Goal: Task Accomplishment & Management: Manage account settings

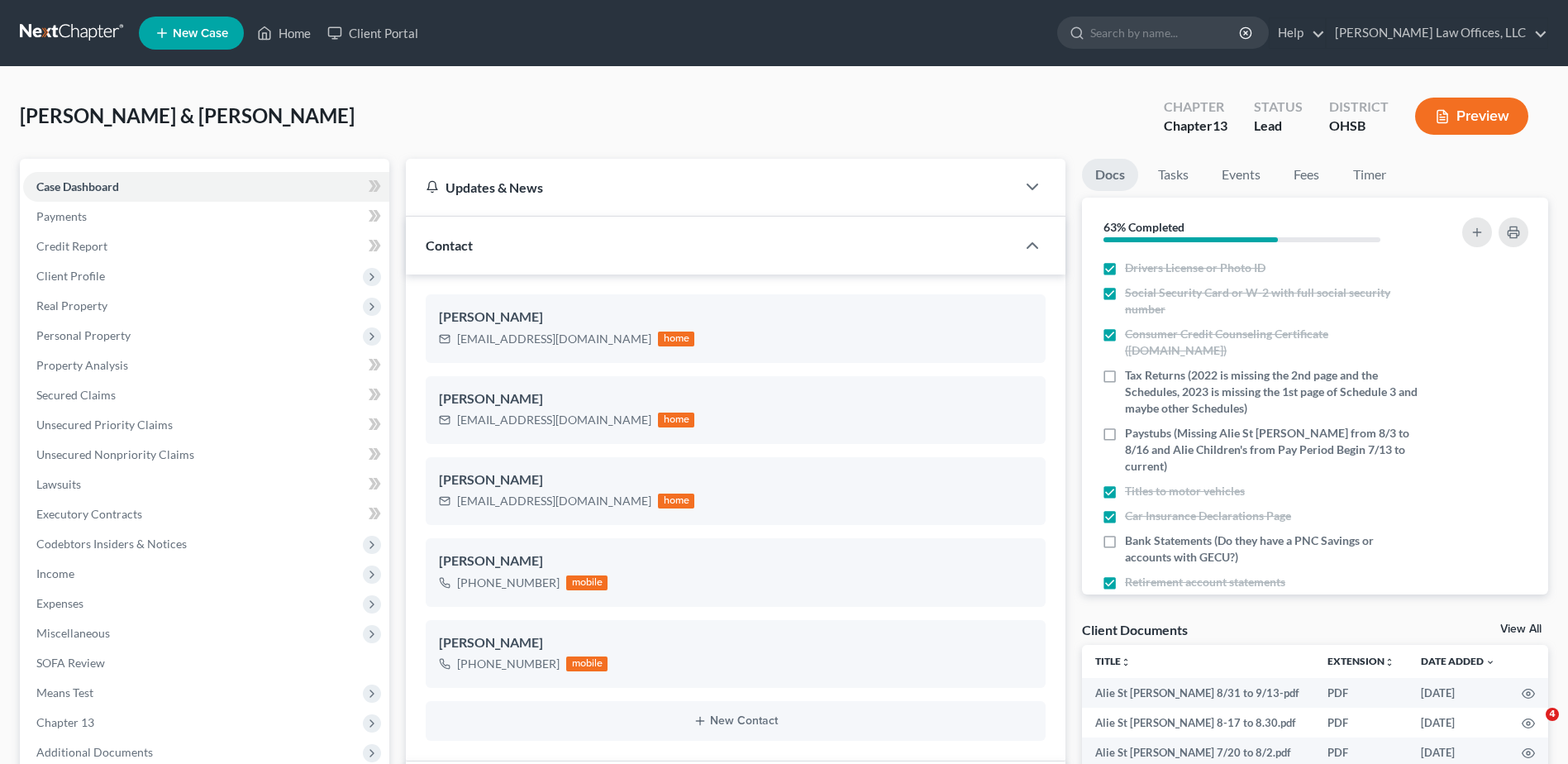
select select "5"
click at [301, 34] on link "Home" at bounding box center [283, 33] width 70 height 30
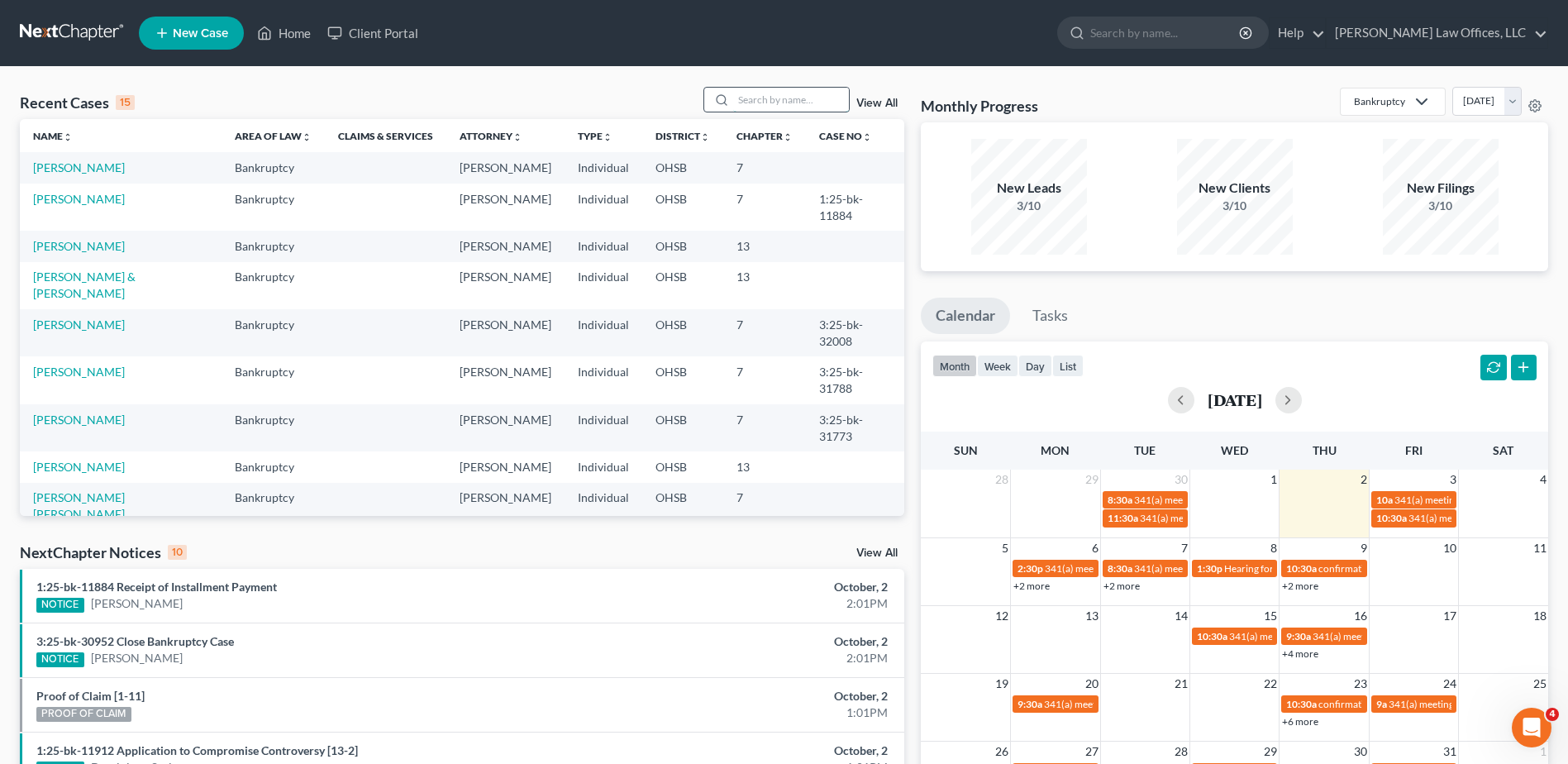
click at [784, 102] on input "search" at bounding box center [791, 100] width 116 height 24
type input "[PERSON_NAME]"
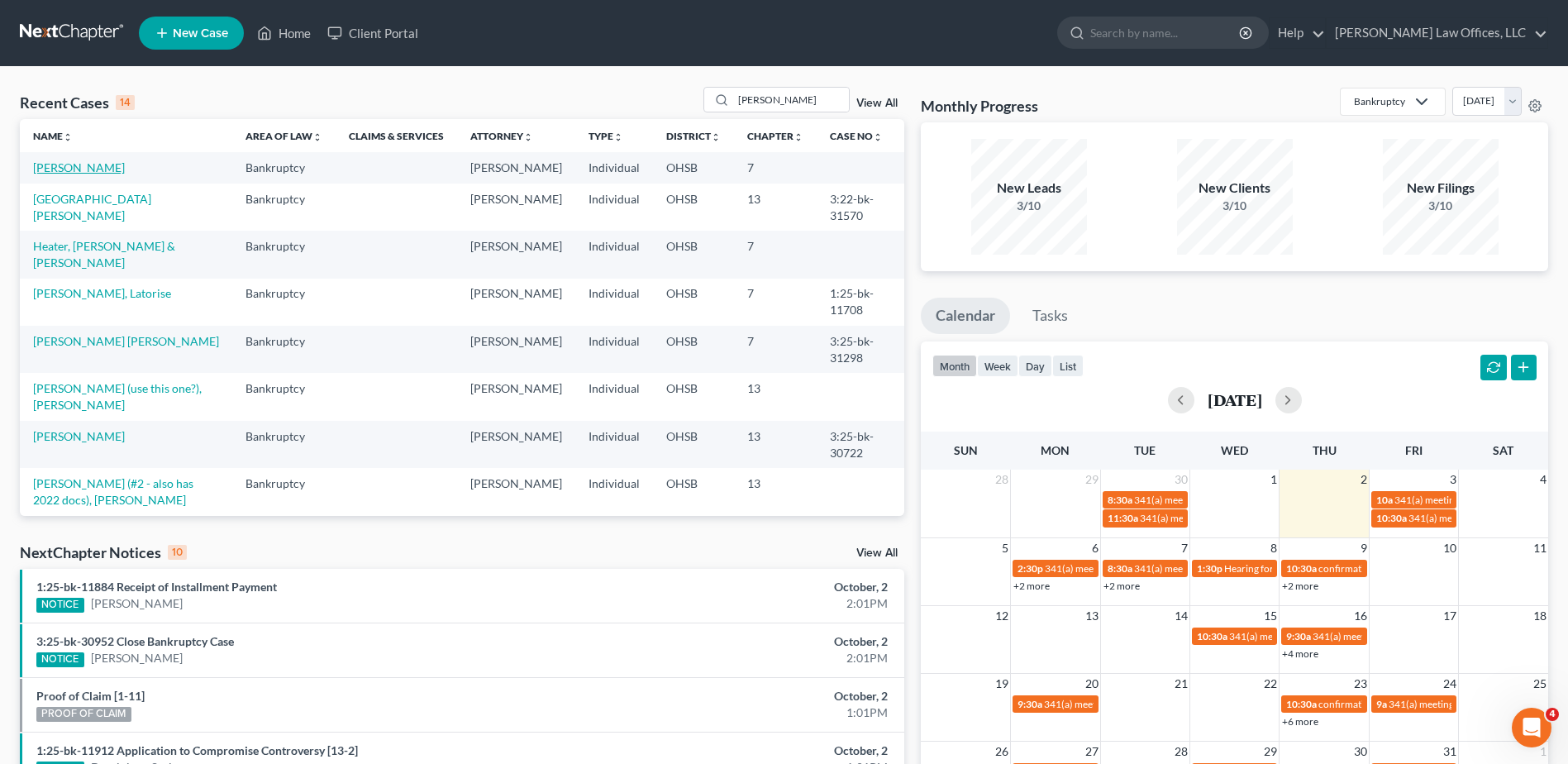
click at [82, 171] on link "[PERSON_NAME]" at bounding box center [79, 167] width 92 height 14
select select "4"
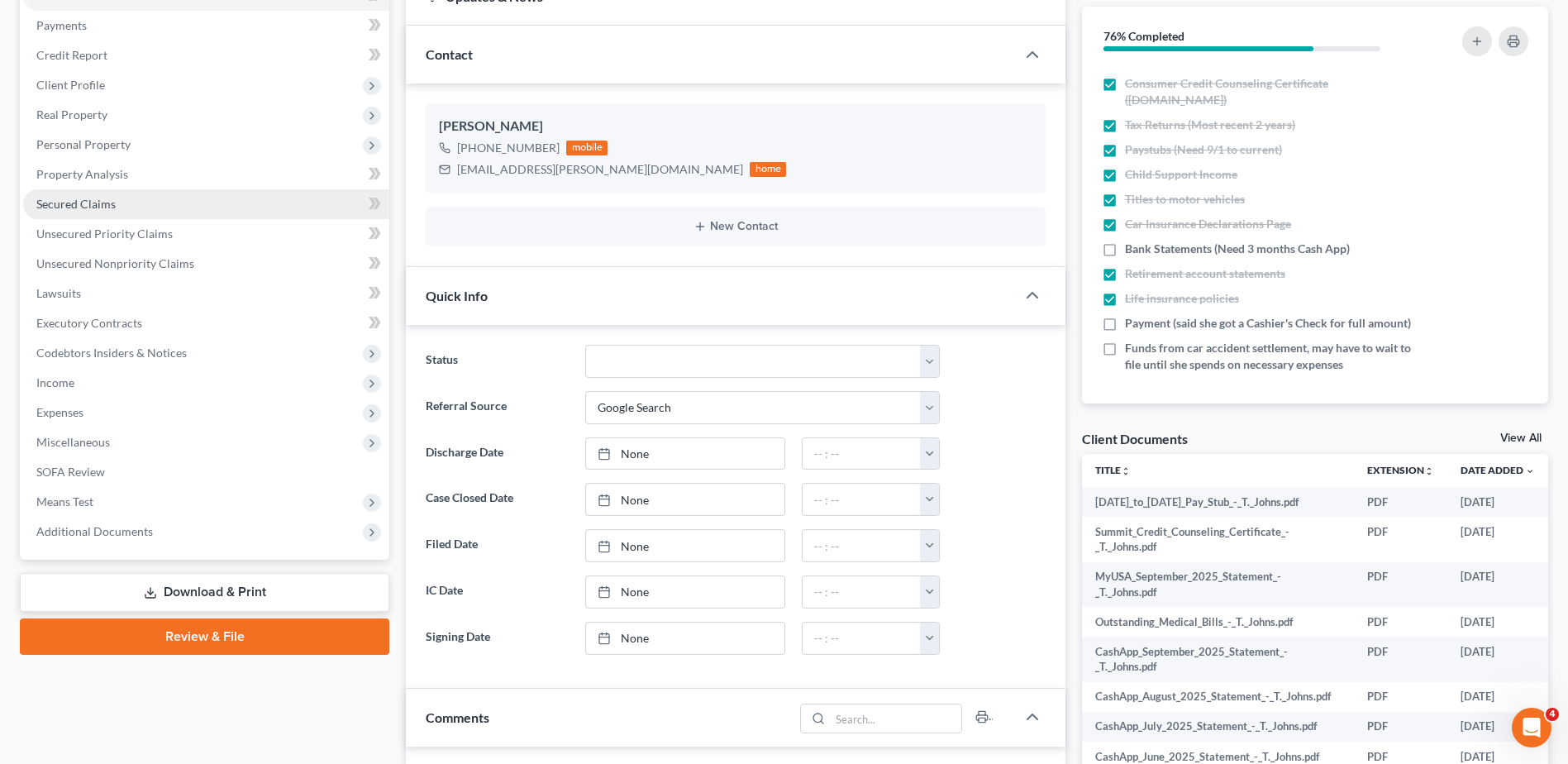
scroll to position [413, 0]
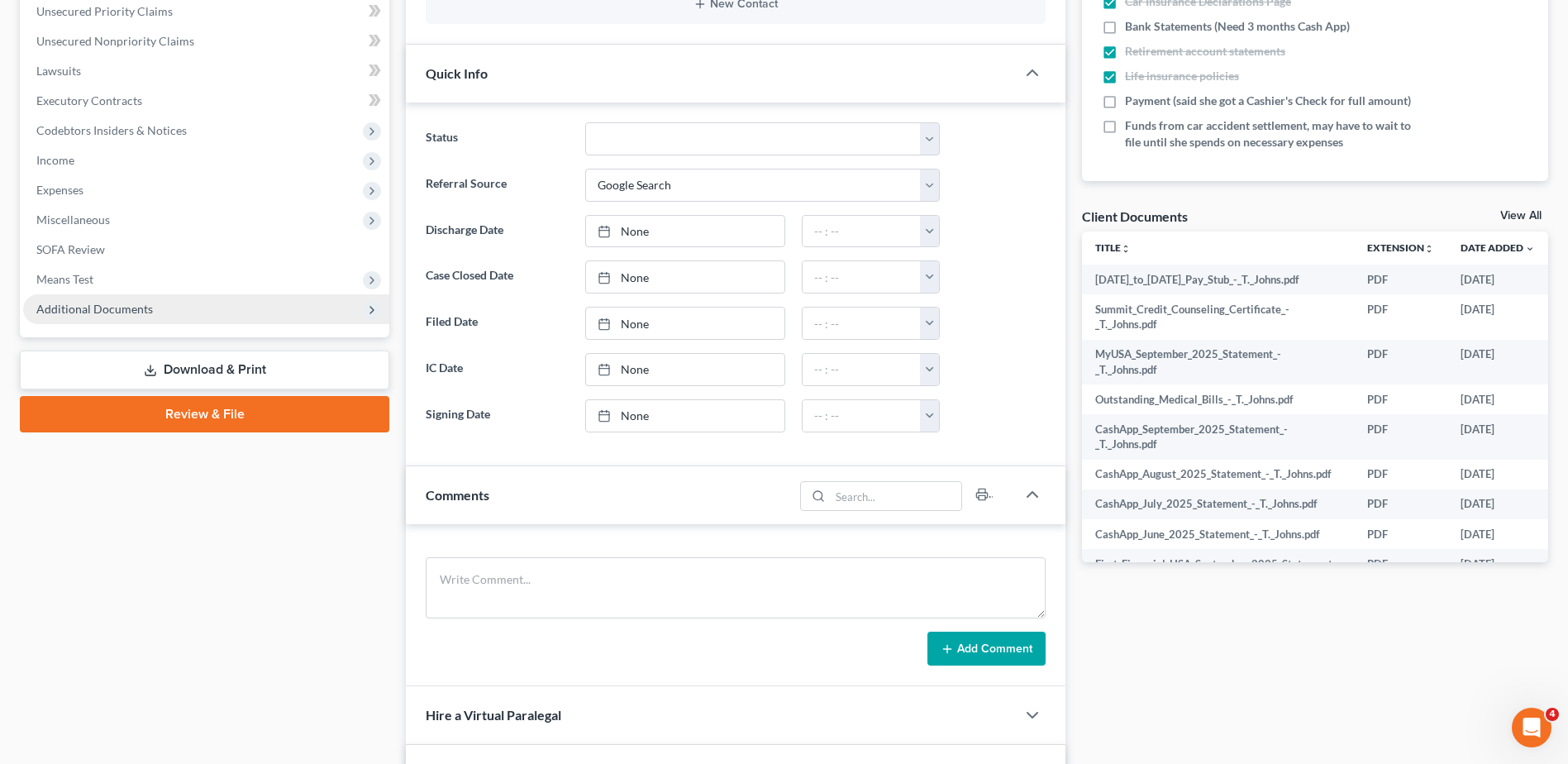
click at [136, 303] on span "Additional Documents" at bounding box center [95, 308] width 117 height 14
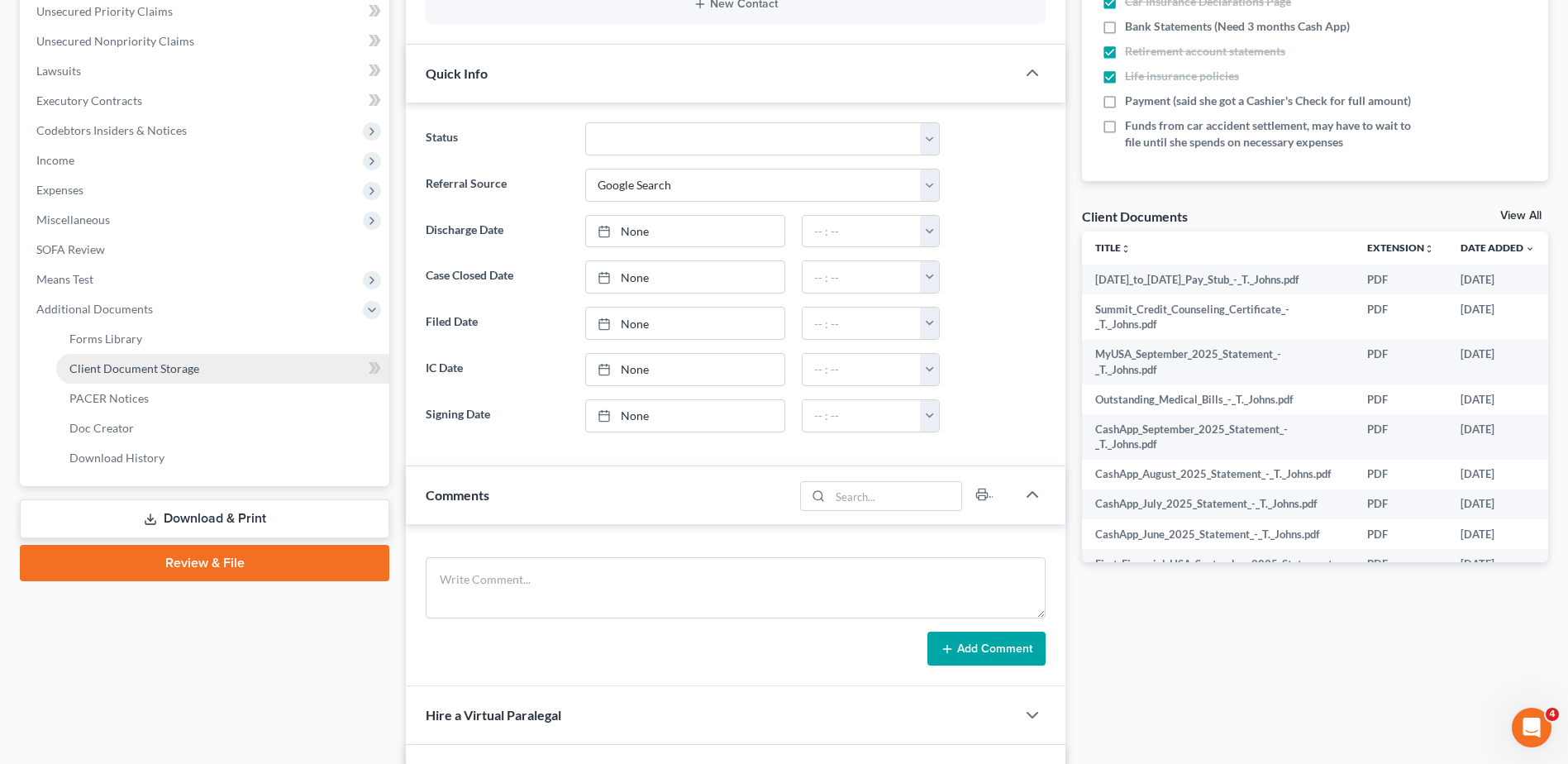
click at [145, 364] on span "Client Document Storage" at bounding box center [134, 368] width 130 height 14
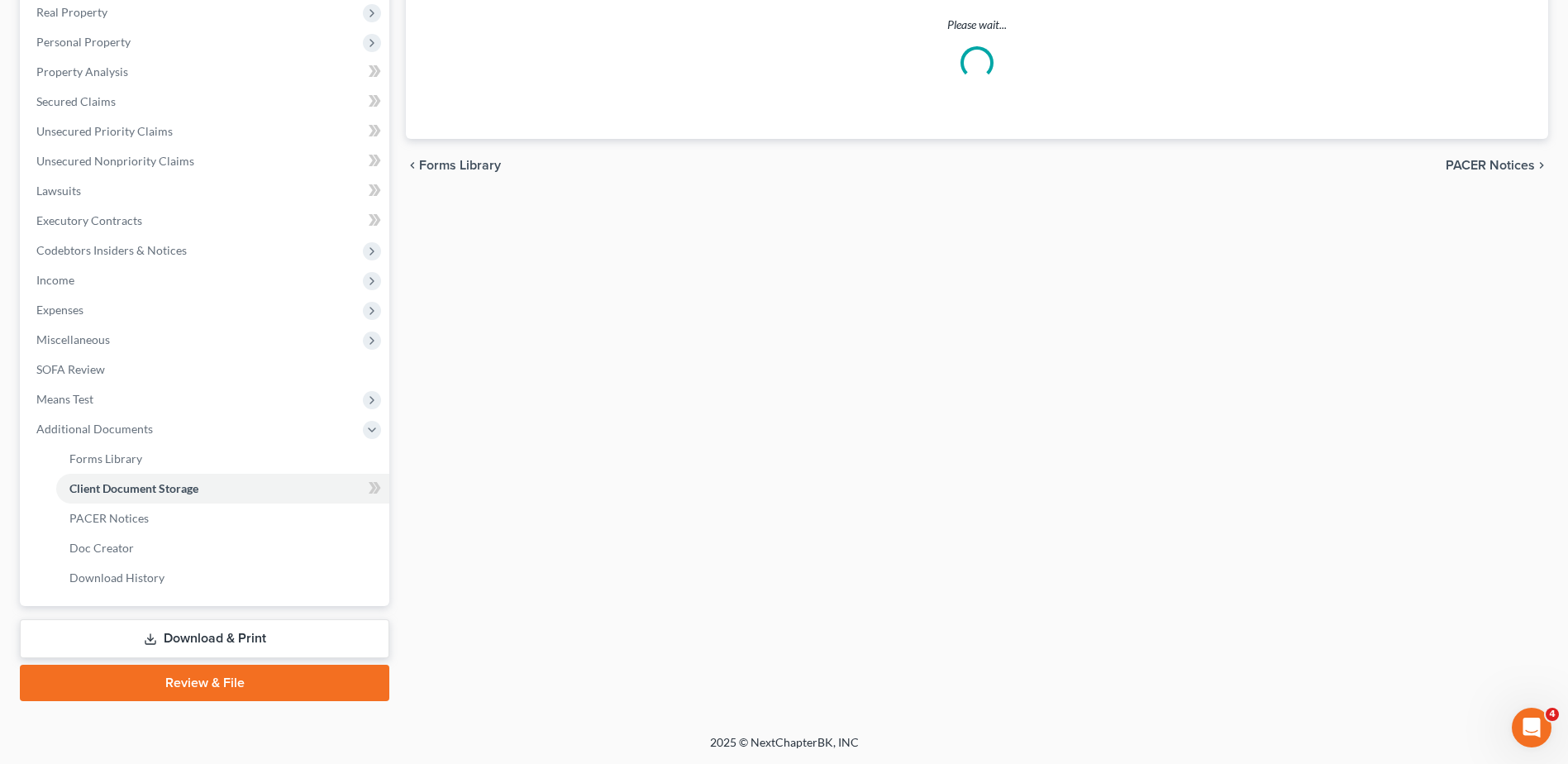
scroll to position [232, 0]
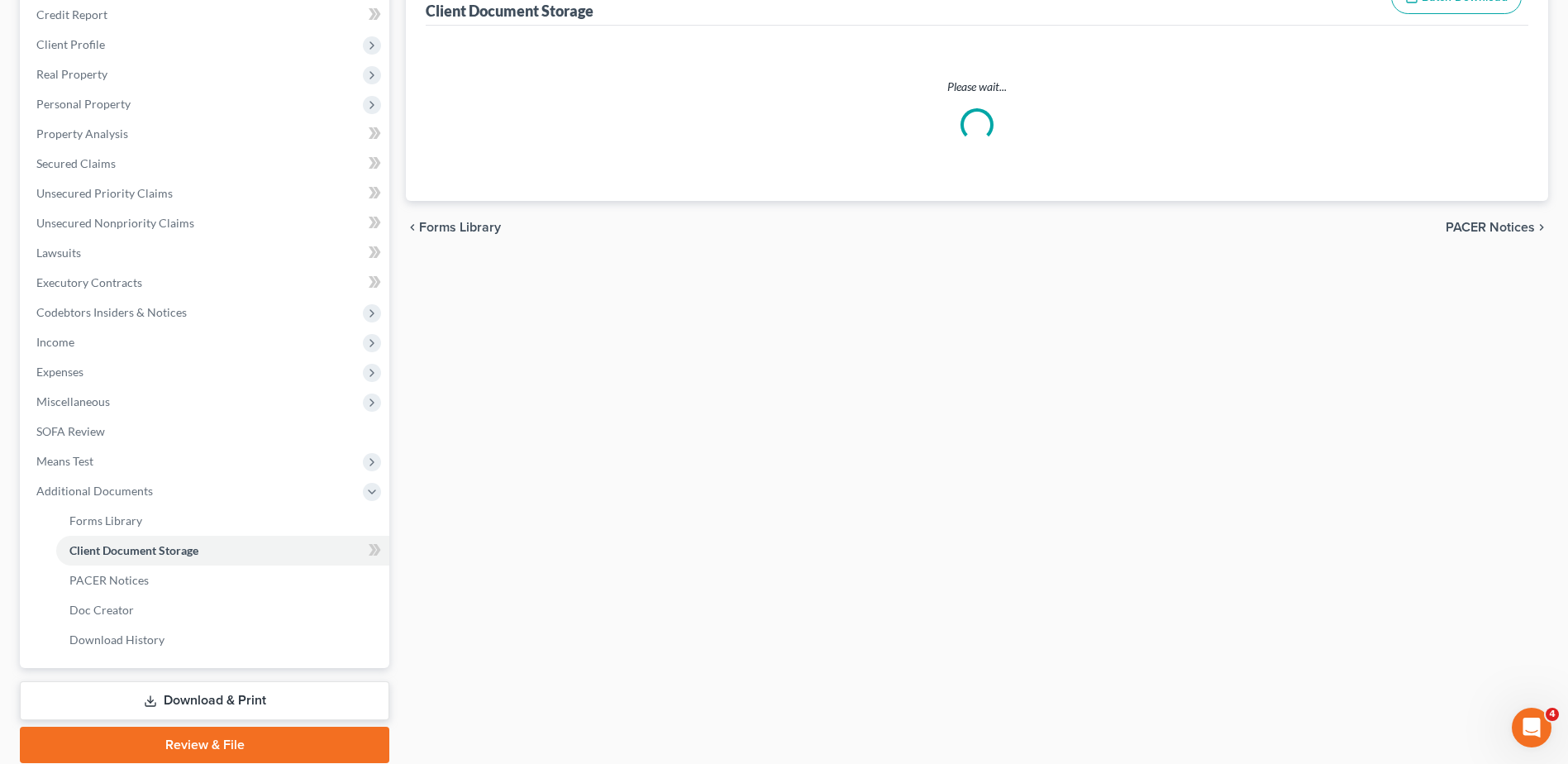
select select "7"
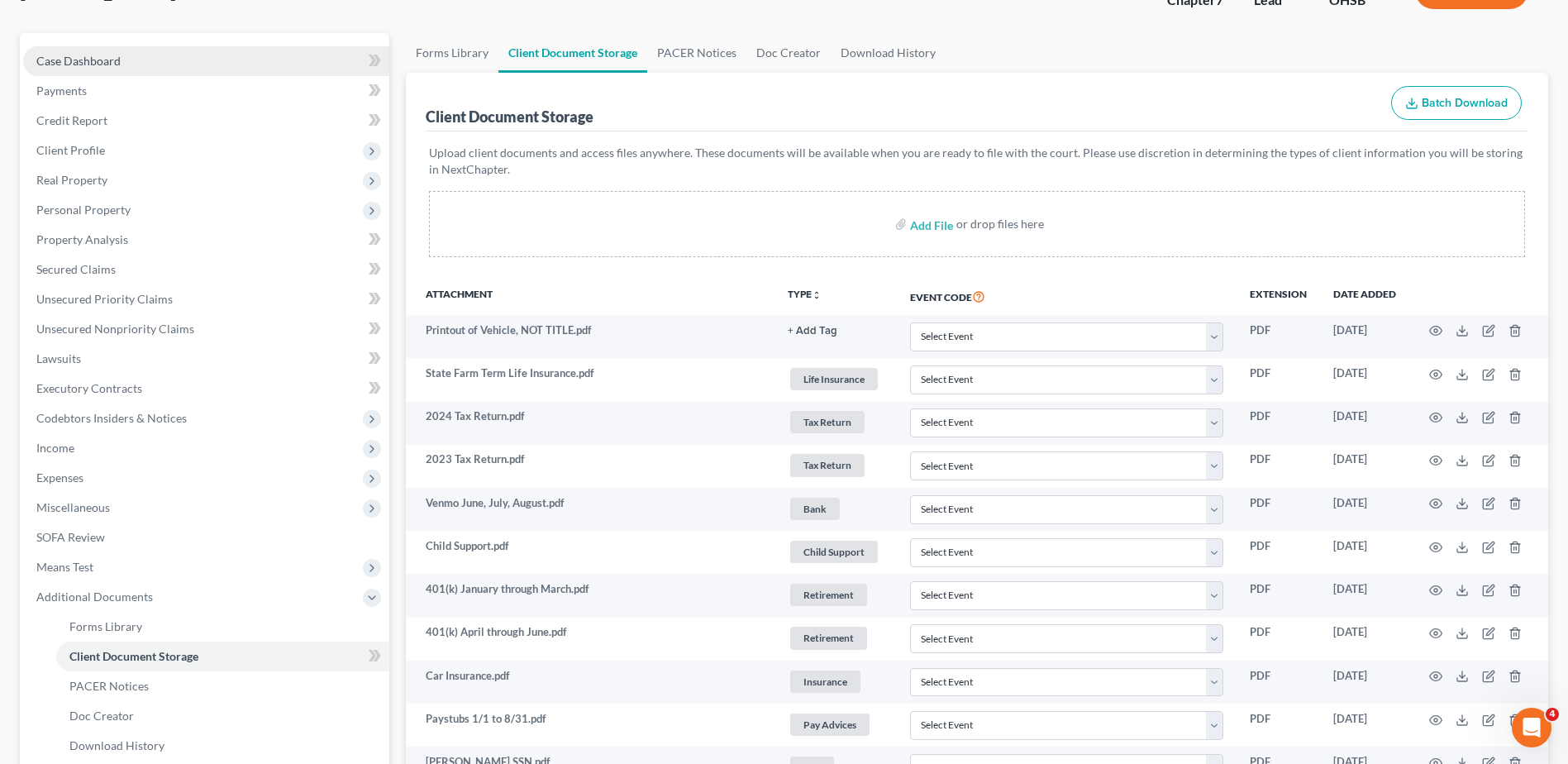
scroll to position [0, 0]
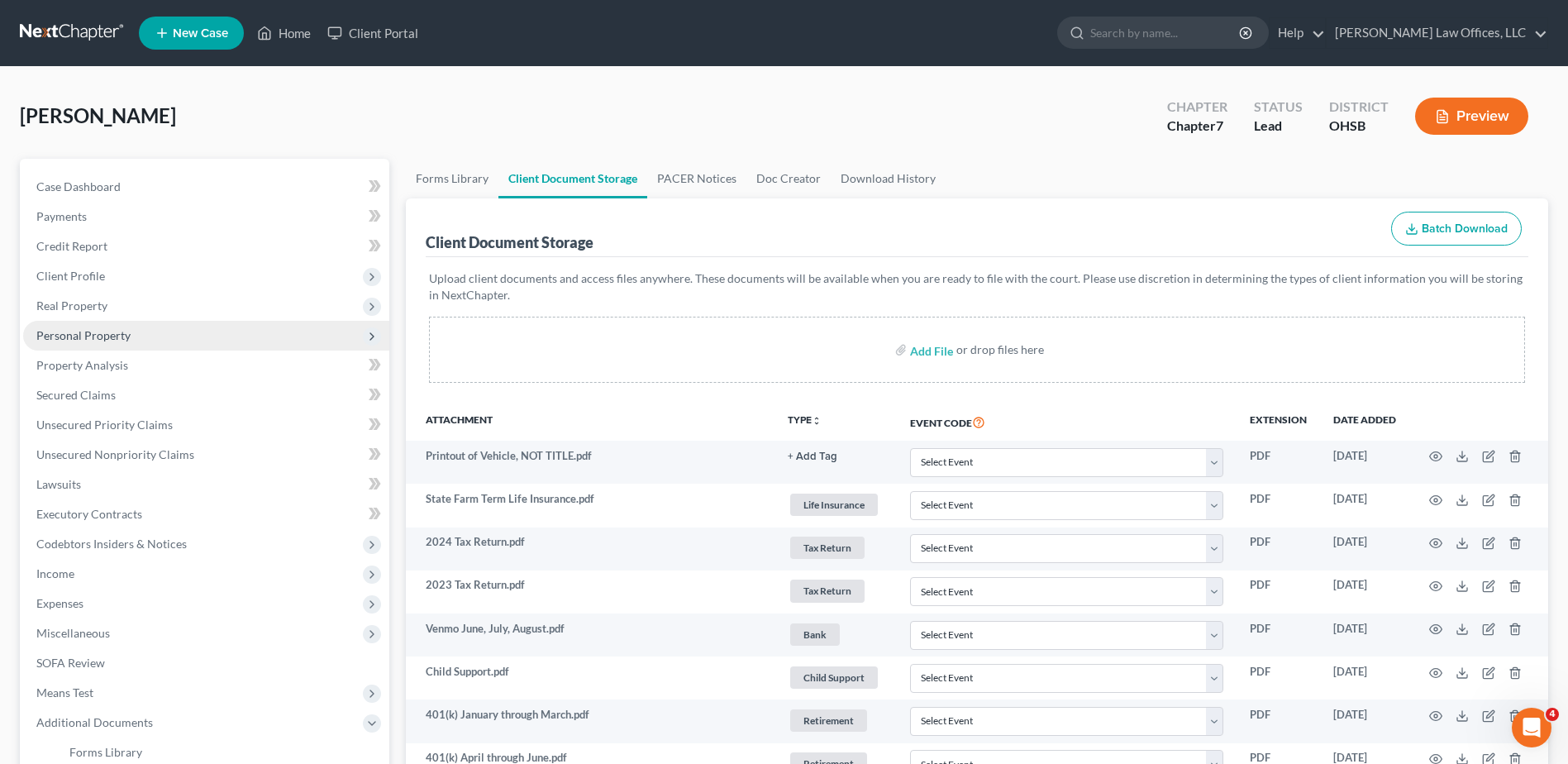
click at [78, 330] on span "Personal Property" at bounding box center [84, 335] width 95 height 14
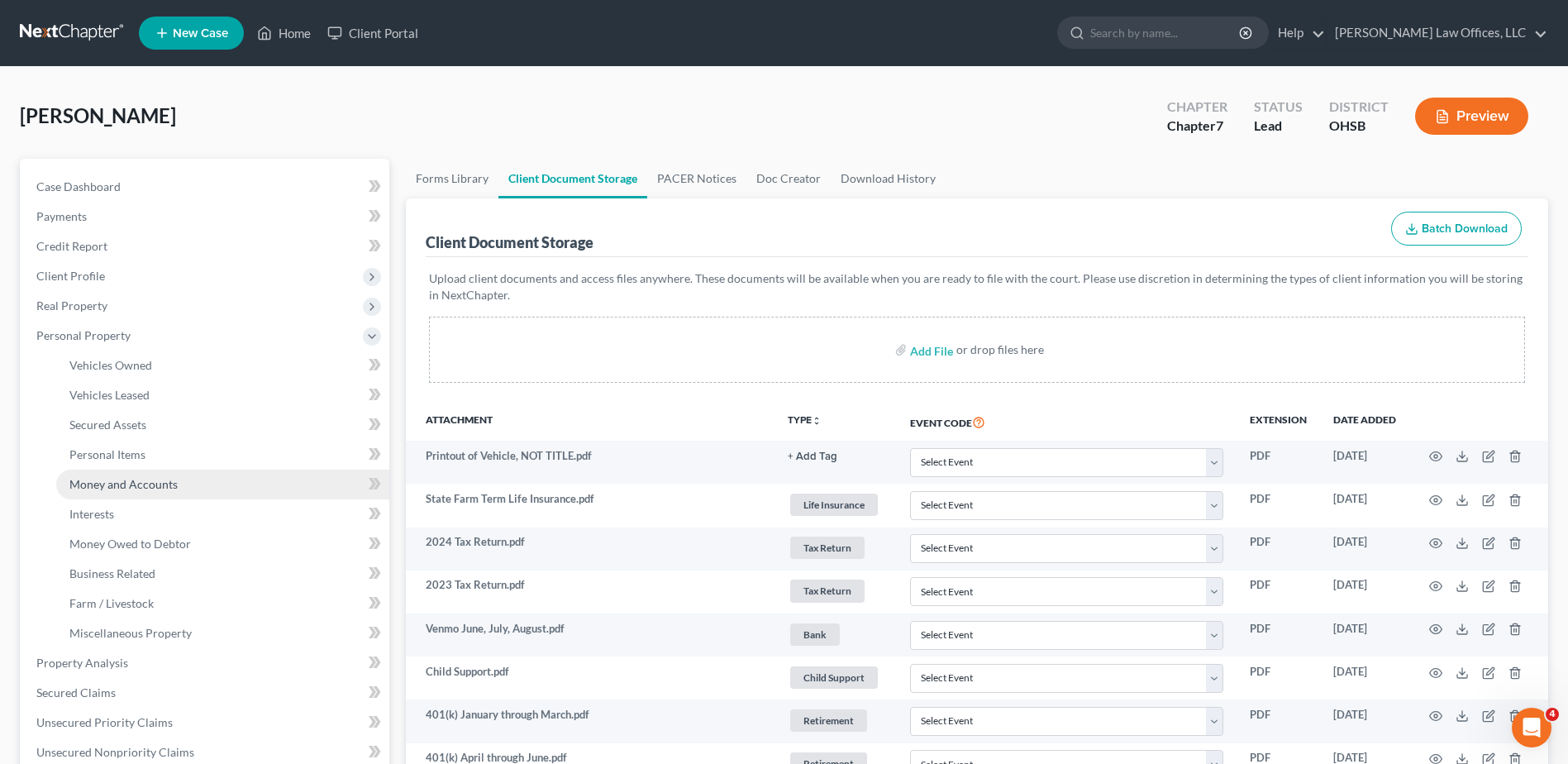
click at [129, 482] on span "Money and Accounts" at bounding box center [123, 483] width 108 height 14
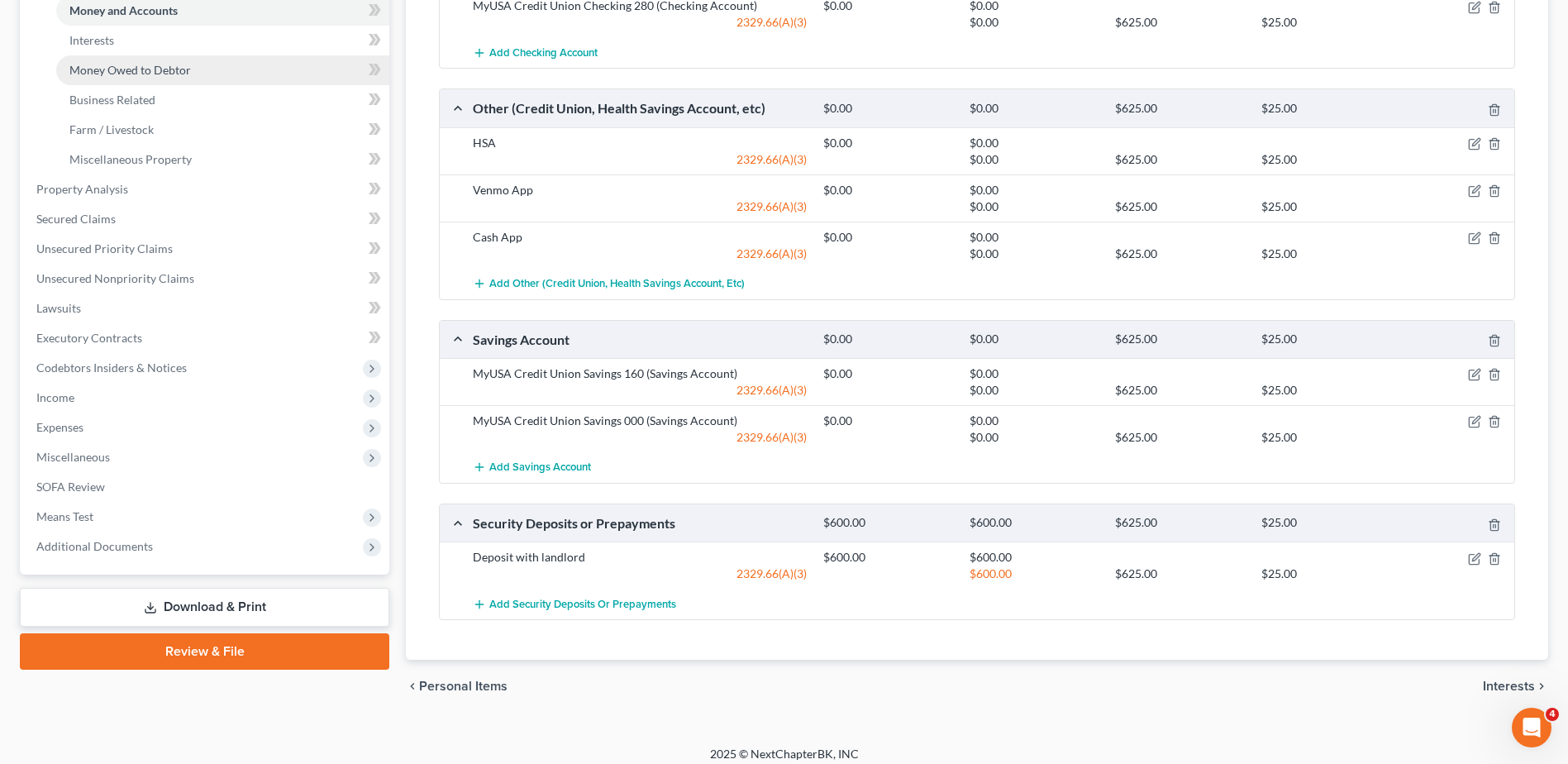
scroll to position [485, 0]
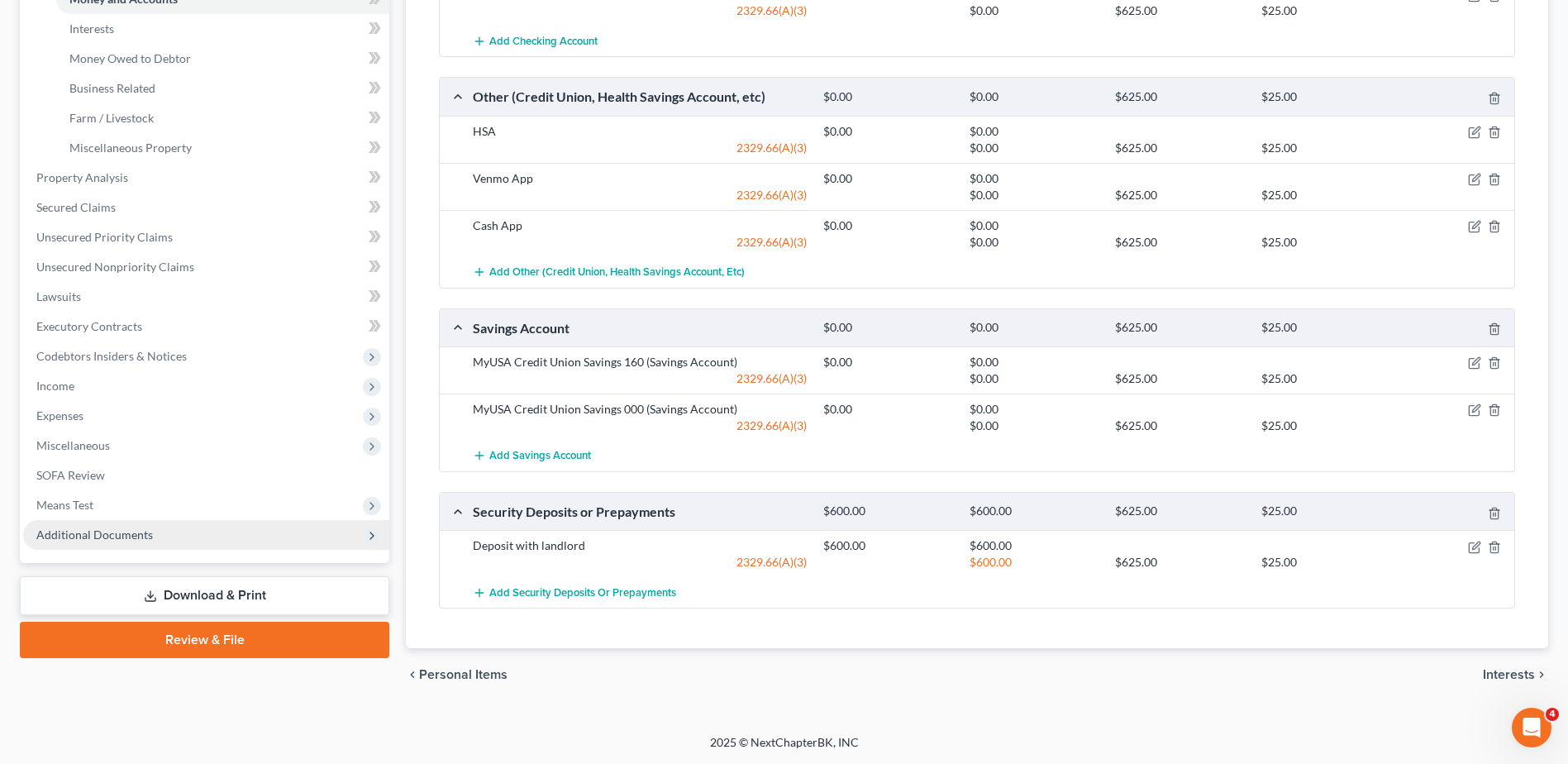
click at [107, 532] on span "Additional Documents" at bounding box center [95, 534] width 117 height 14
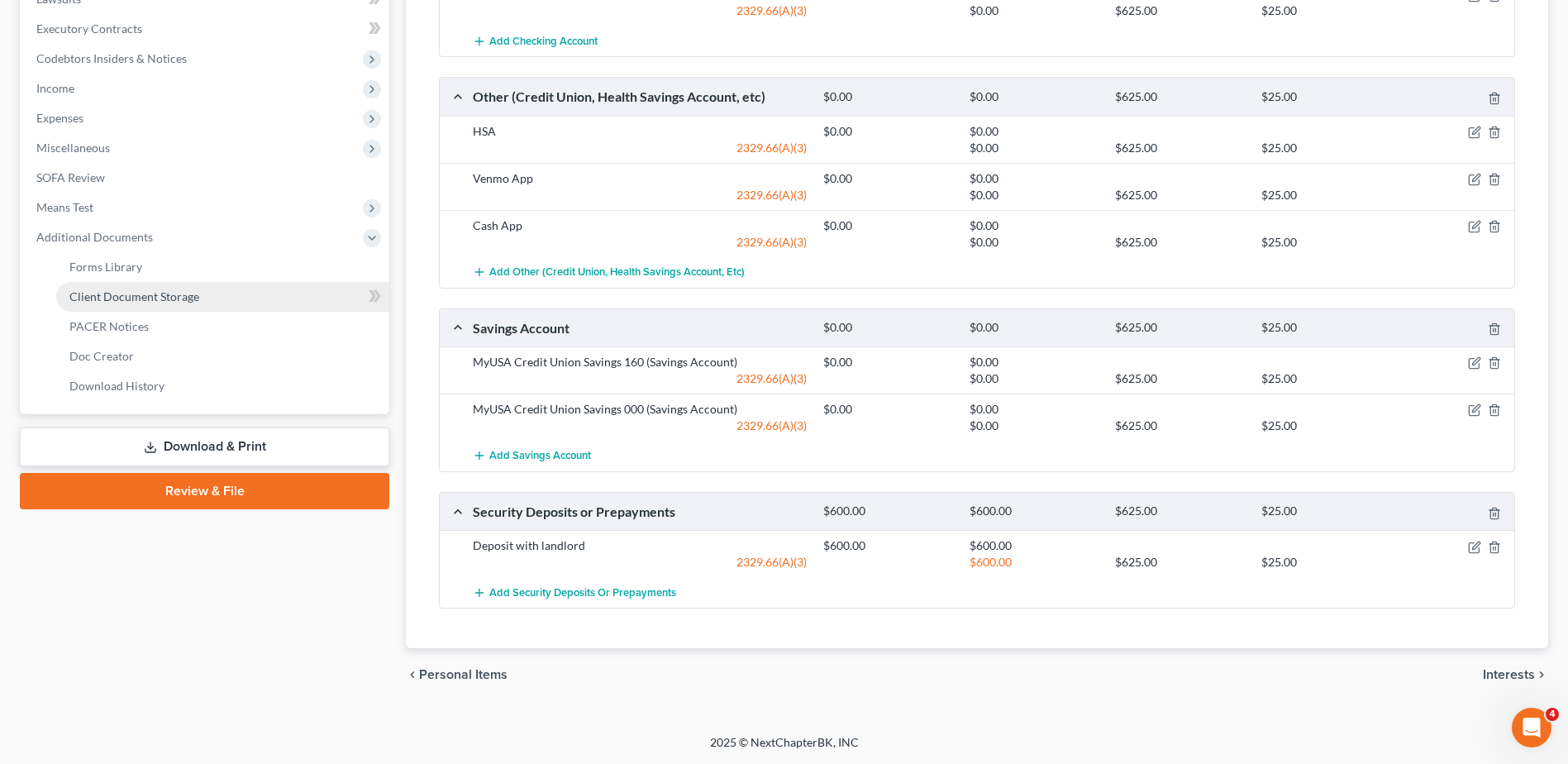
click at [163, 301] on span "Client Document Storage" at bounding box center [134, 296] width 130 height 14
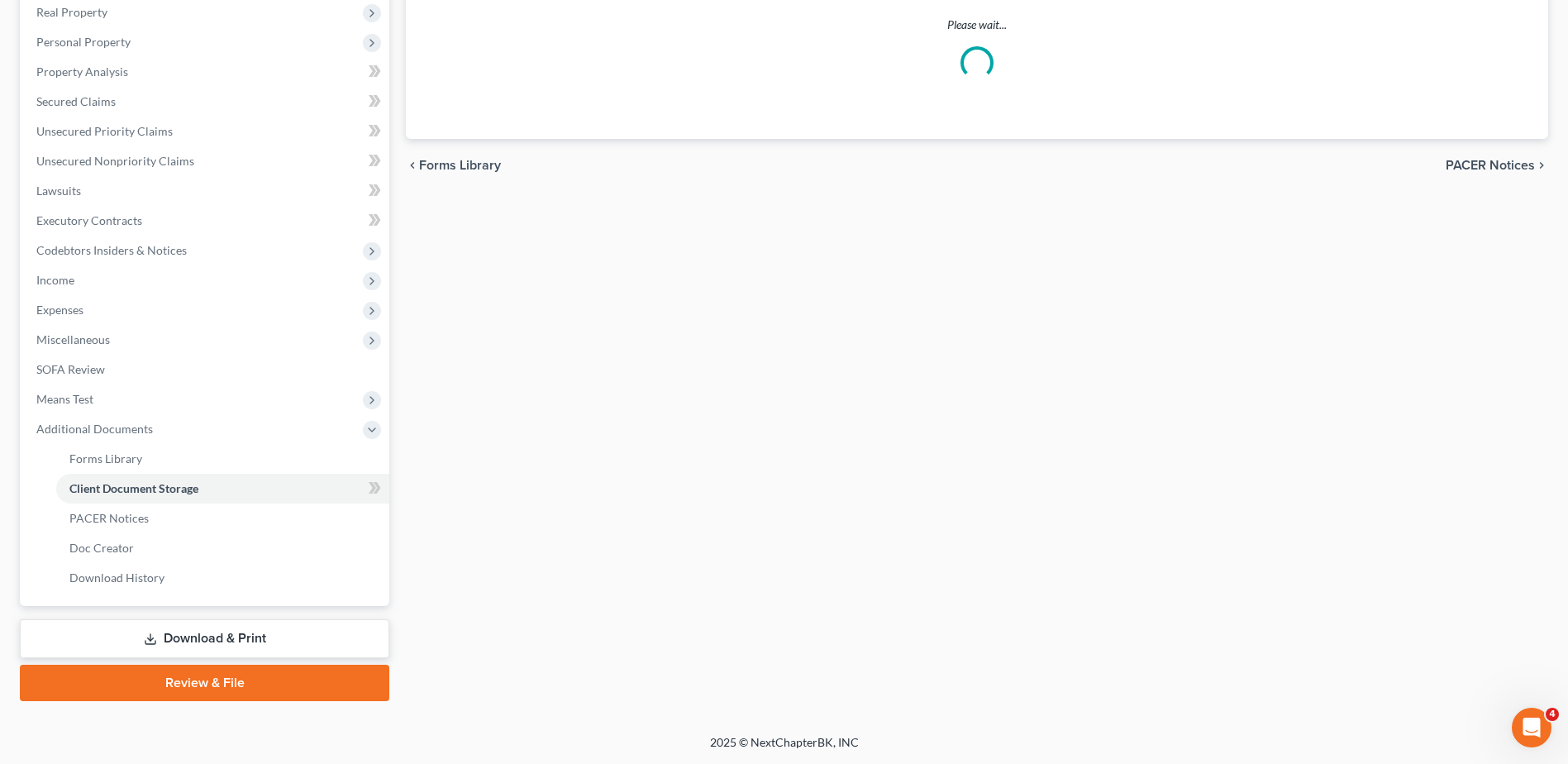
scroll to position [232, 0]
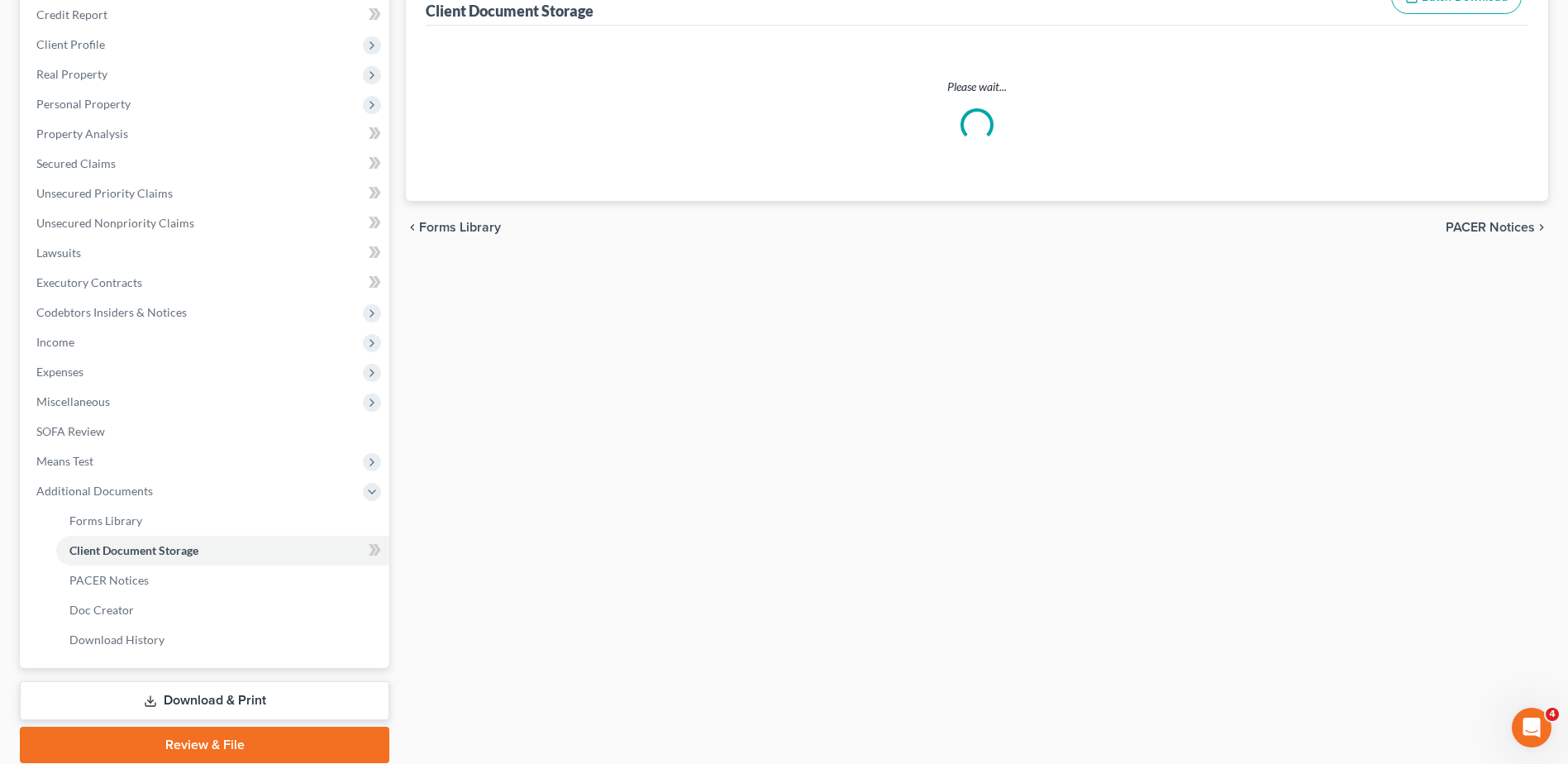
select select "7"
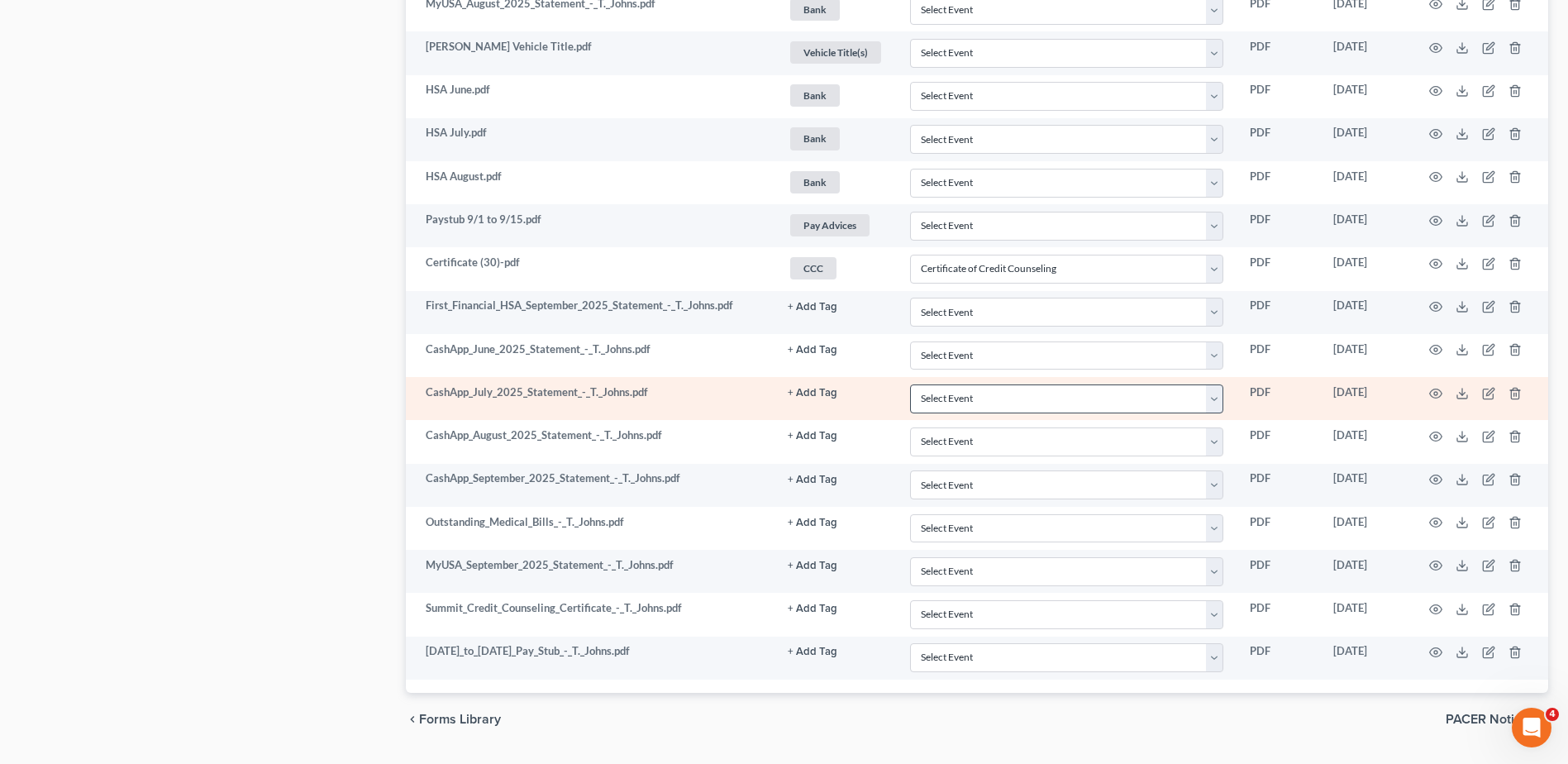
scroll to position [1066, 0]
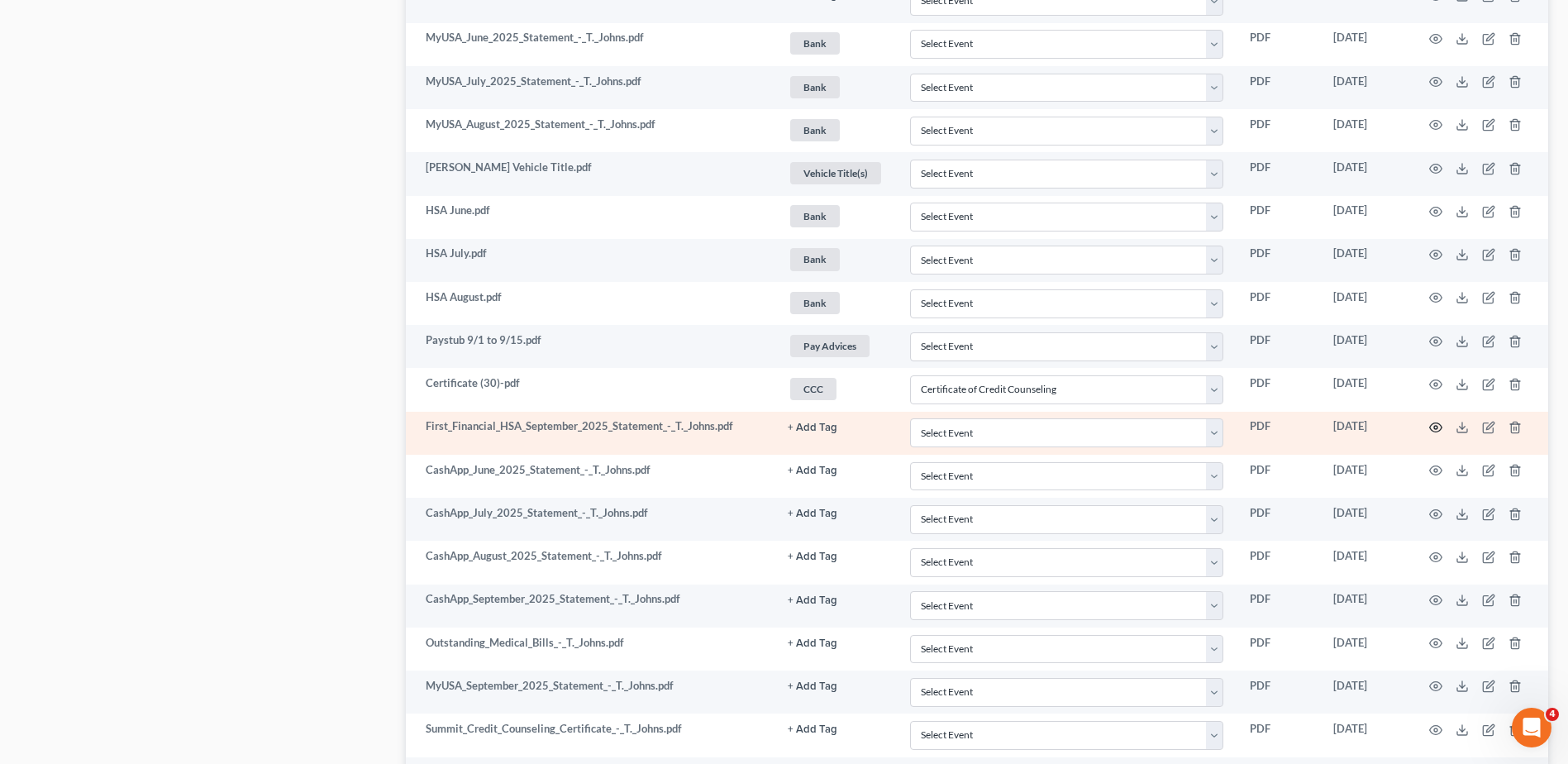
click at [1439, 426] on icon "button" at bounding box center [1435, 428] width 14 height 14
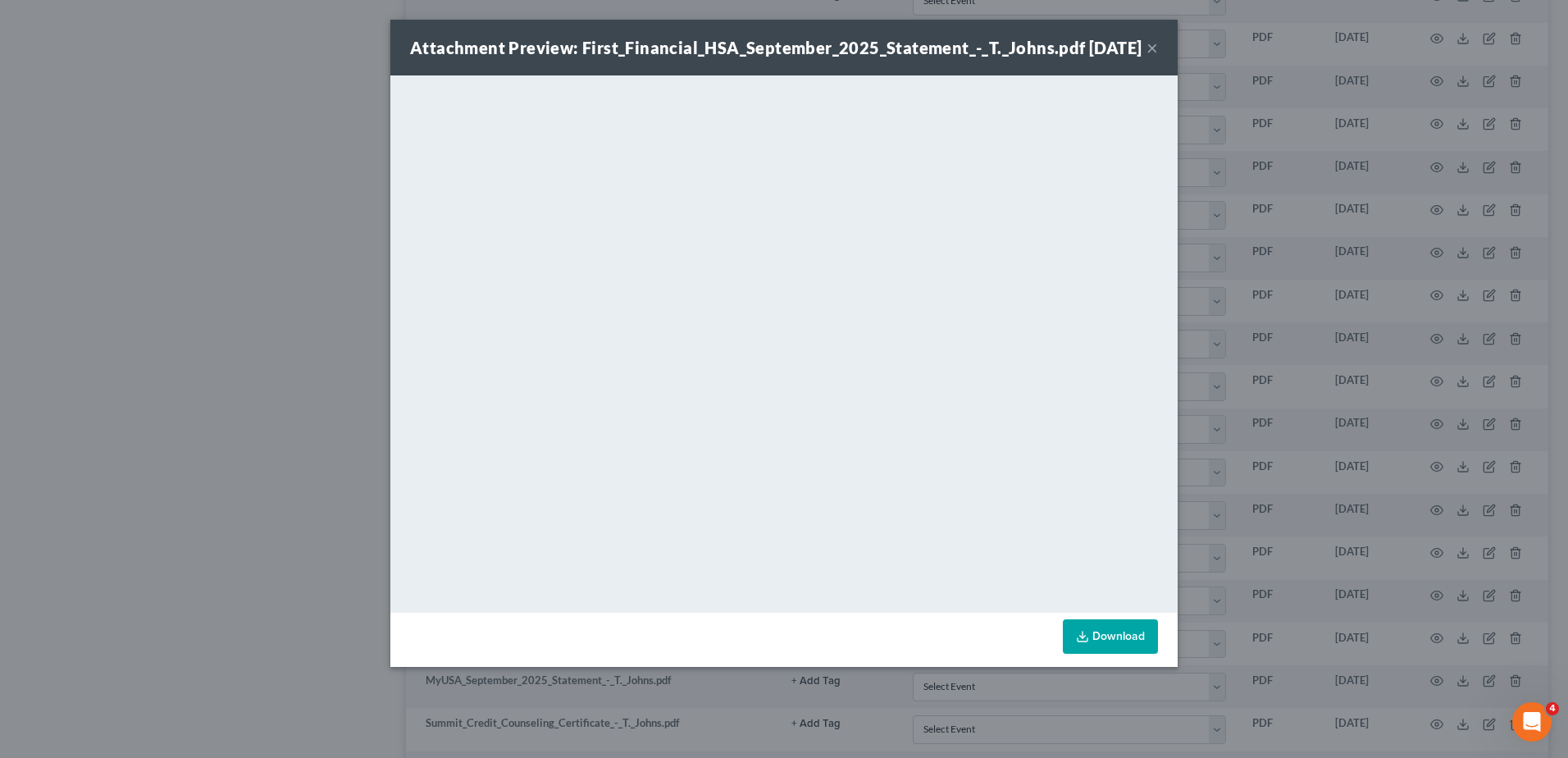
click at [1154, 57] on button "×" at bounding box center [1153, 47] width 12 height 19
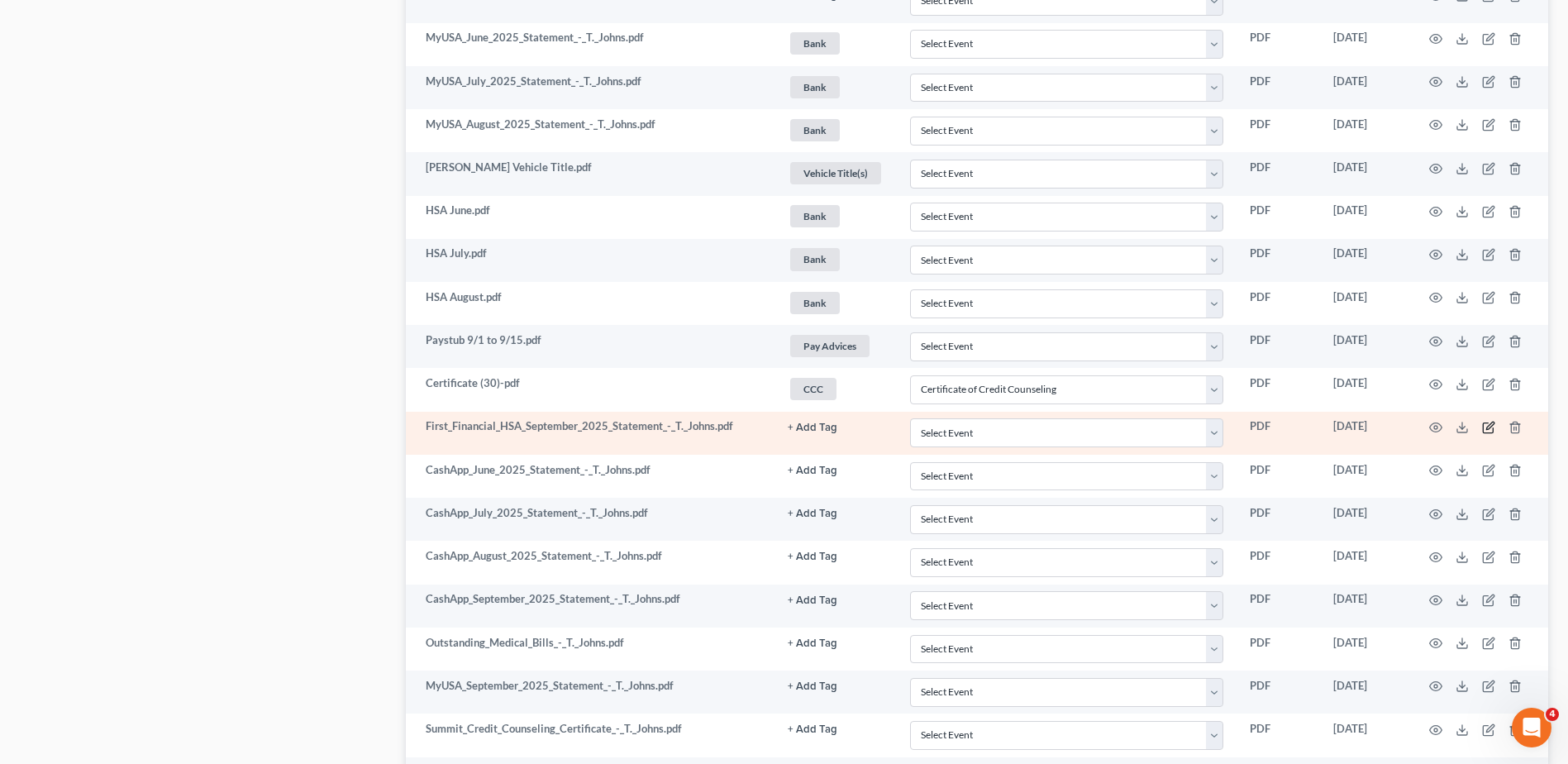
click at [1488, 429] on icon "button" at bounding box center [1489, 425] width 8 height 8
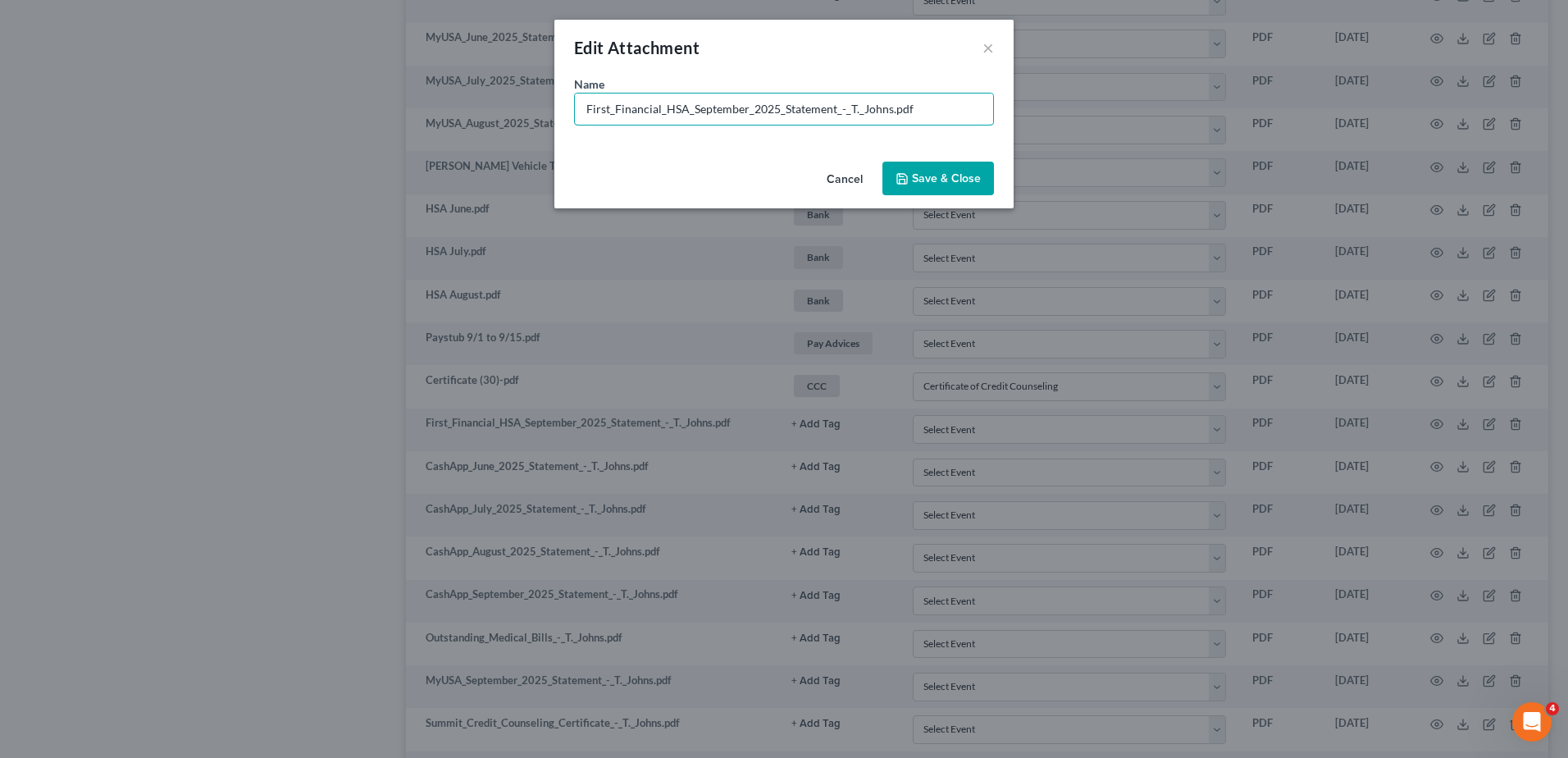
drag, startPoint x: 888, startPoint y: 110, endPoint x: 496, endPoint y: 116, distance: 392.0
click at [496, 116] on div "Edit Attachment × Name * First_Financial_HSA_September_2025_Statement_-_T._John…" at bounding box center [784, 379] width 1568 height 758
type input "HSA September.pdf"
click at [919, 167] on button "Save & Close" at bounding box center [938, 179] width 112 height 34
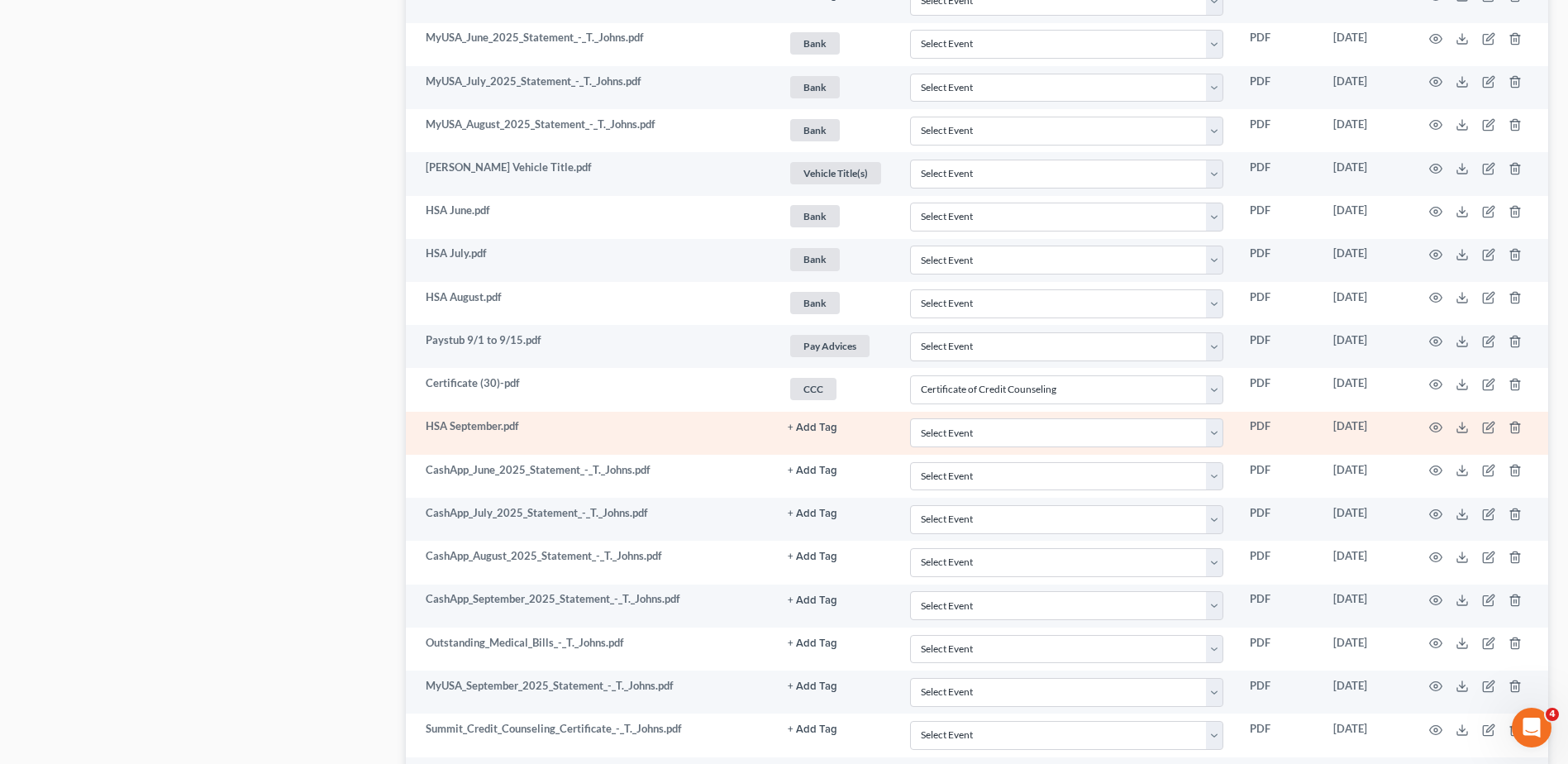
click at [809, 426] on button "+ Add Tag" at bounding box center [812, 428] width 50 height 11
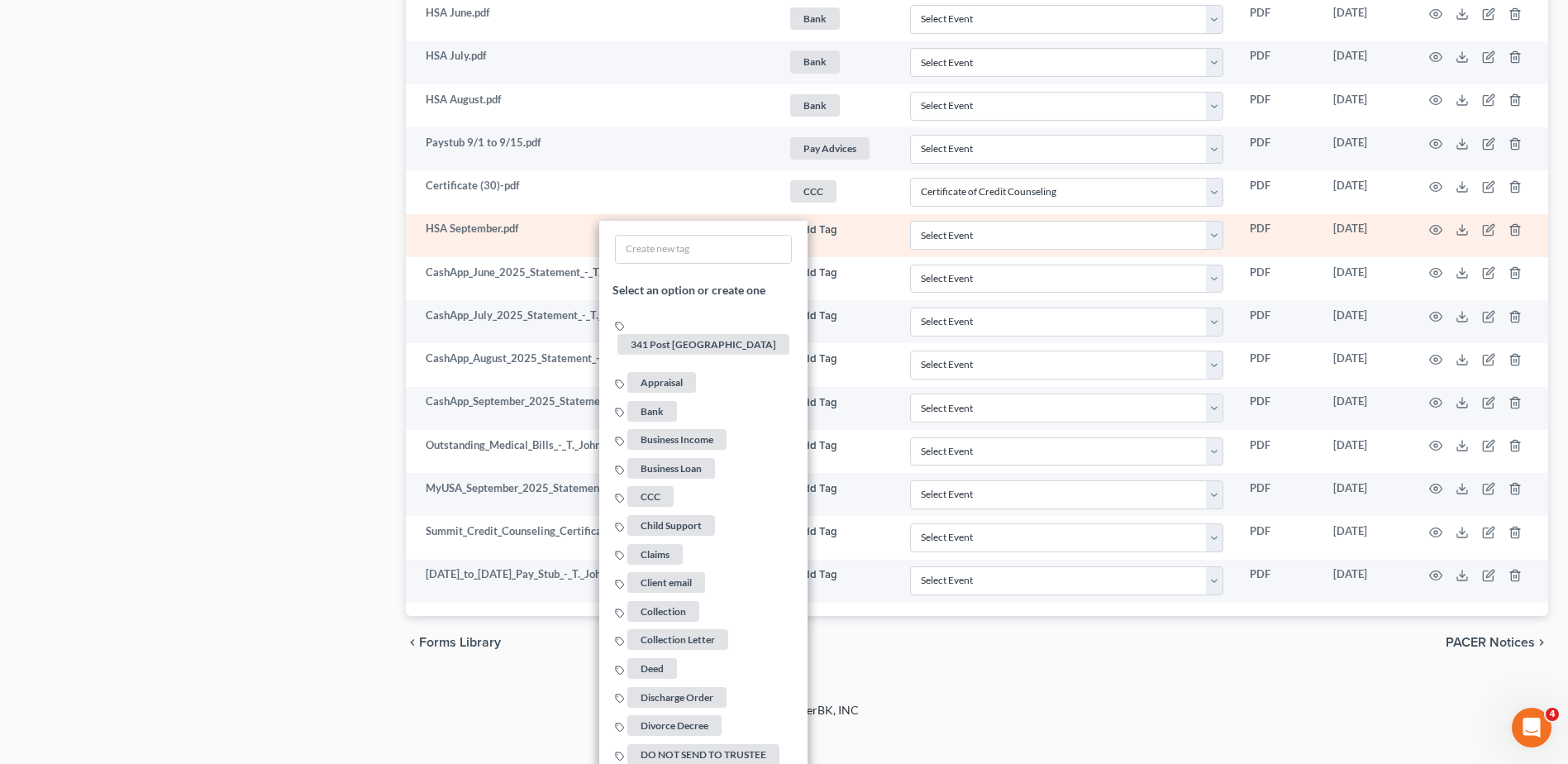
scroll to position [1313, 0]
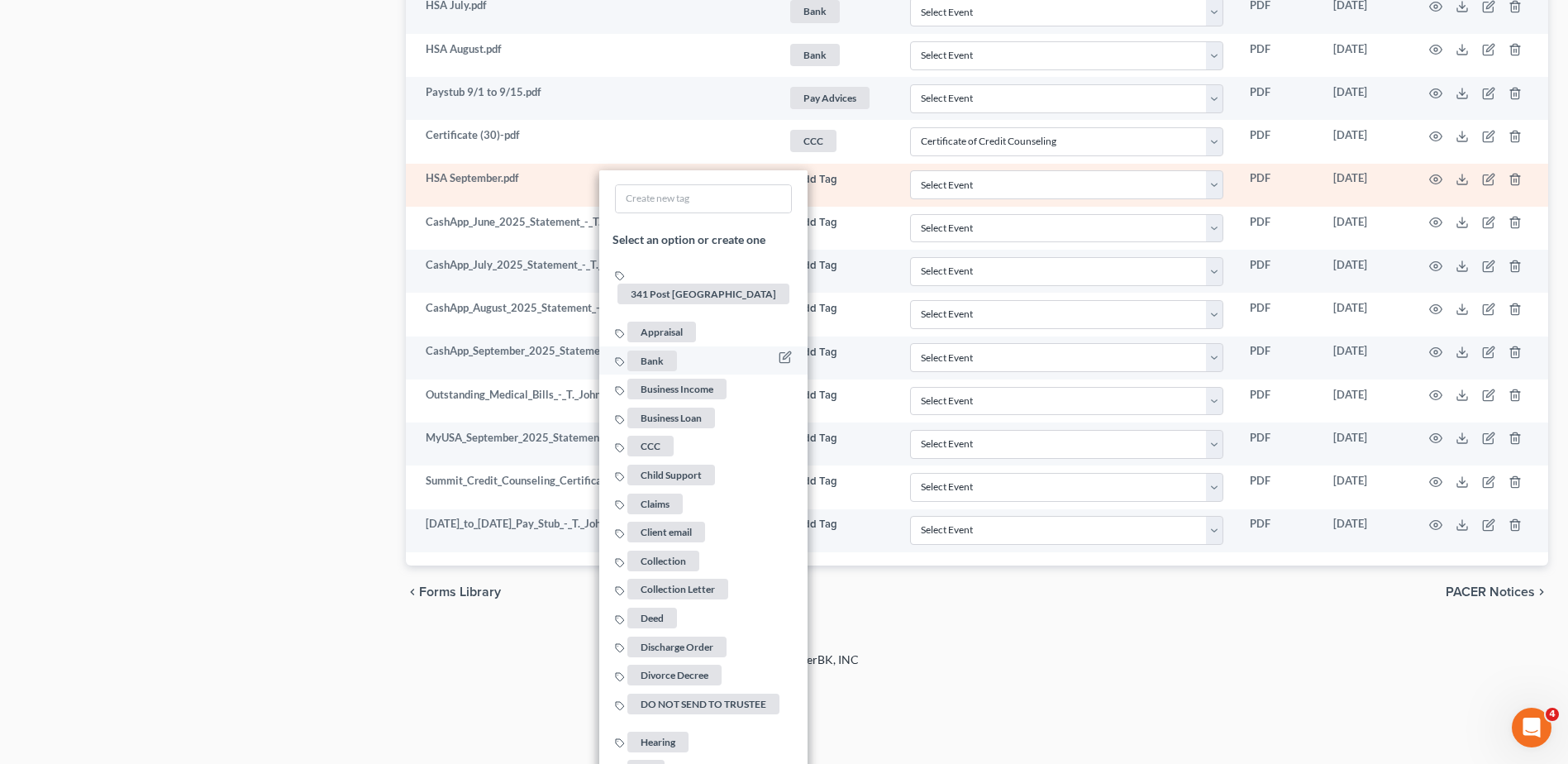
click at [658, 351] on span "Bank" at bounding box center [652, 361] width 50 height 20
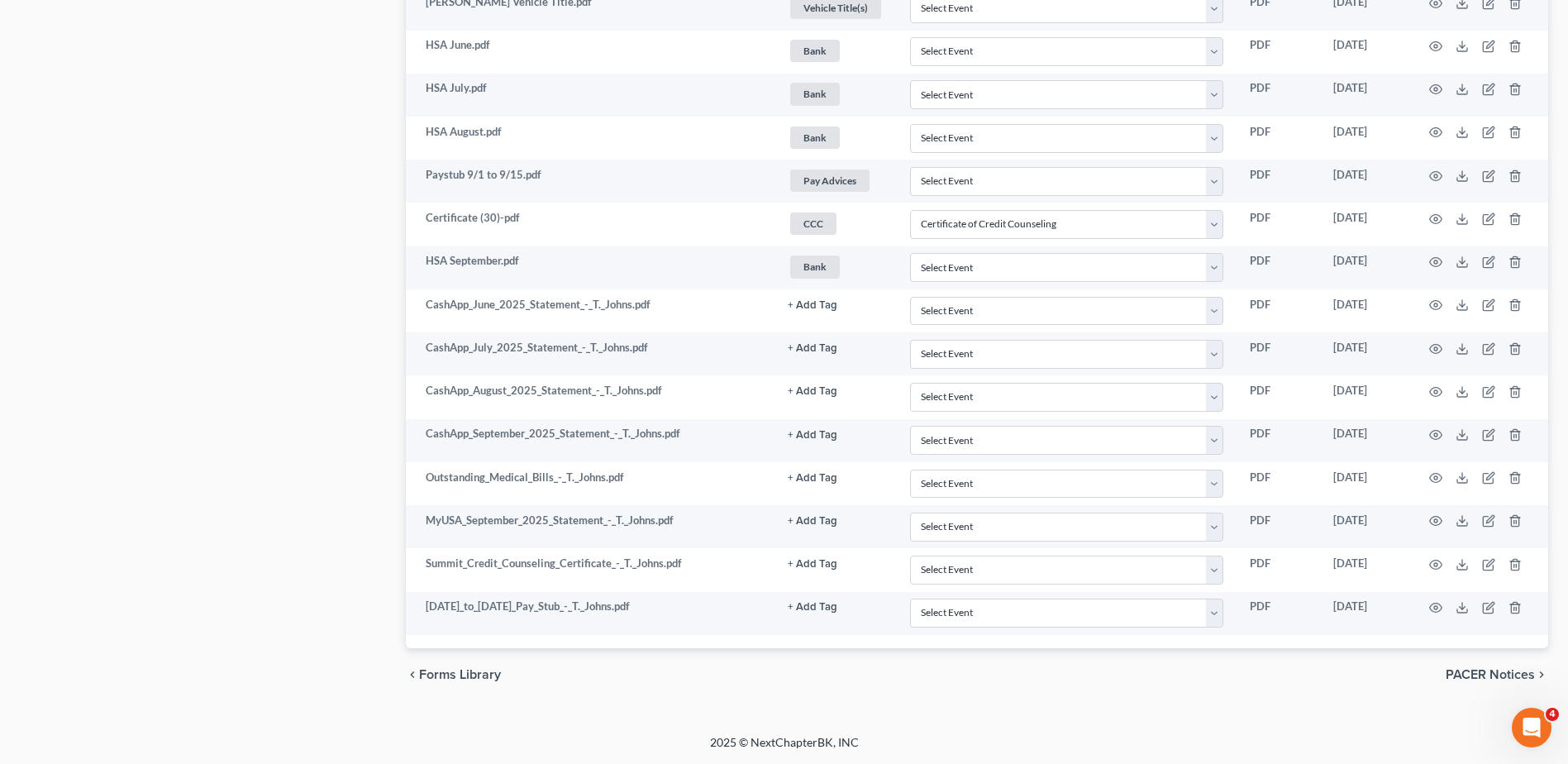
scroll to position [1231, 0]
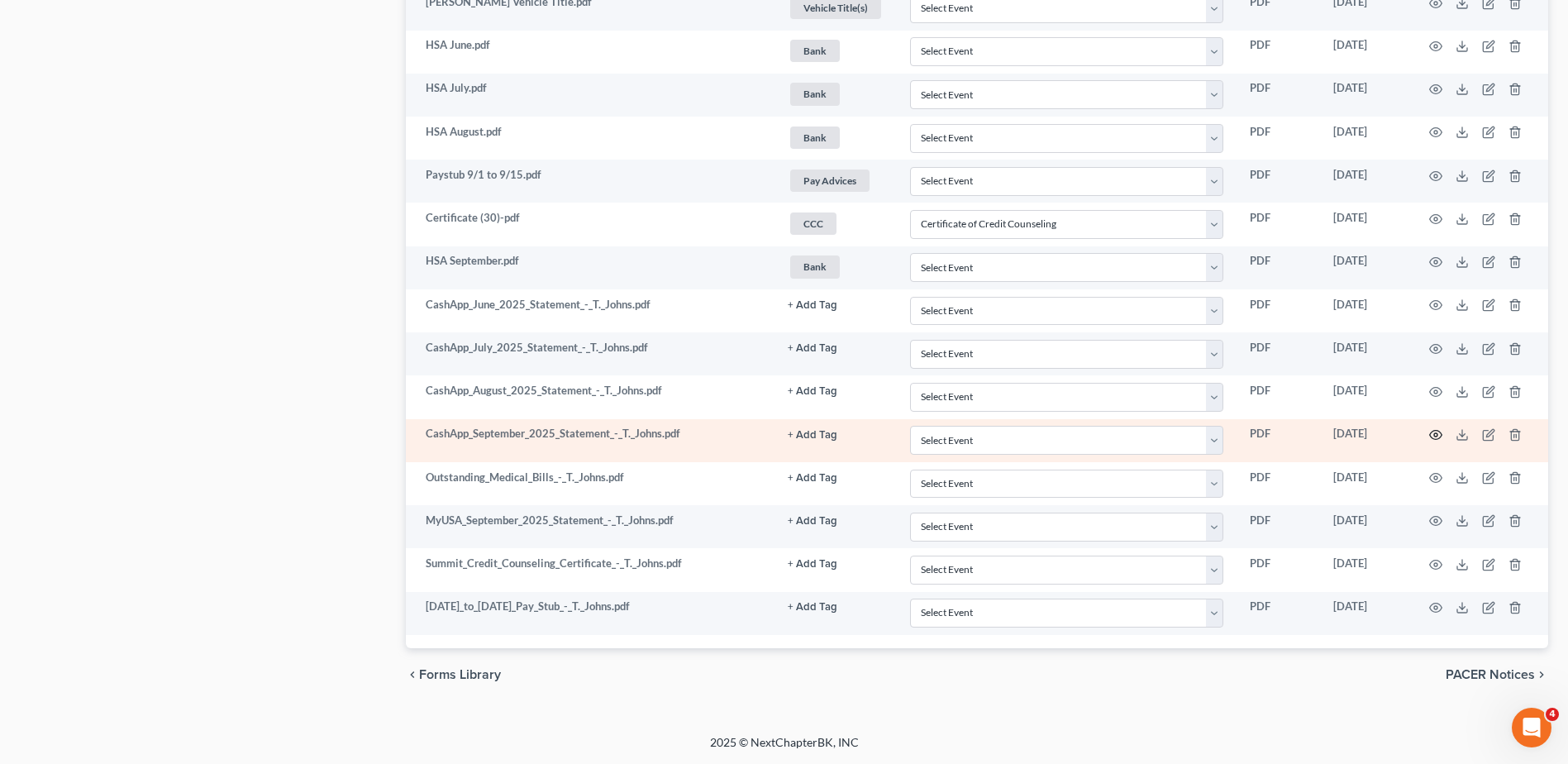
click at [1435, 435] on icon "button" at bounding box center [1435, 435] width 14 height 14
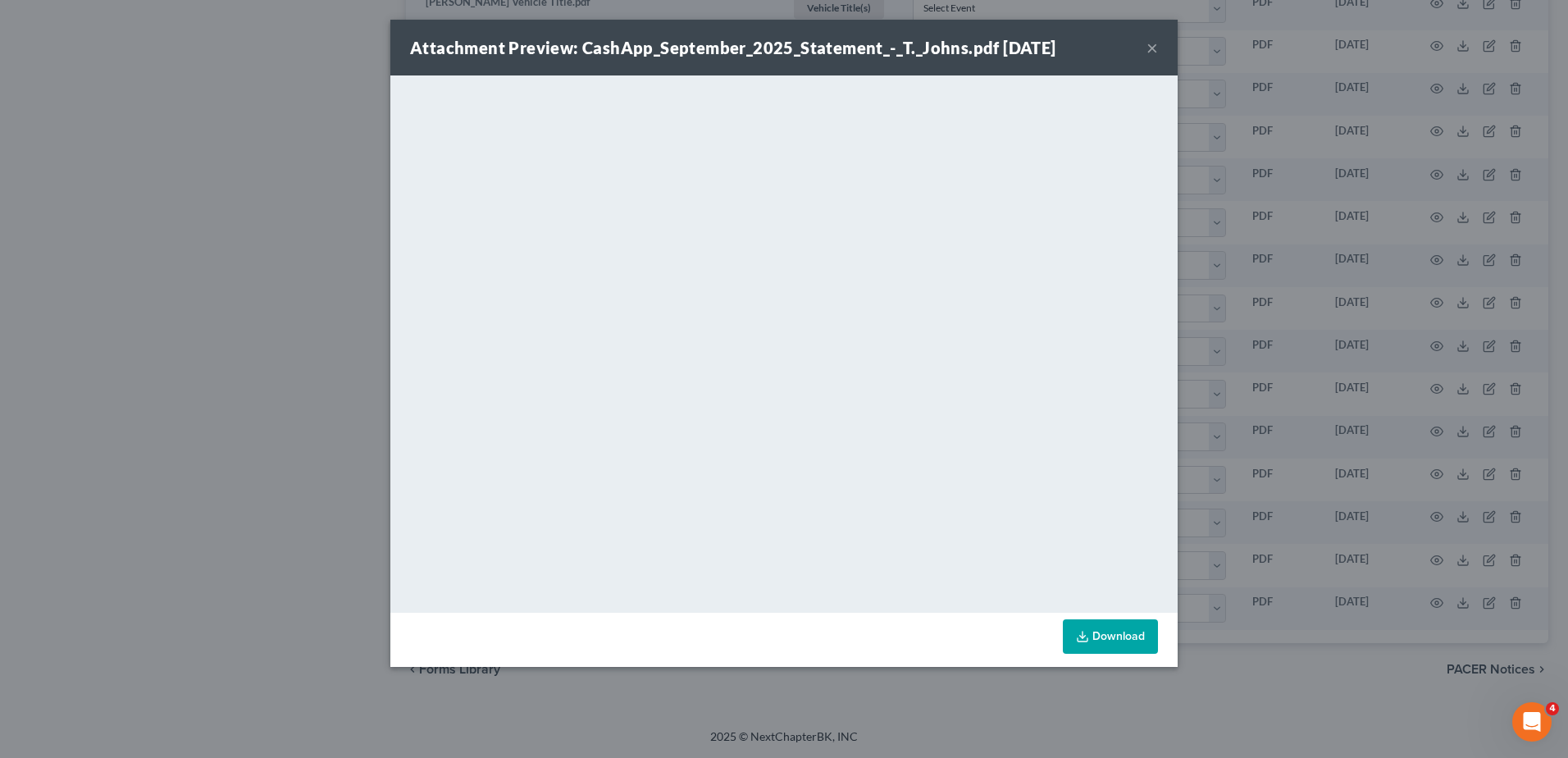
click at [1148, 47] on button "×" at bounding box center [1153, 47] width 12 height 19
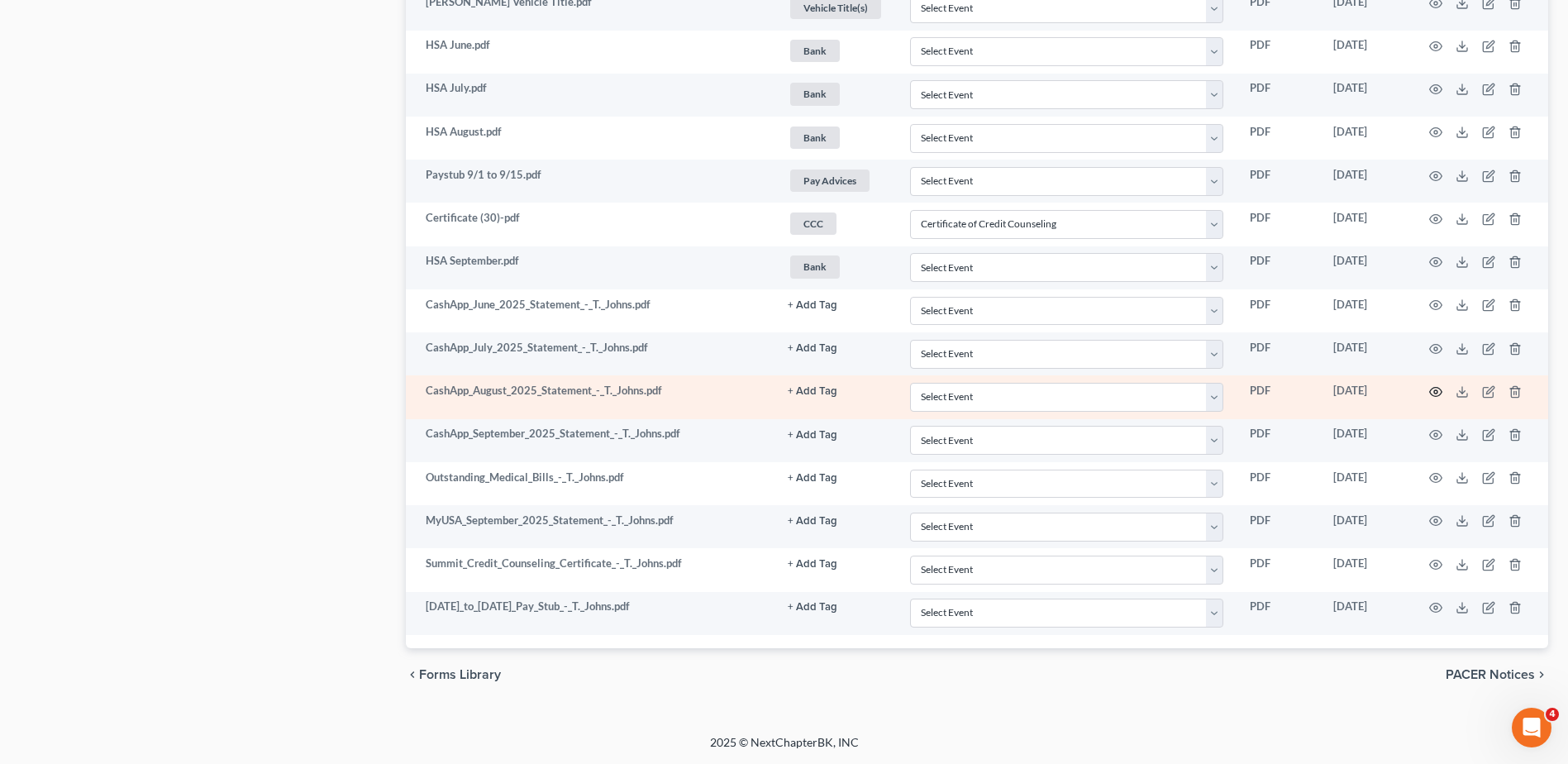
click at [1437, 390] on icon "button" at bounding box center [1435, 392] width 14 height 14
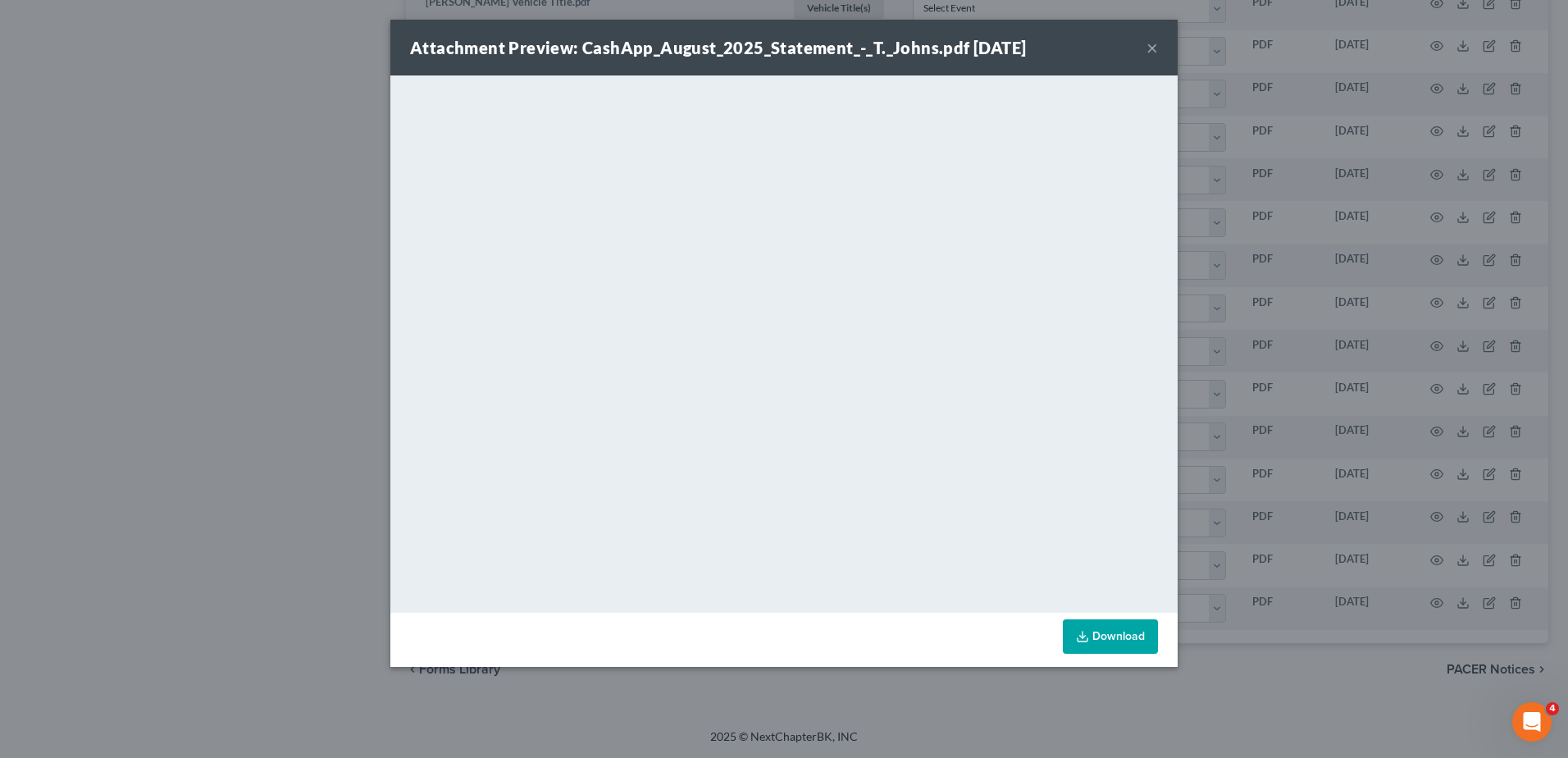
click at [1152, 51] on button "×" at bounding box center [1153, 47] width 12 height 19
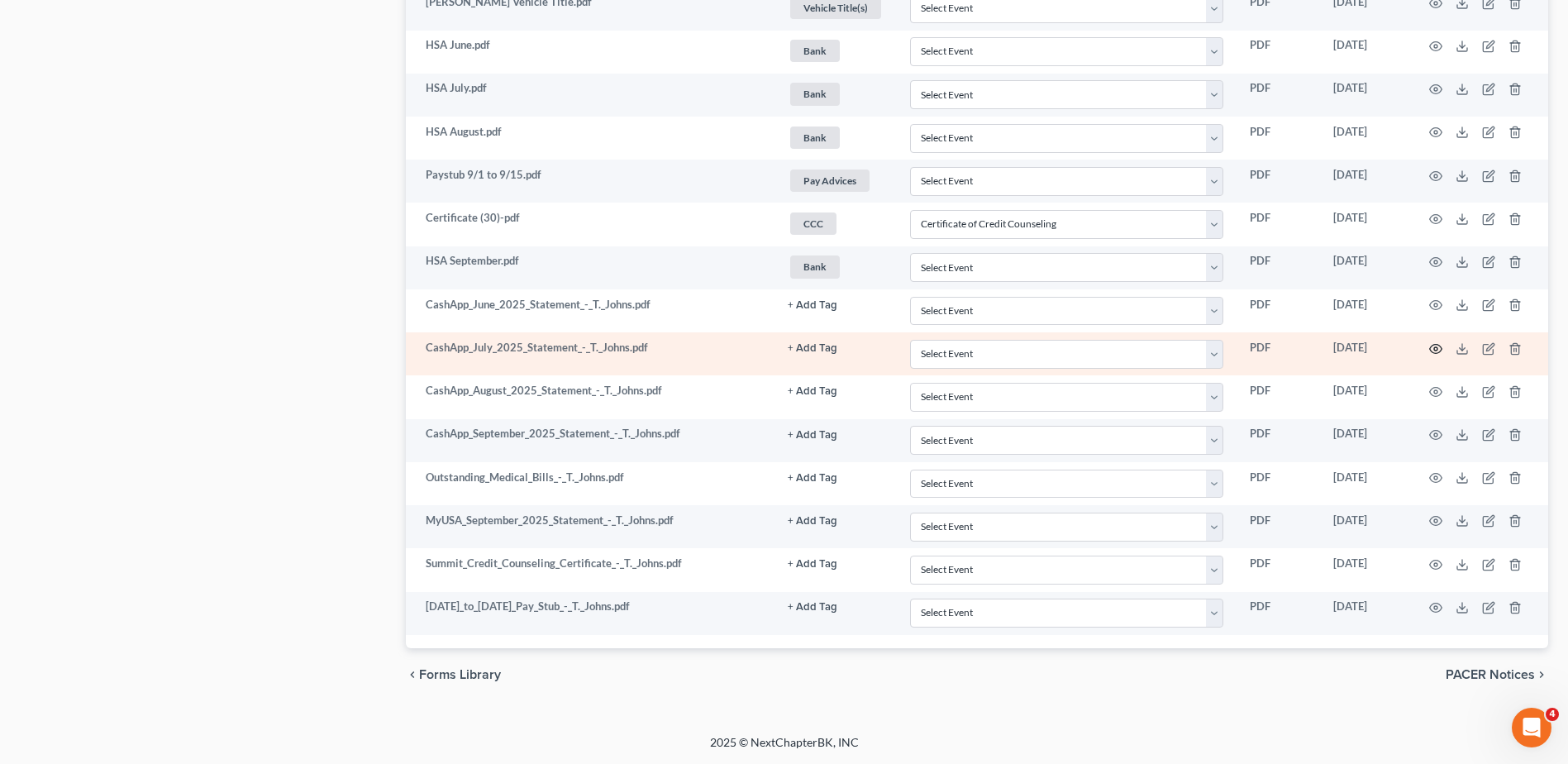
click at [1431, 350] on icon "button" at bounding box center [1435, 349] width 14 height 14
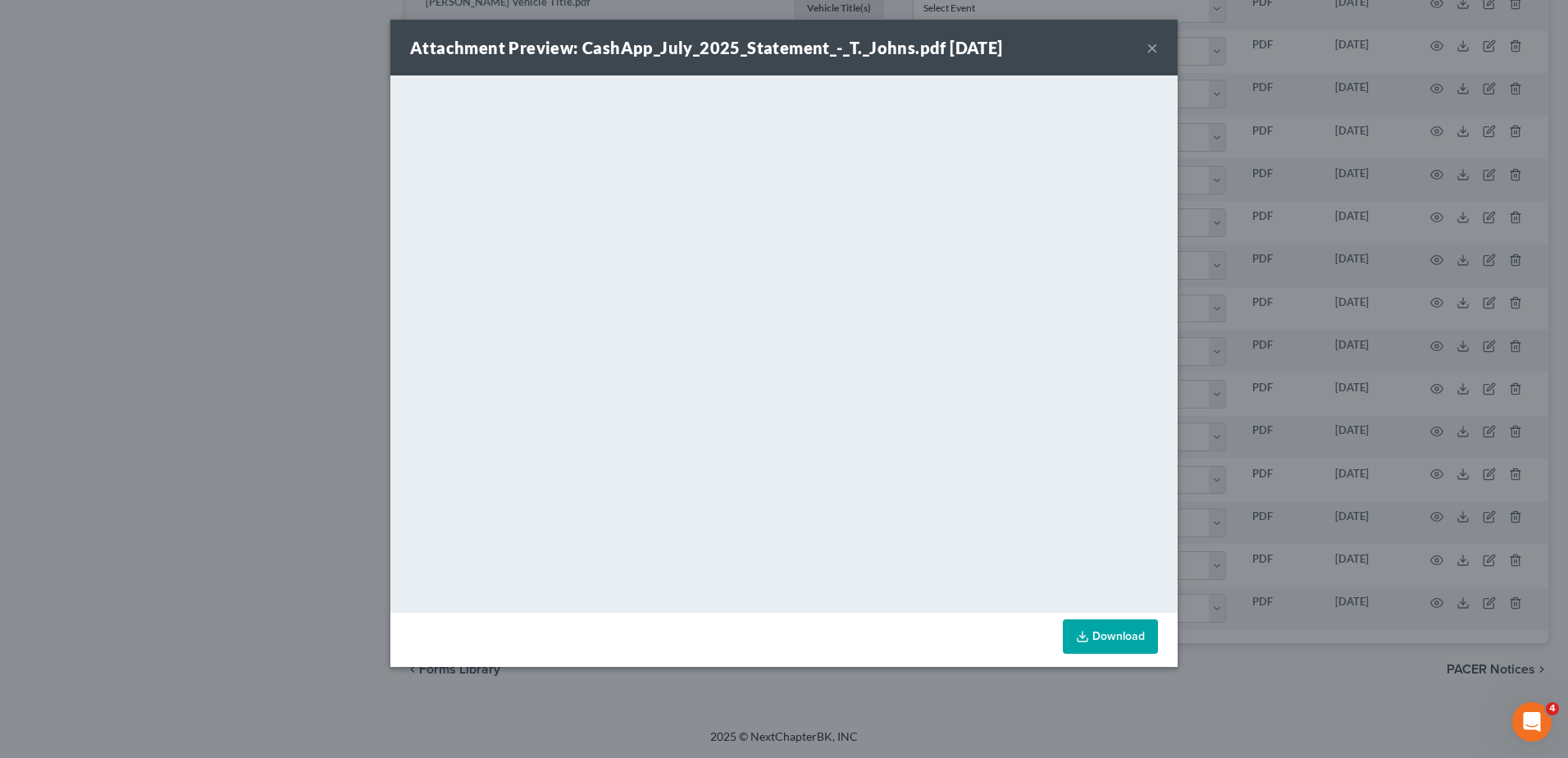
click at [1154, 47] on button "×" at bounding box center [1153, 47] width 12 height 19
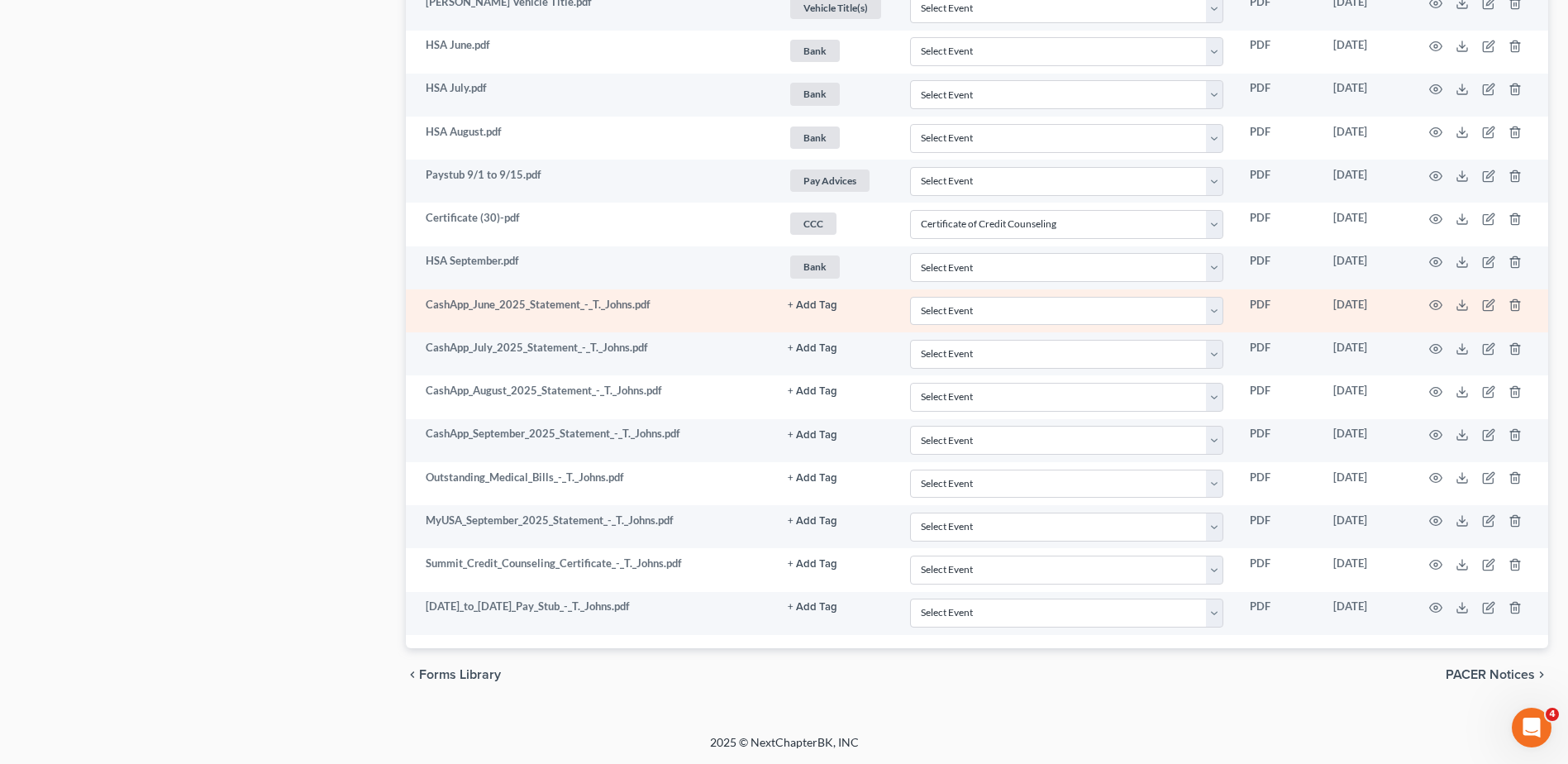
click at [798, 306] on button "+ Add Tag" at bounding box center [812, 305] width 50 height 11
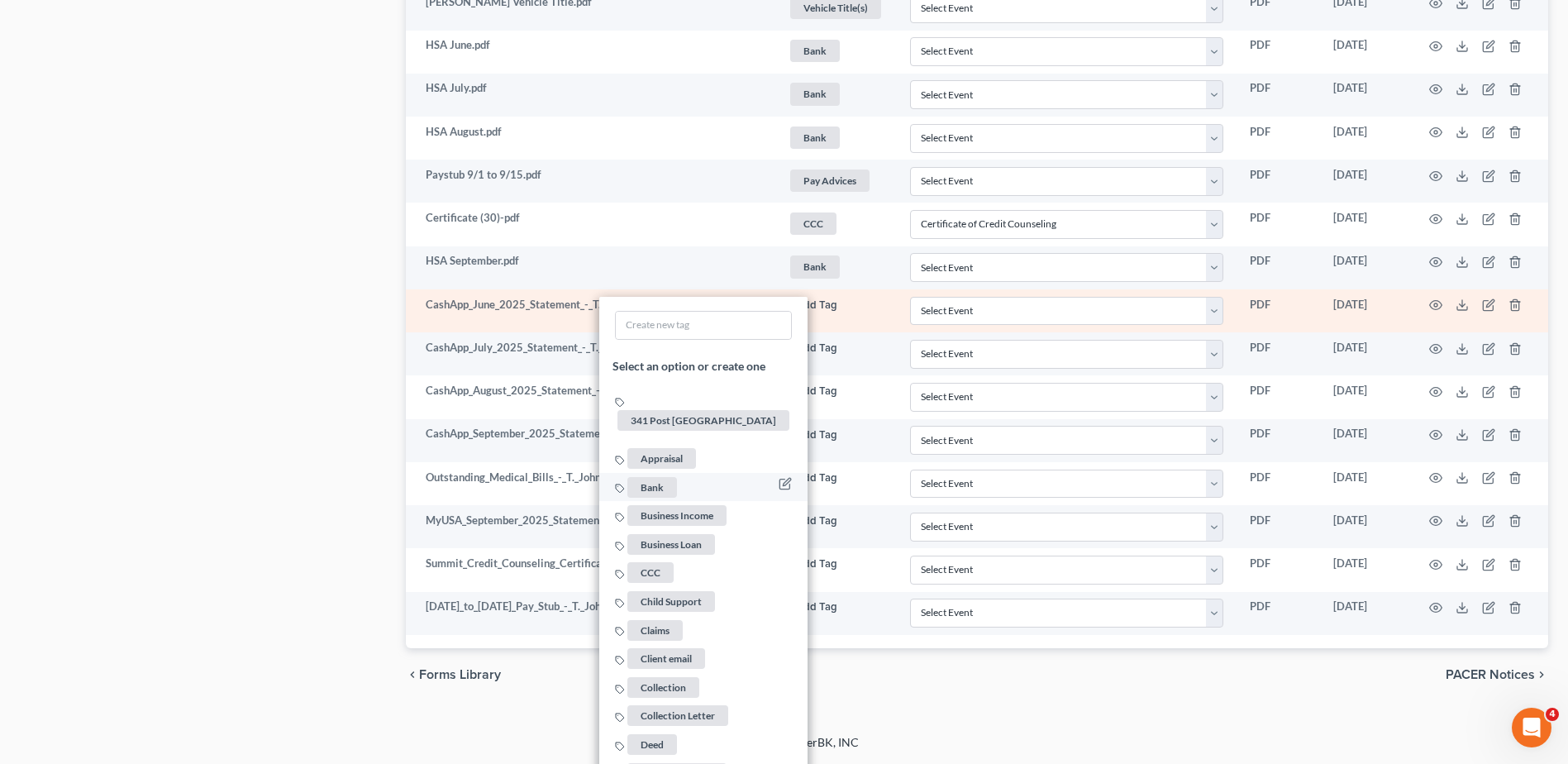
click at [648, 476] on span "Bank" at bounding box center [652, 486] width 50 height 20
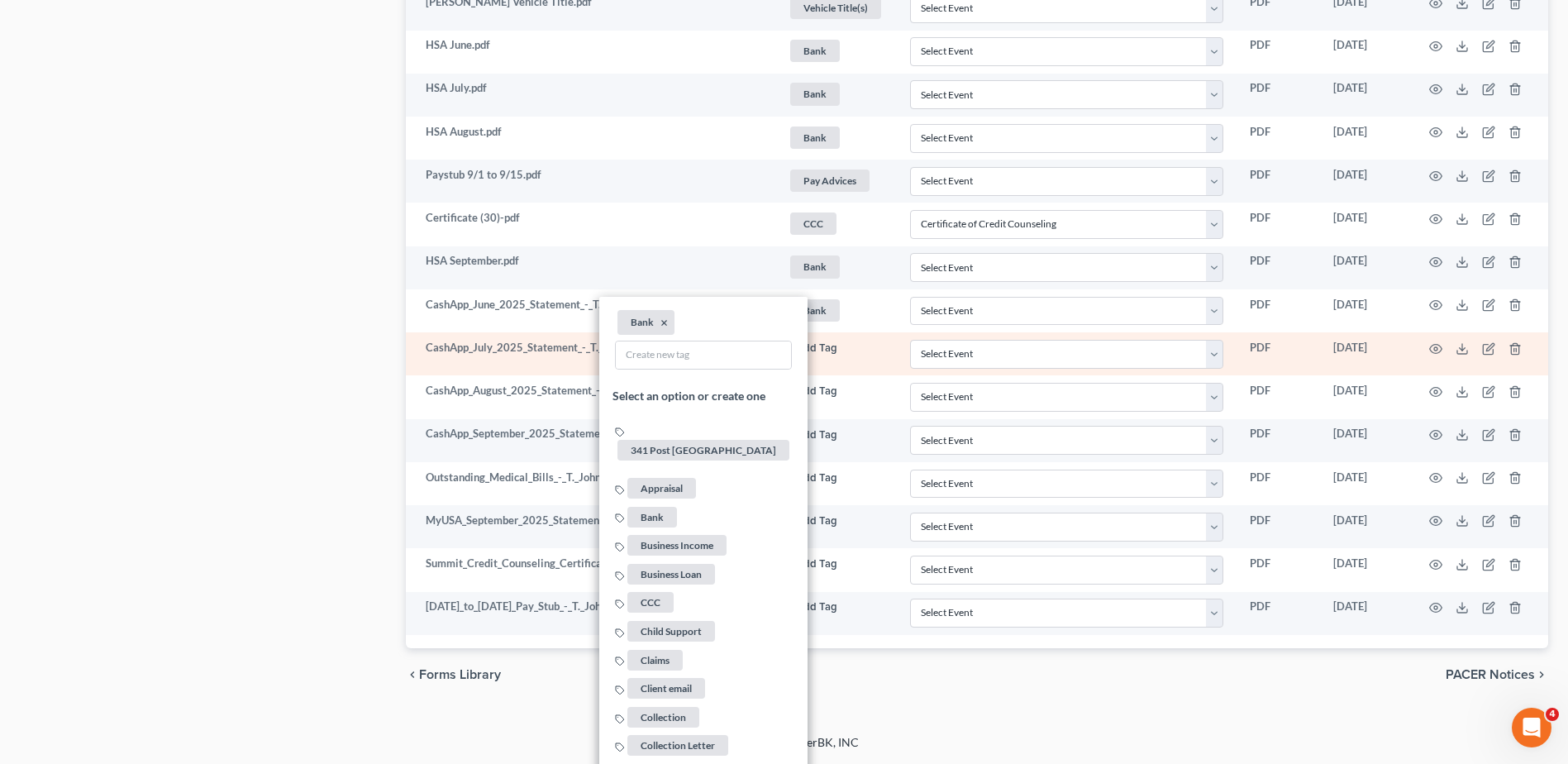
click at [808, 347] on button "+ Add Tag" at bounding box center [812, 348] width 50 height 11
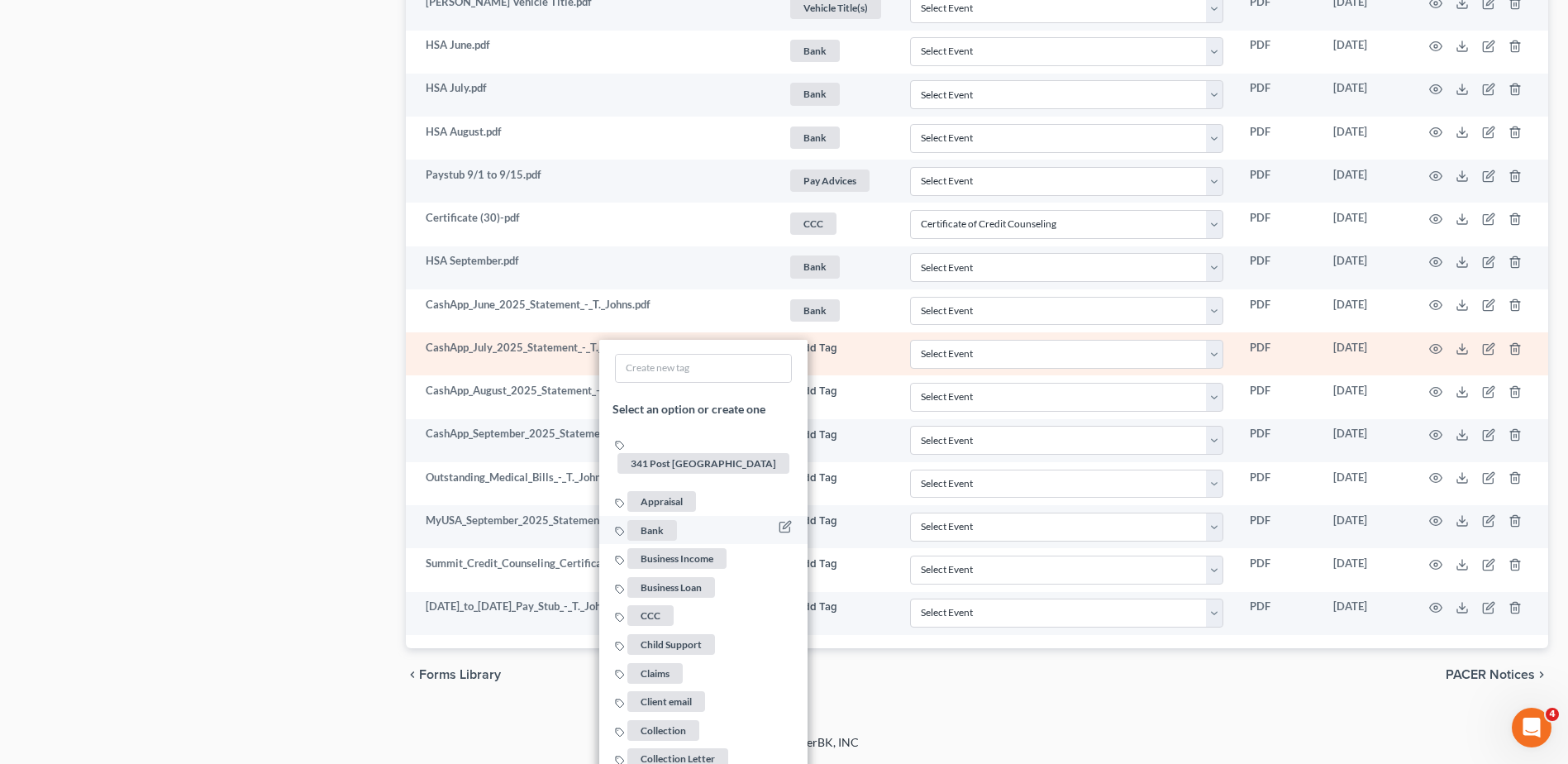
click at [663, 519] on span "Bank" at bounding box center [652, 529] width 50 height 20
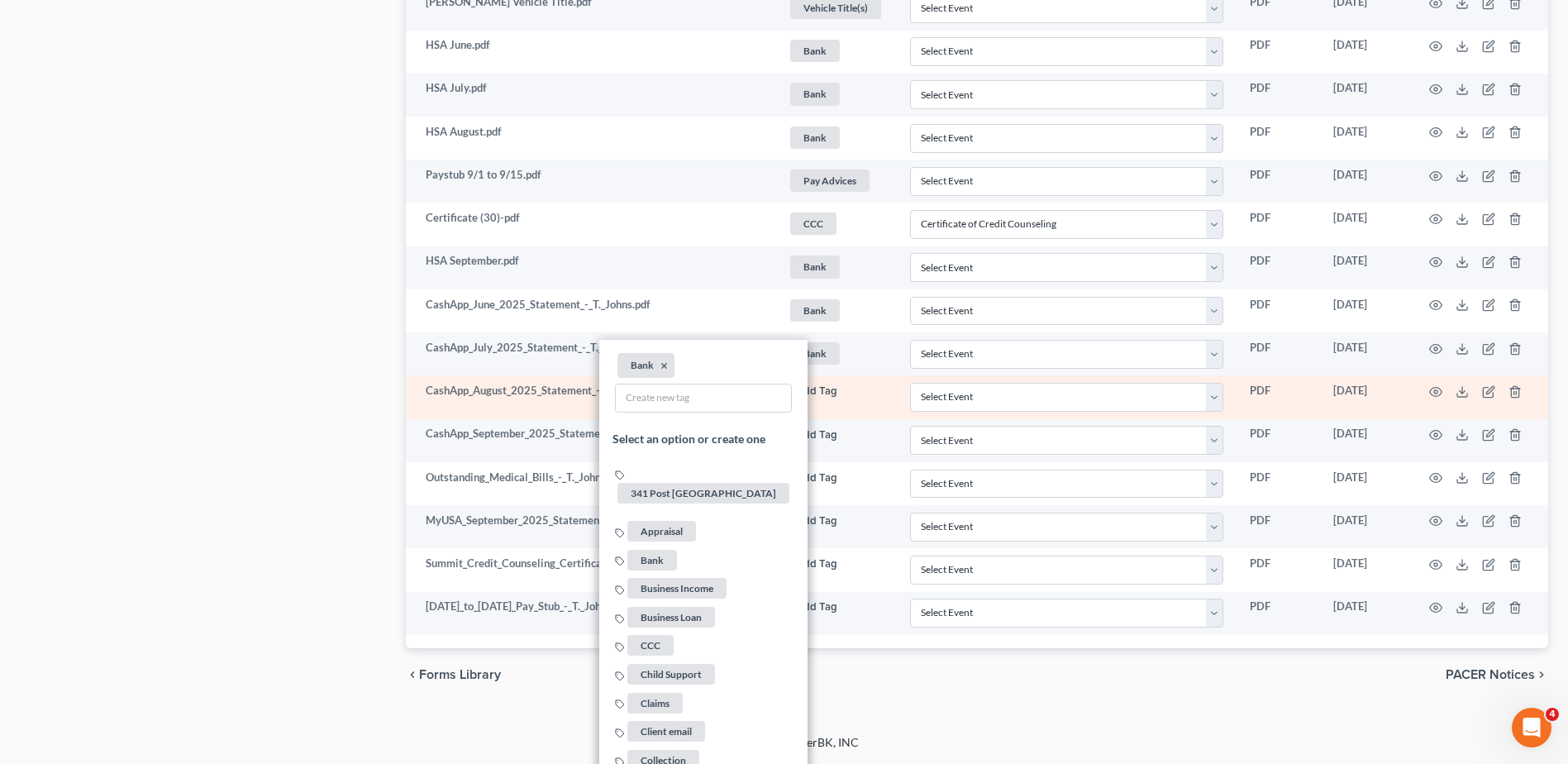
click at [810, 388] on button "+ Add Tag" at bounding box center [812, 391] width 50 height 11
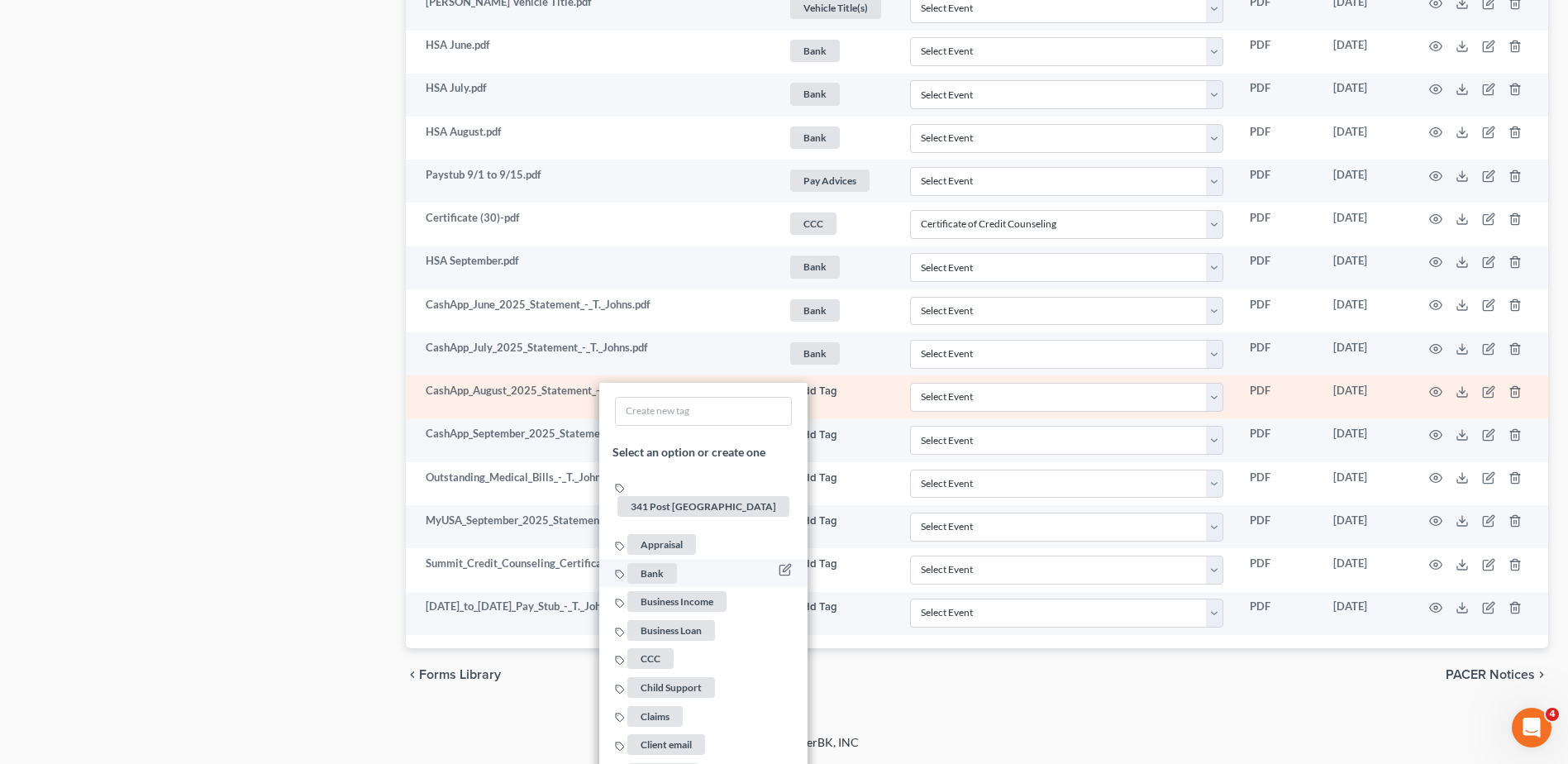
click at [656, 563] on span "Bank" at bounding box center [652, 573] width 50 height 20
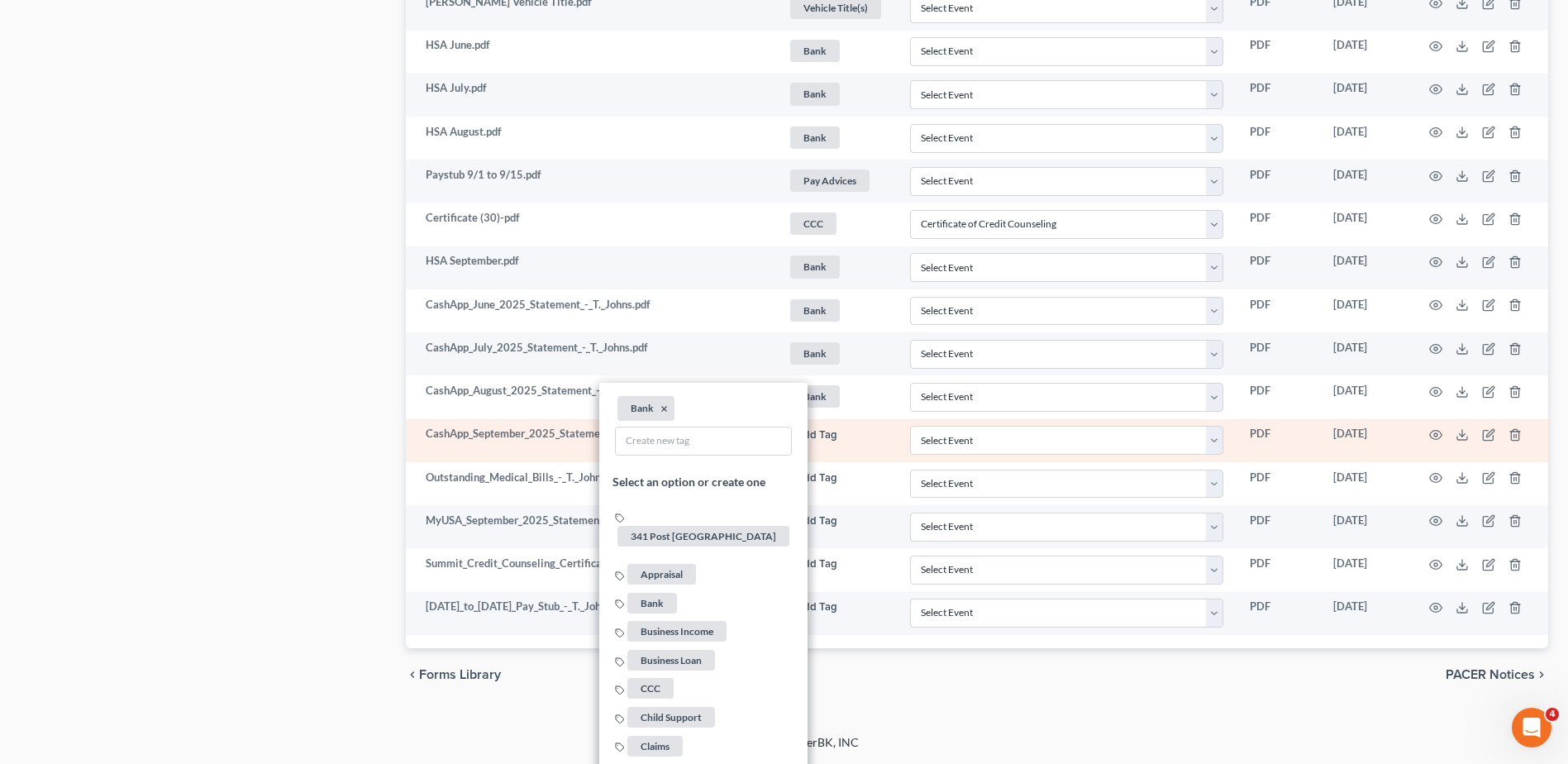
click at [814, 434] on button "+ Add Tag" at bounding box center [812, 435] width 50 height 11
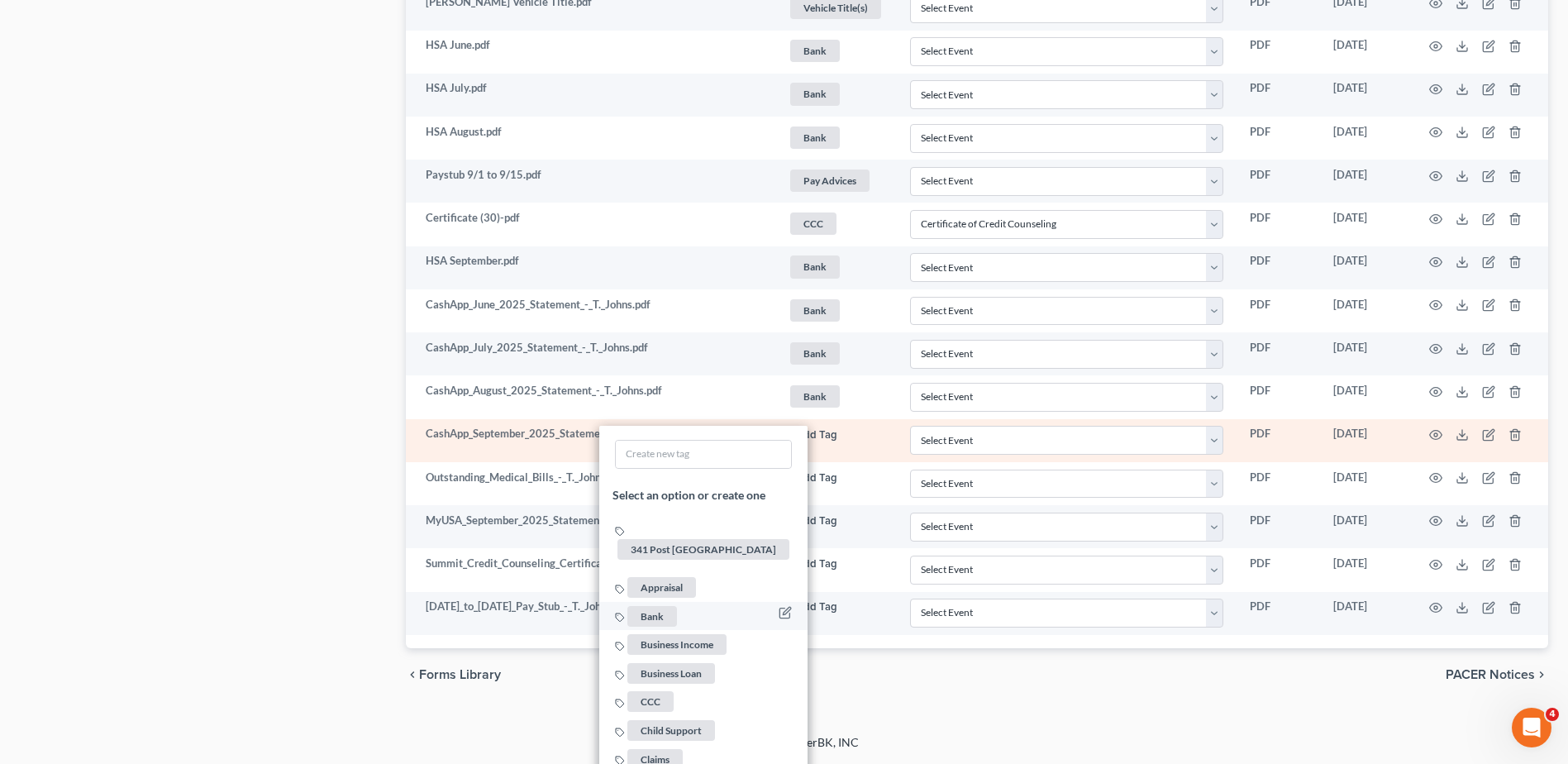
click at [656, 606] on span "Bank" at bounding box center [652, 616] width 50 height 20
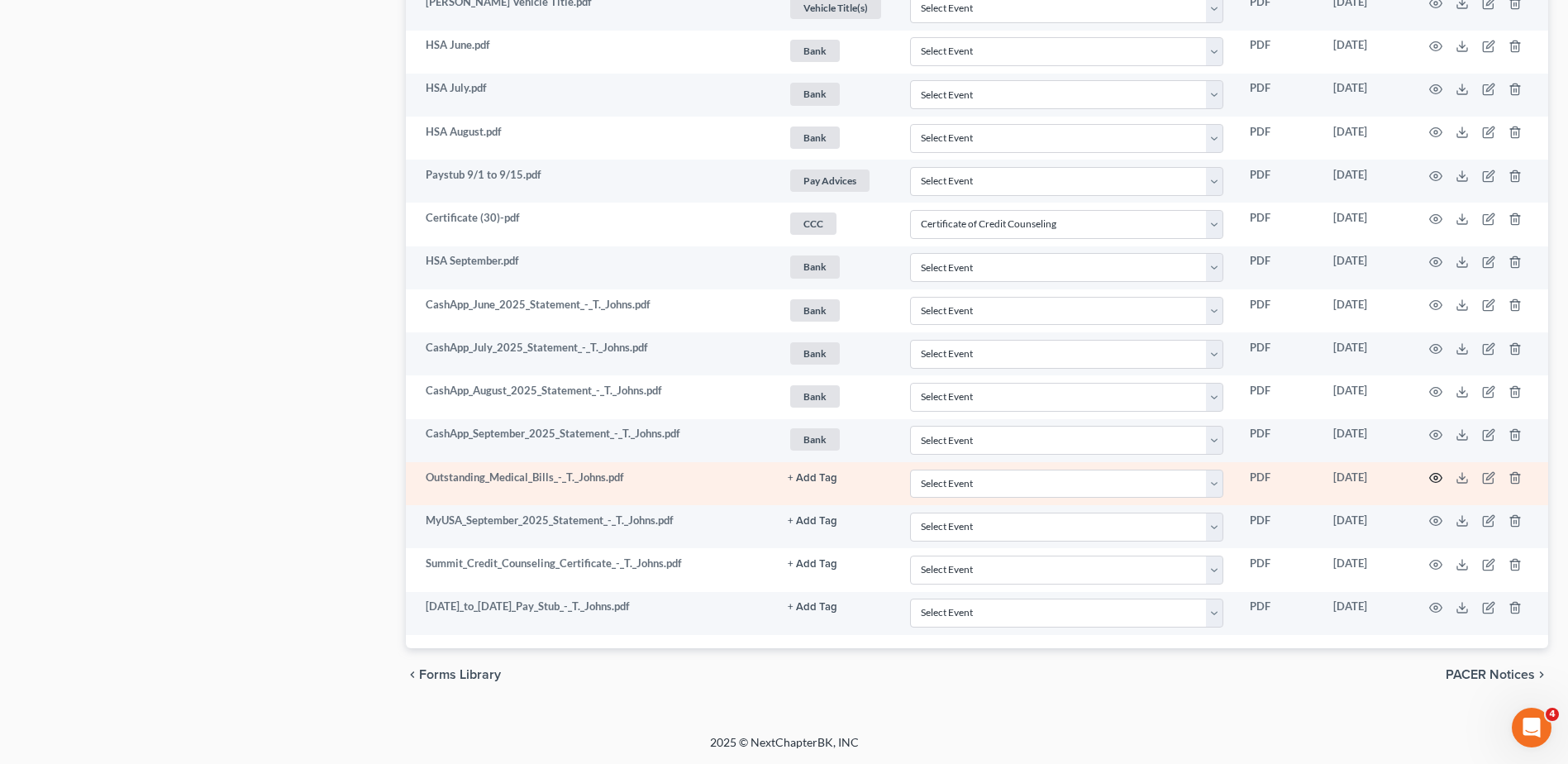
click at [1437, 477] on circle "button" at bounding box center [1435, 478] width 3 height 3
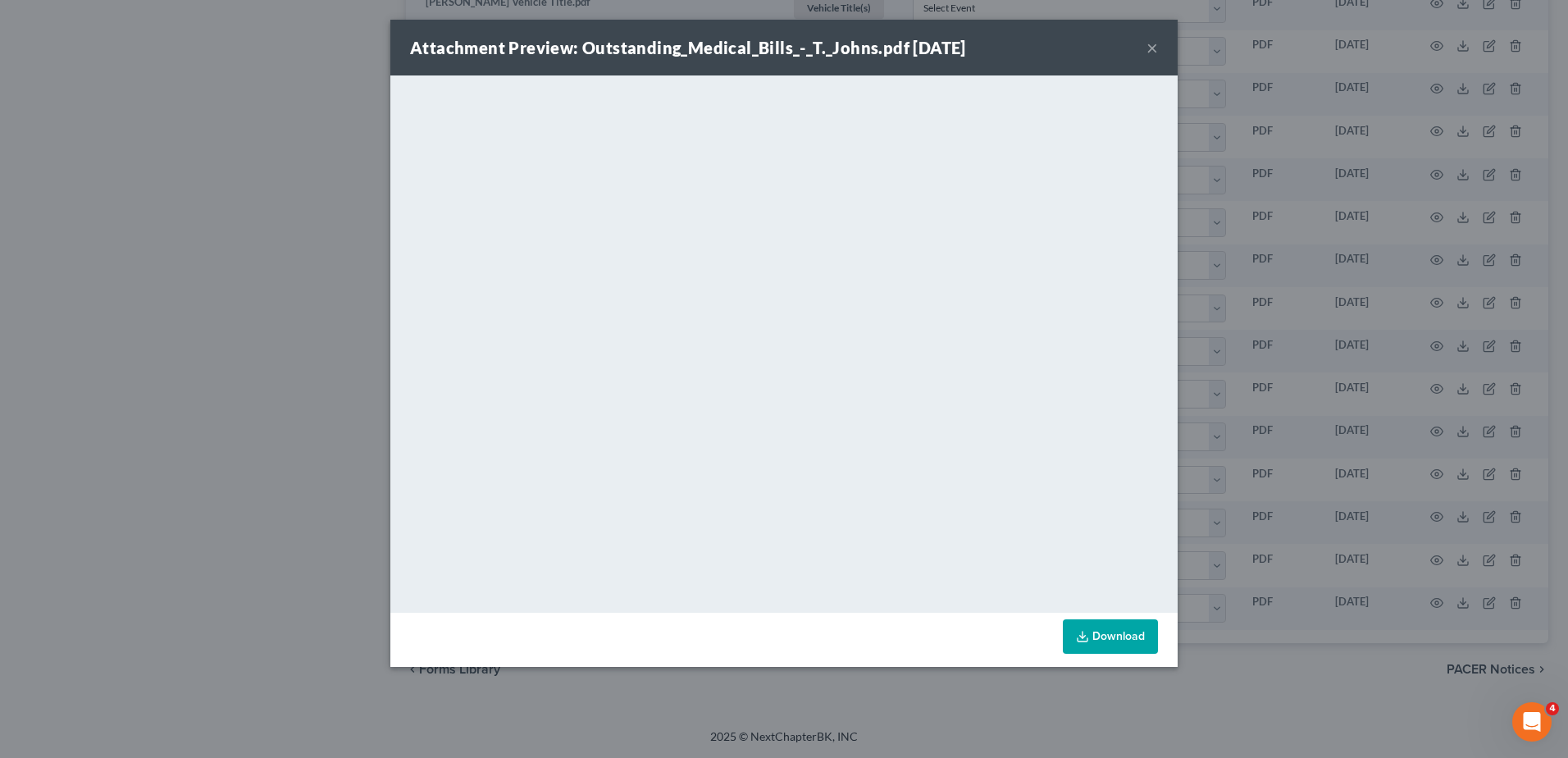
click at [1154, 52] on button "×" at bounding box center [1153, 47] width 12 height 19
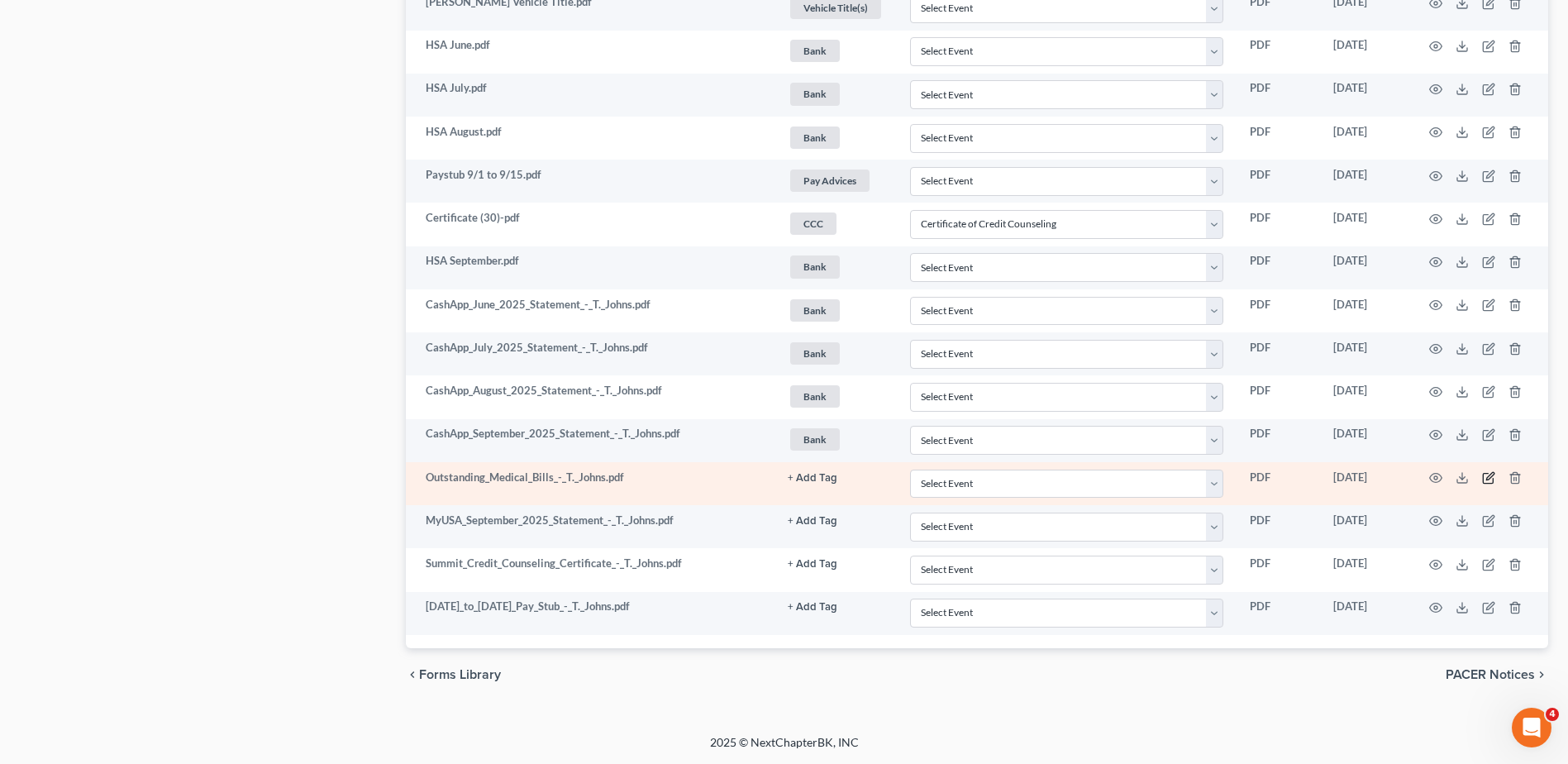
click at [1489, 478] on icon "button" at bounding box center [1489, 478] width 14 height 14
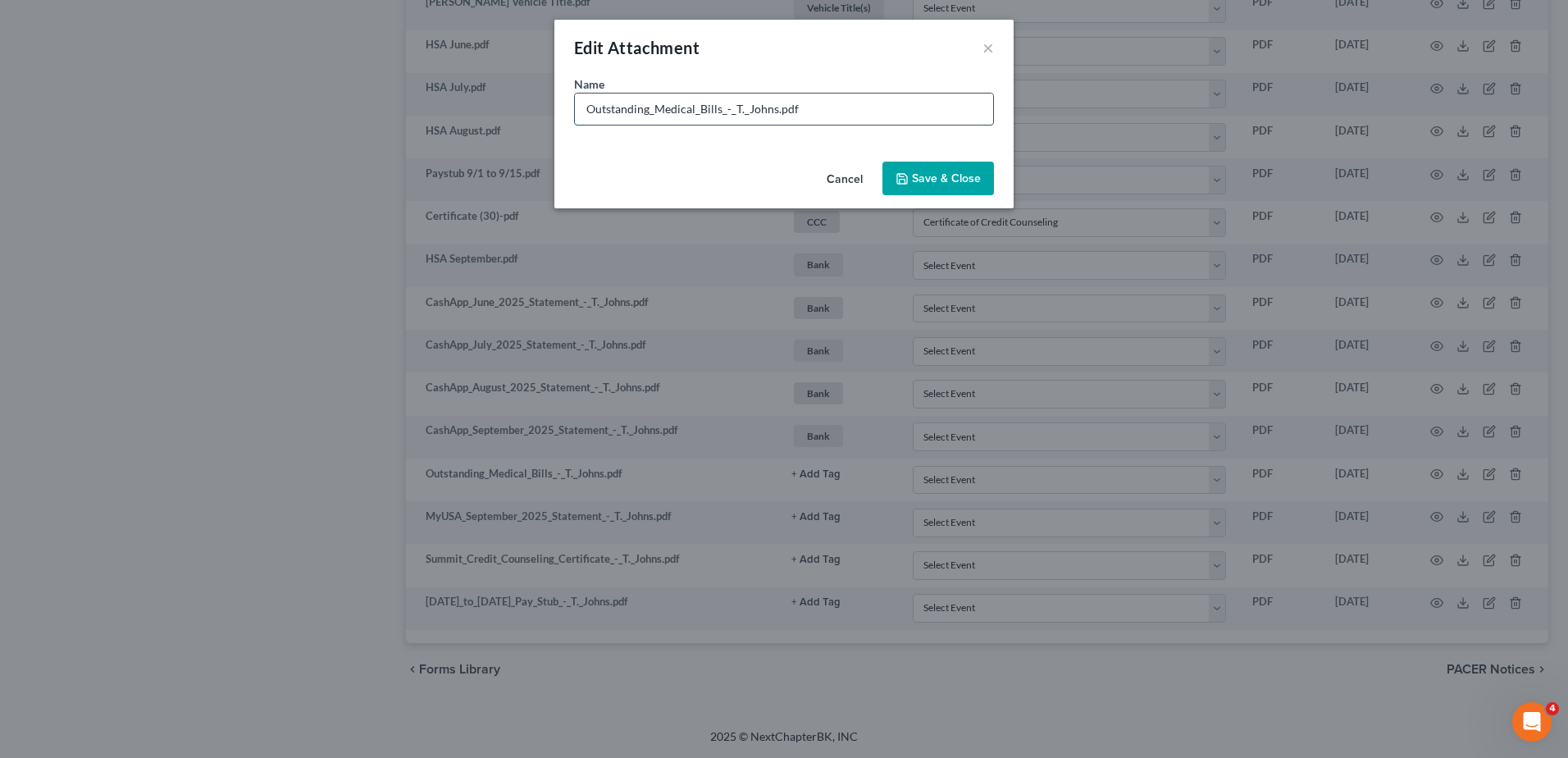
drag, startPoint x: 774, startPoint y: 112, endPoint x: 719, endPoint y: 116, distance: 55.1
click at [719, 116] on input "Outstanding_Medical_Bills_-_T._Johns.pdf" at bounding box center [784, 109] width 418 height 31
type input "Outstanding_Medical_Bills.pdf"
click at [952, 176] on span "Save & Close" at bounding box center [947, 178] width 69 height 14
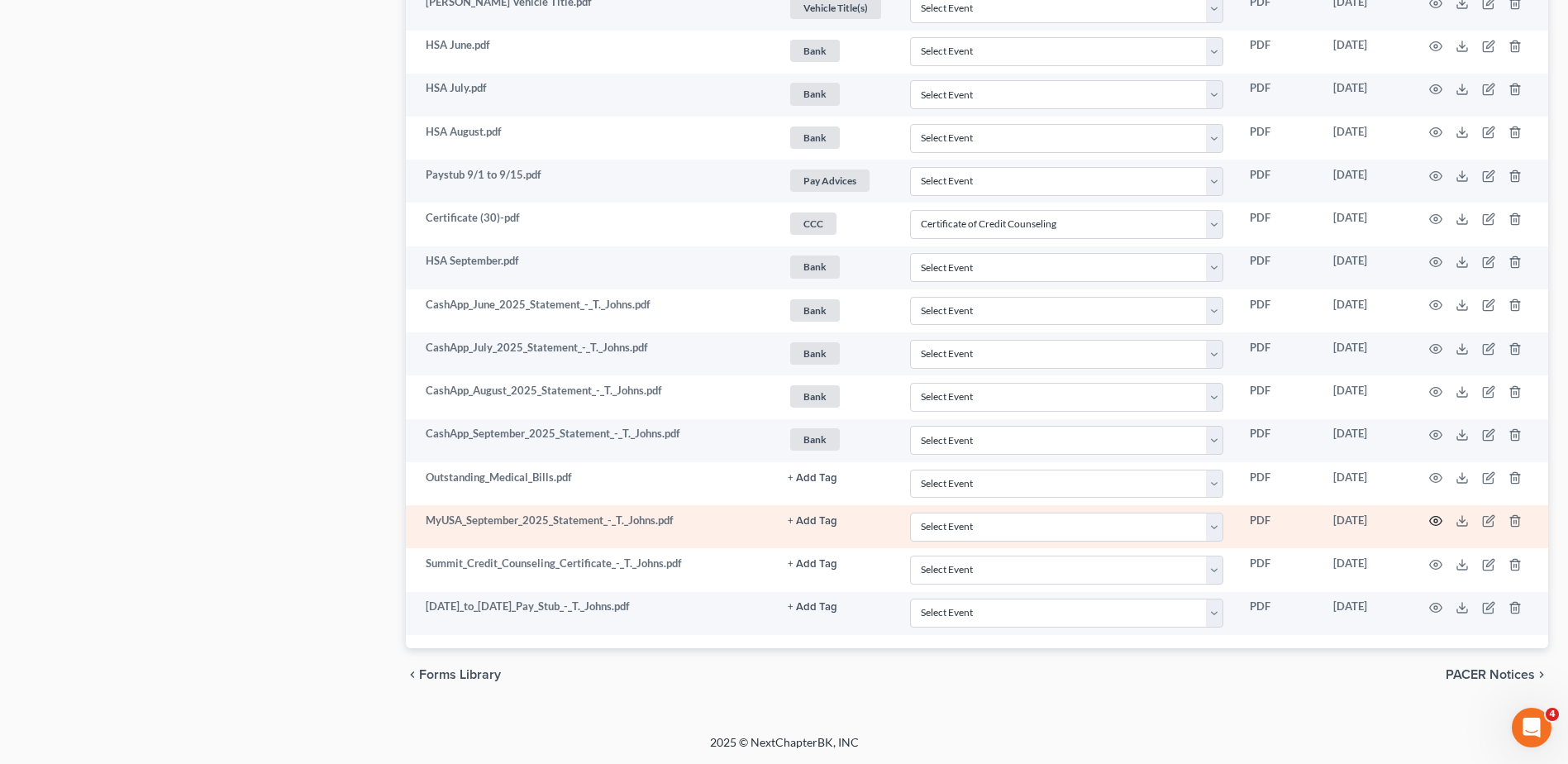
click at [1435, 519] on circle "button" at bounding box center [1435, 521] width 3 height 3
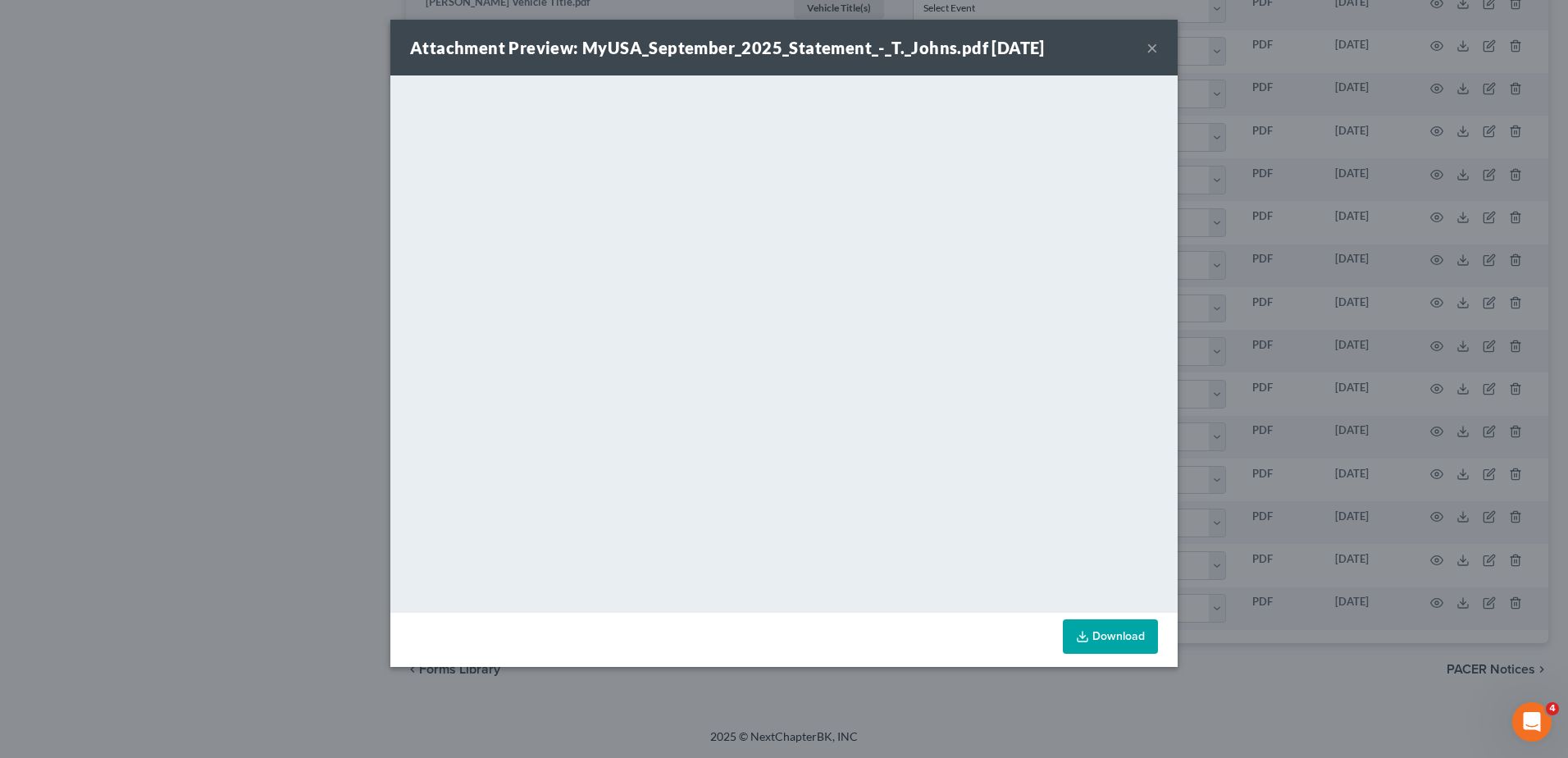
click at [1151, 48] on button "×" at bounding box center [1153, 47] width 12 height 19
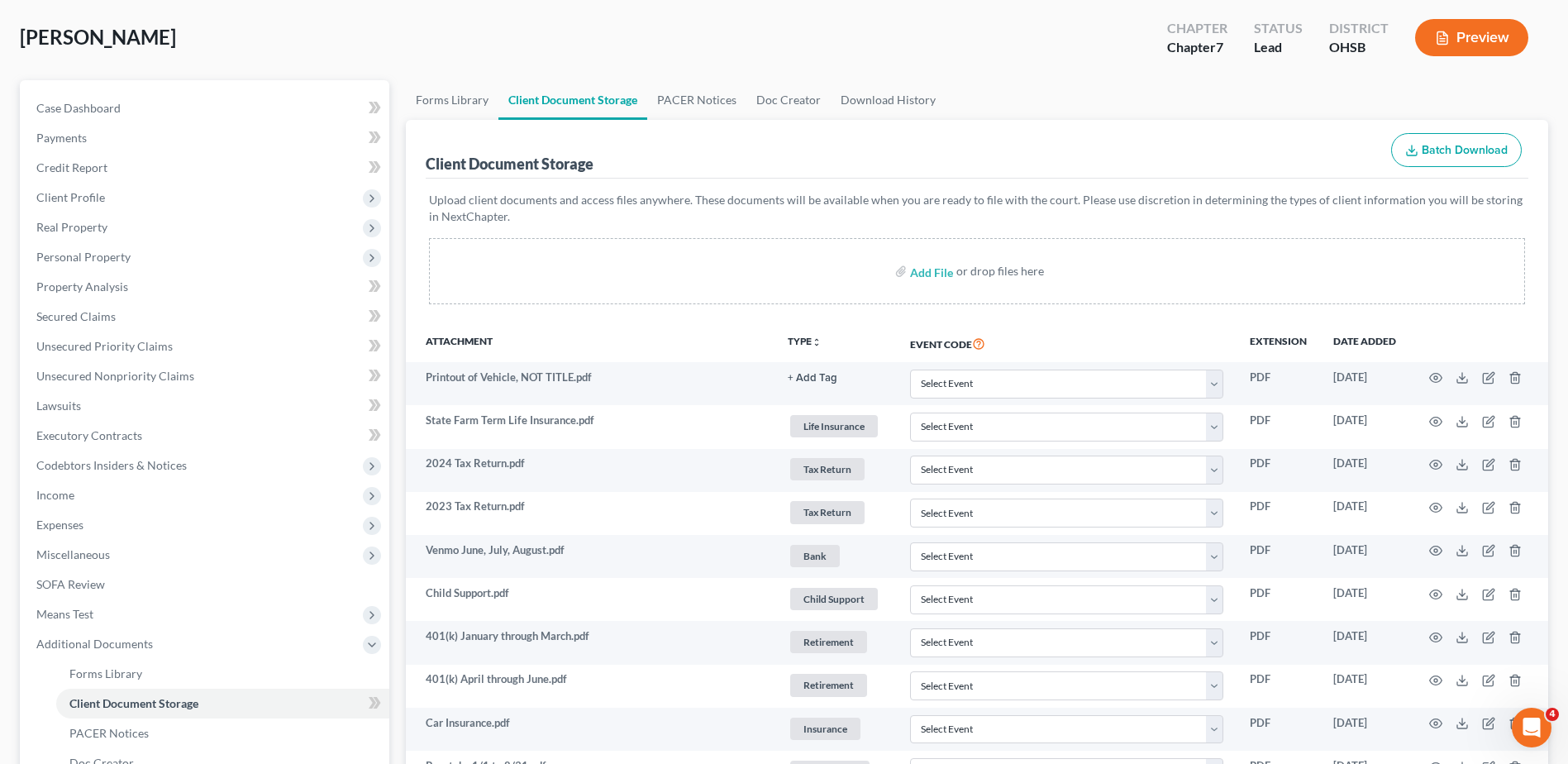
scroll to position [74, 0]
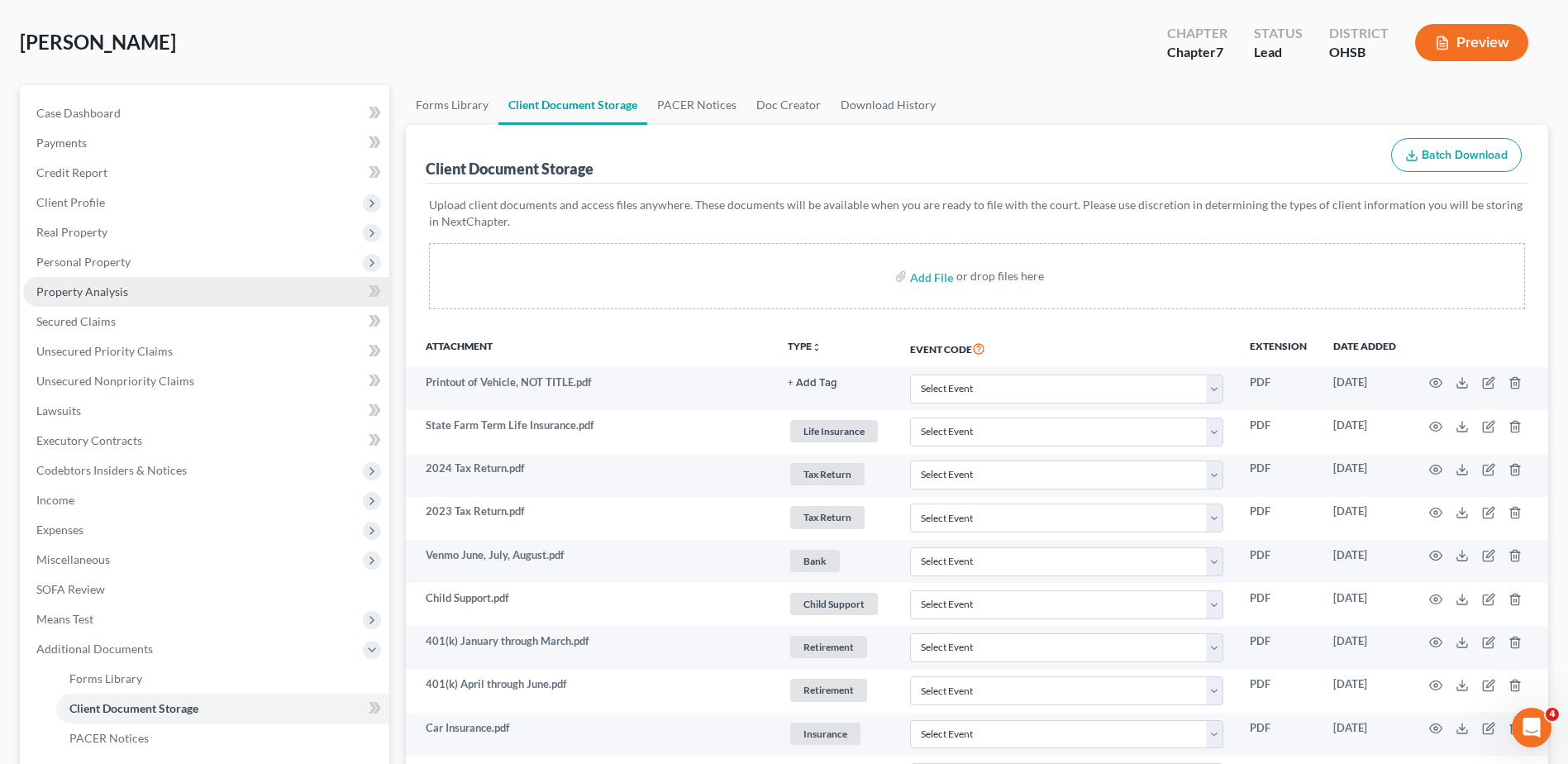
drag, startPoint x: 114, startPoint y: 261, endPoint x: 116, endPoint y: 276, distance: 15.1
click at [114, 261] on span "Personal Property" at bounding box center [84, 261] width 95 height 14
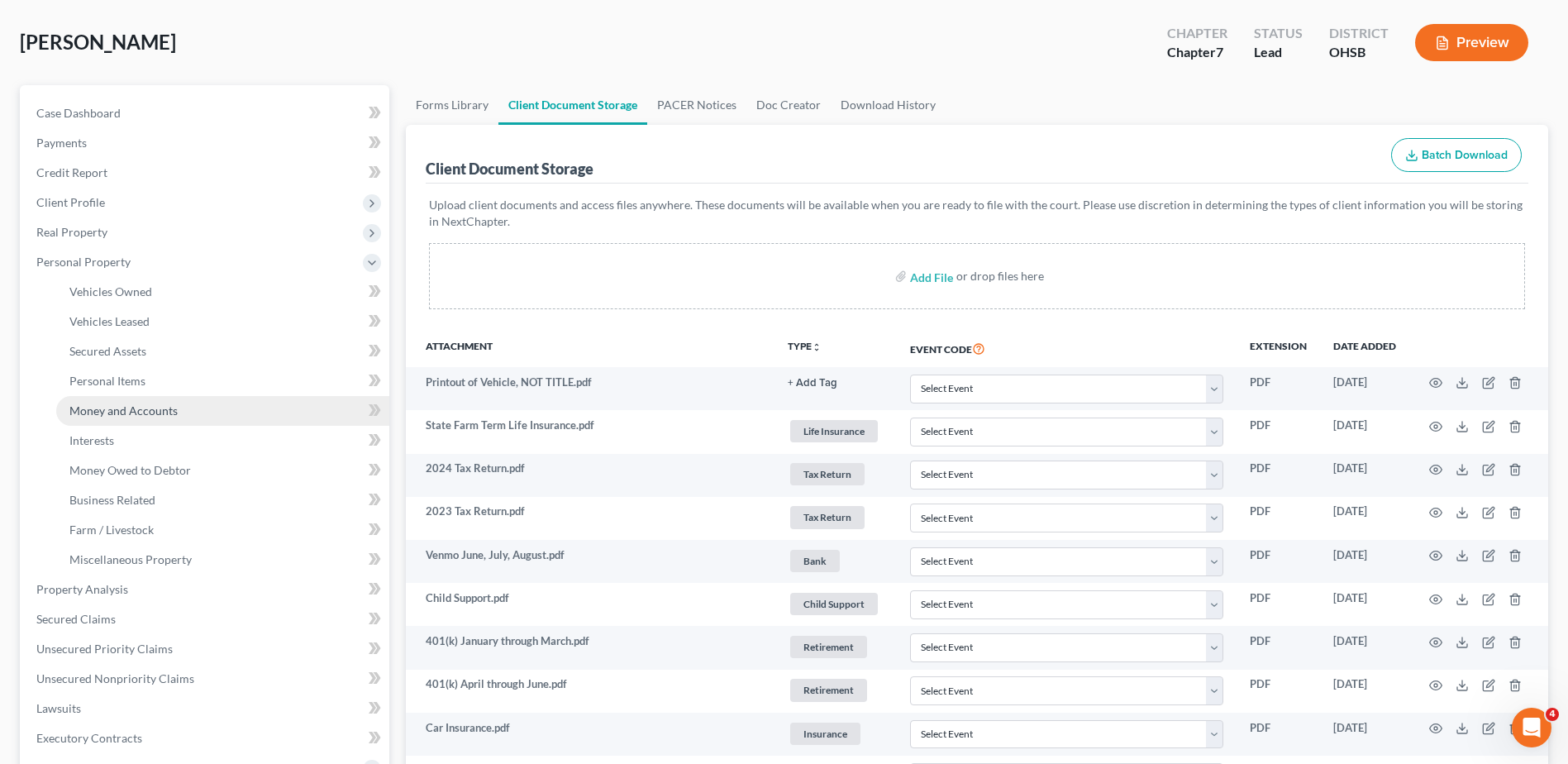
click at [129, 403] on span "Money and Accounts" at bounding box center [123, 410] width 108 height 14
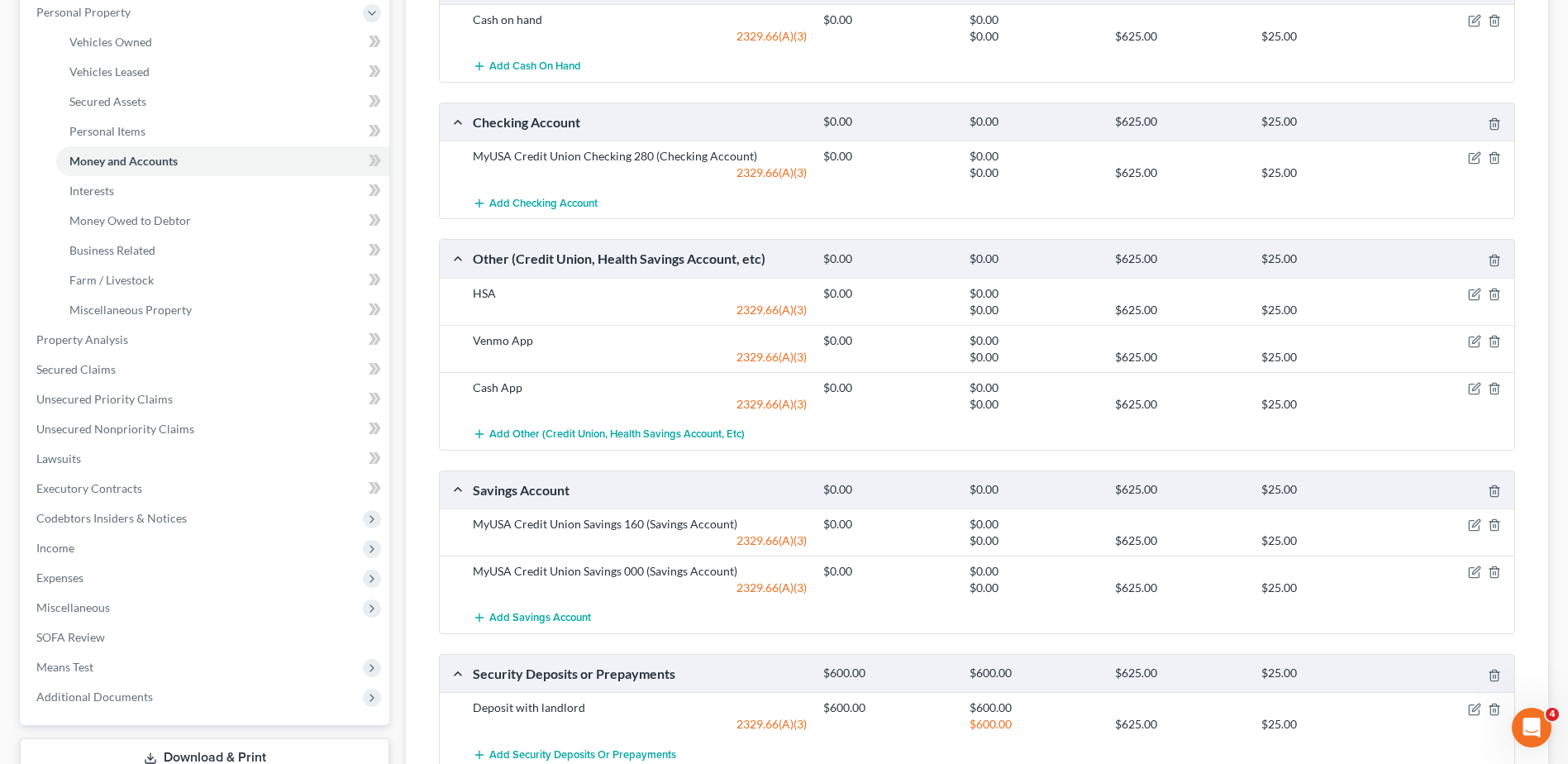
scroll to position [413, 0]
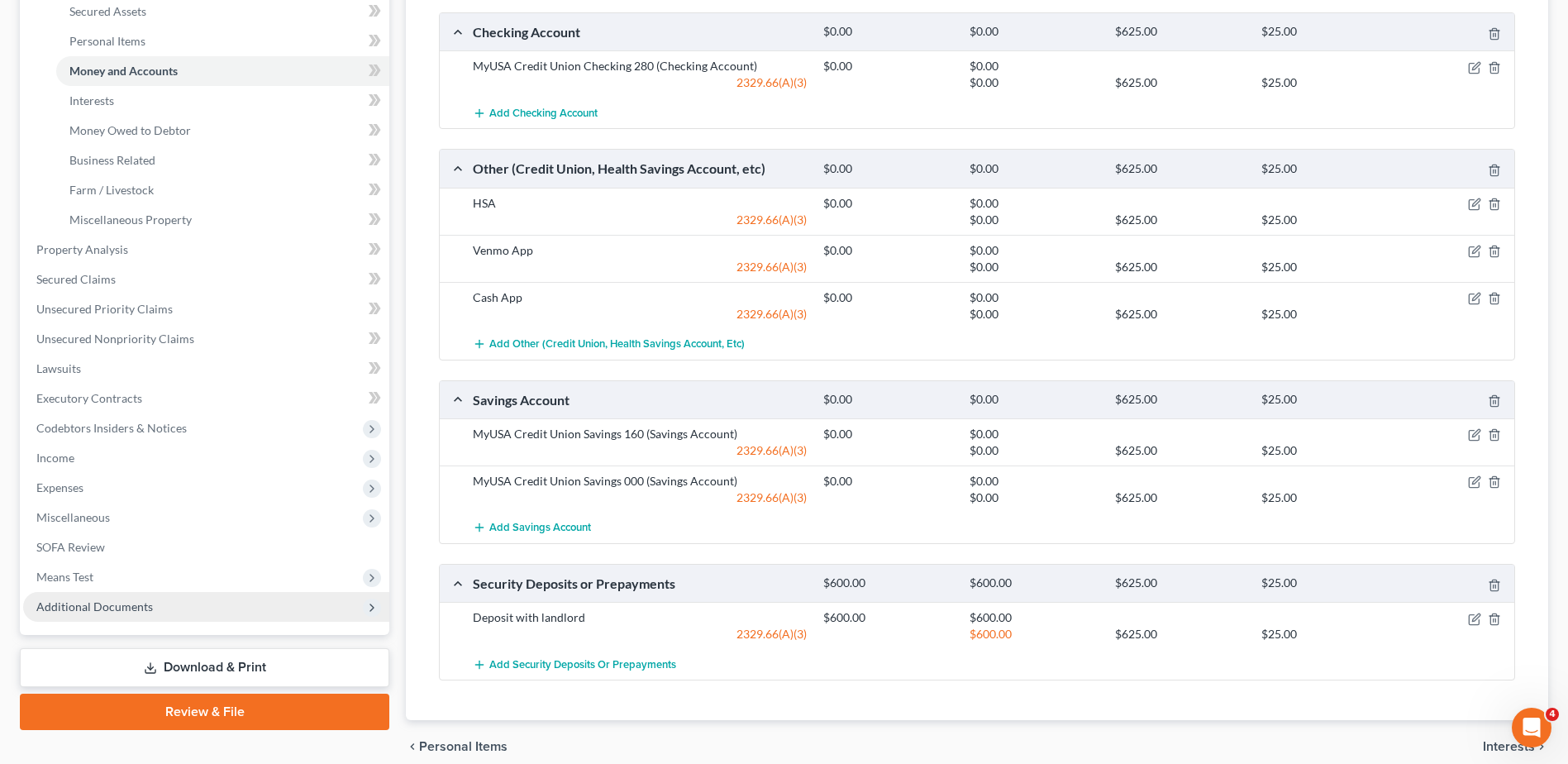
click at [81, 603] on span "Additional Documents" at bounding box center [95, 606] width 117 height 14
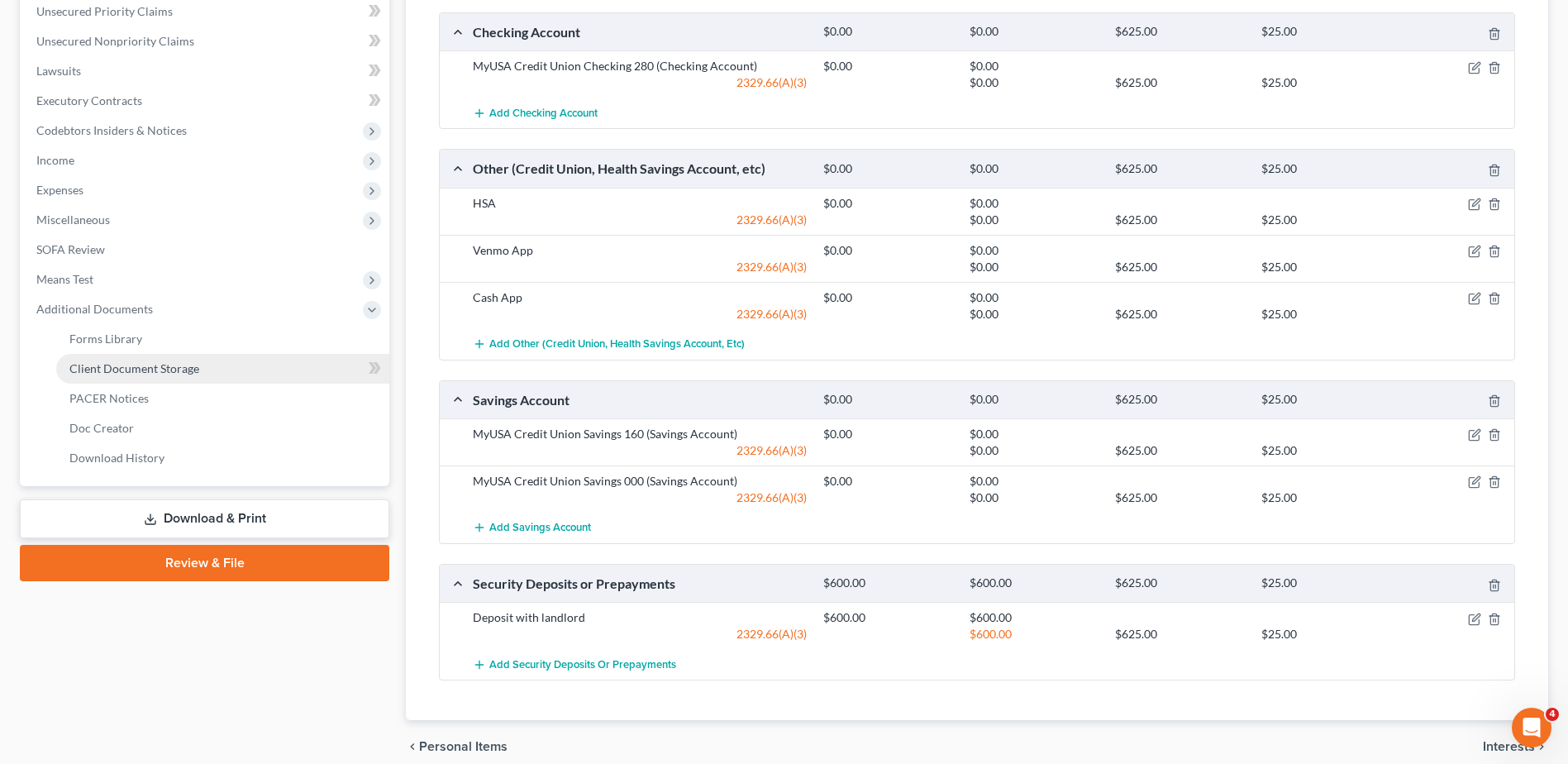
click at [161, 372] on span "Client Document Storage" at bounding box center [134, 368] width 130 height 14
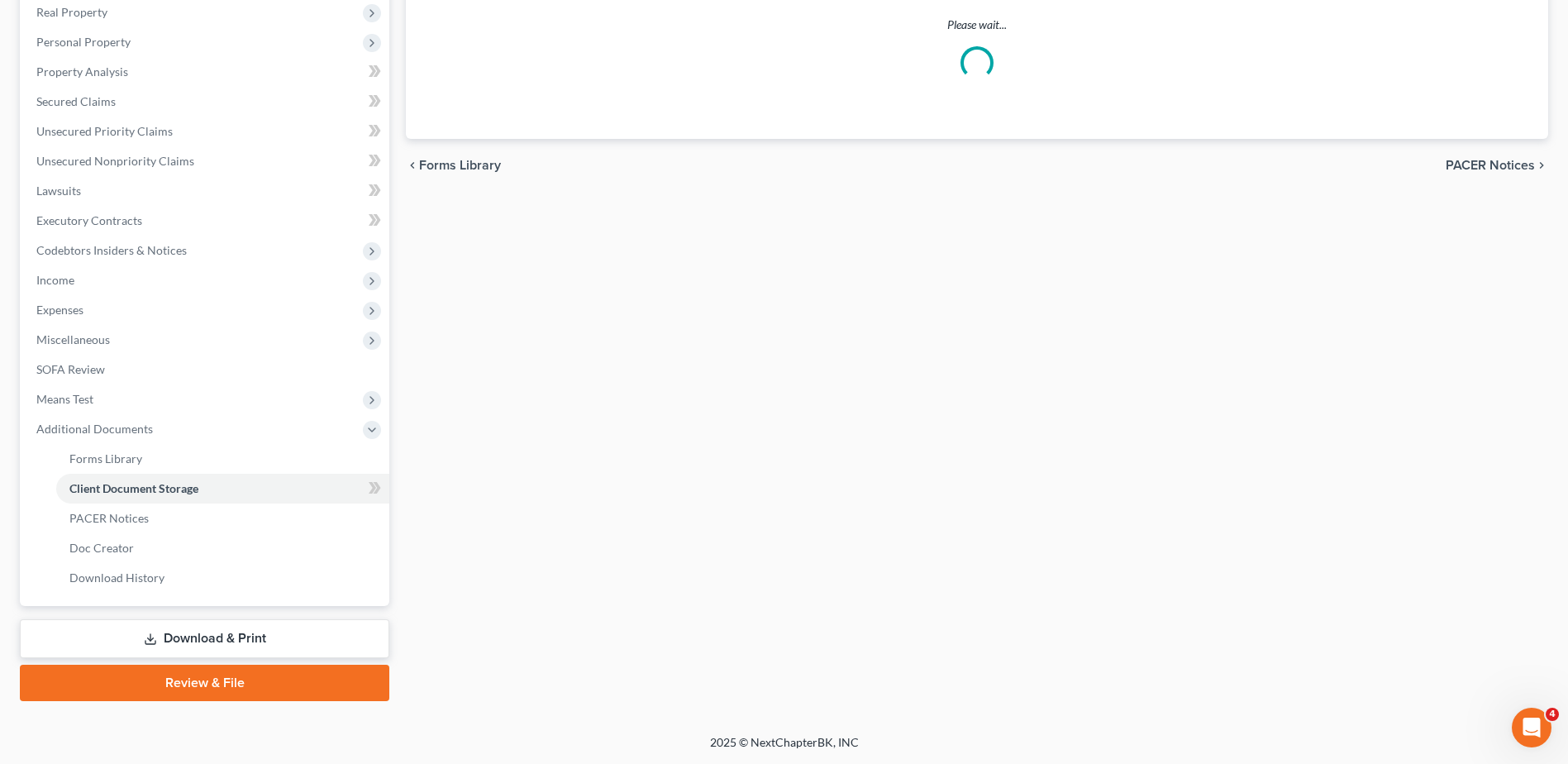
scroll to position [232, 0]
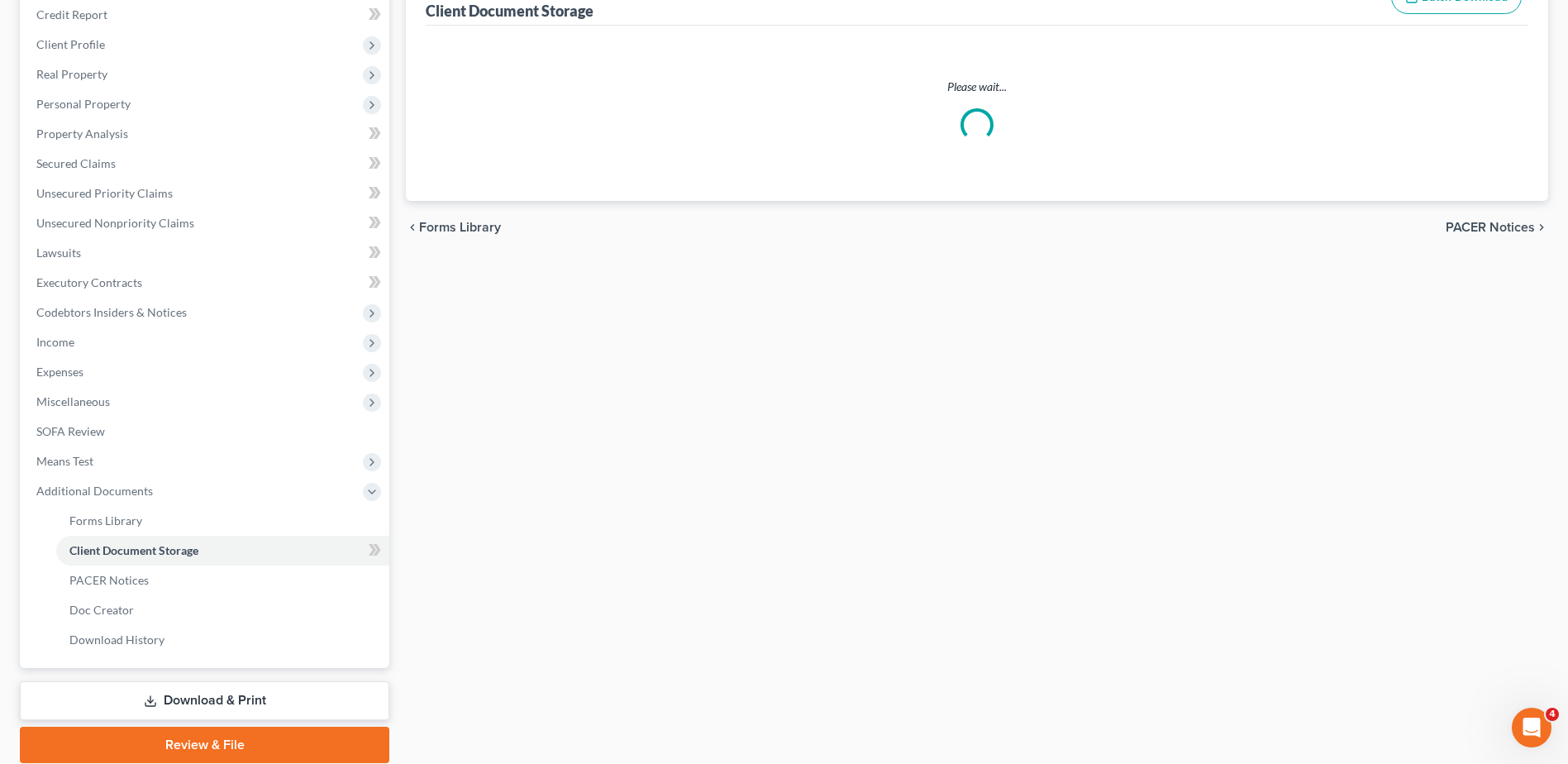
select select "7"
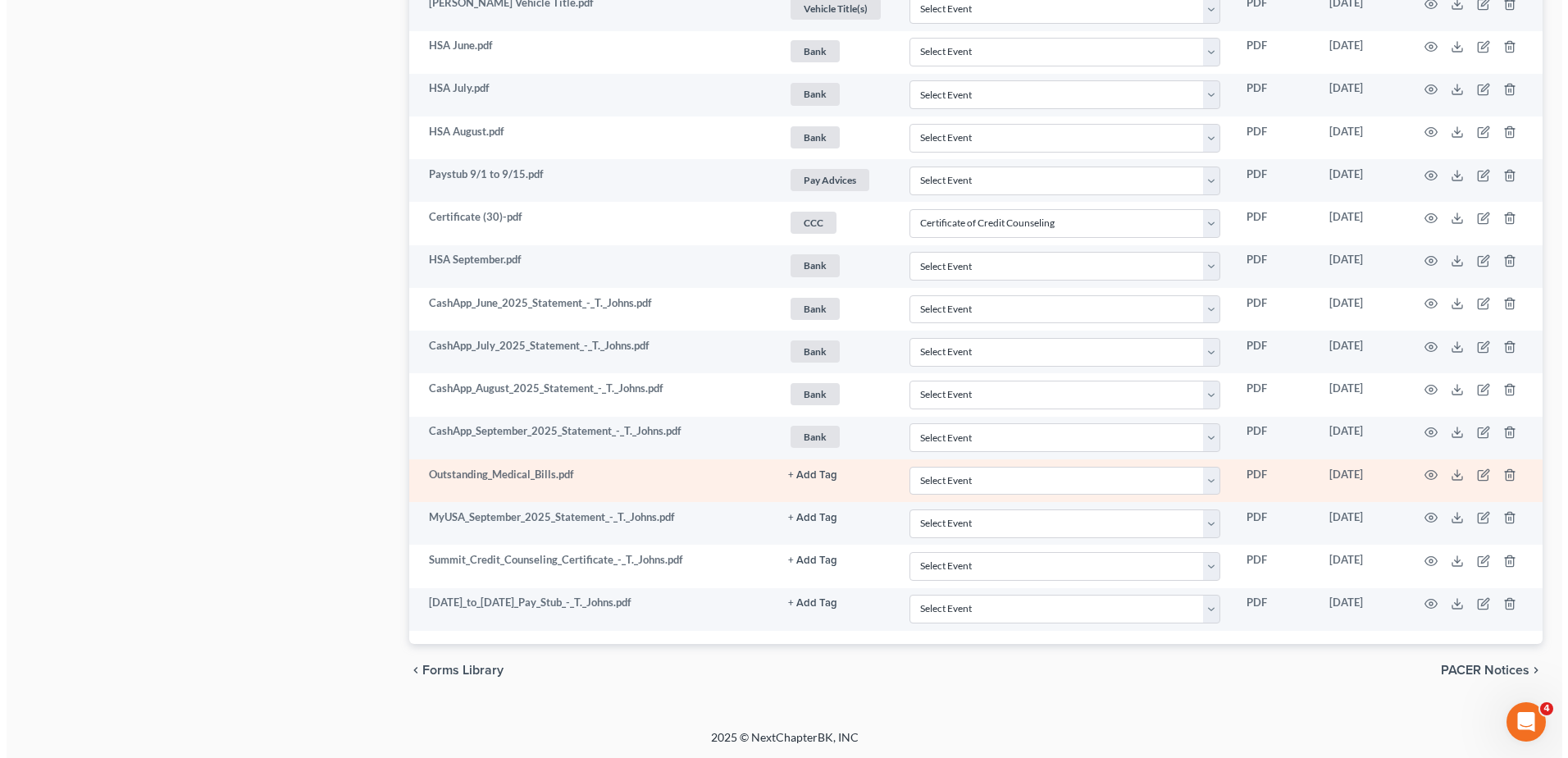
scroll to position [1222, 0]
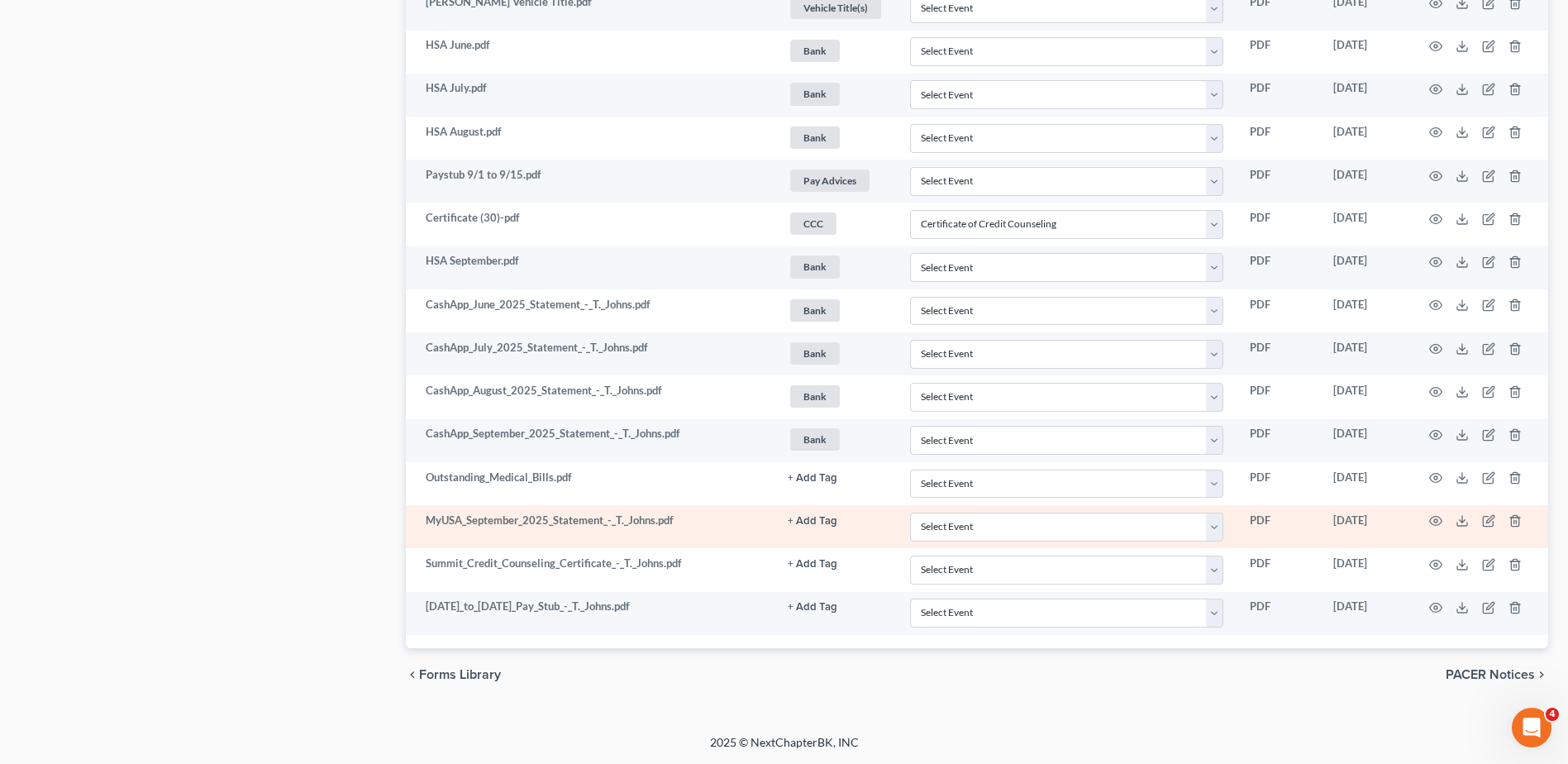
click at [818, 523] on button "+ Add Tag" at bounding box center [812, 521] width 50 height 11
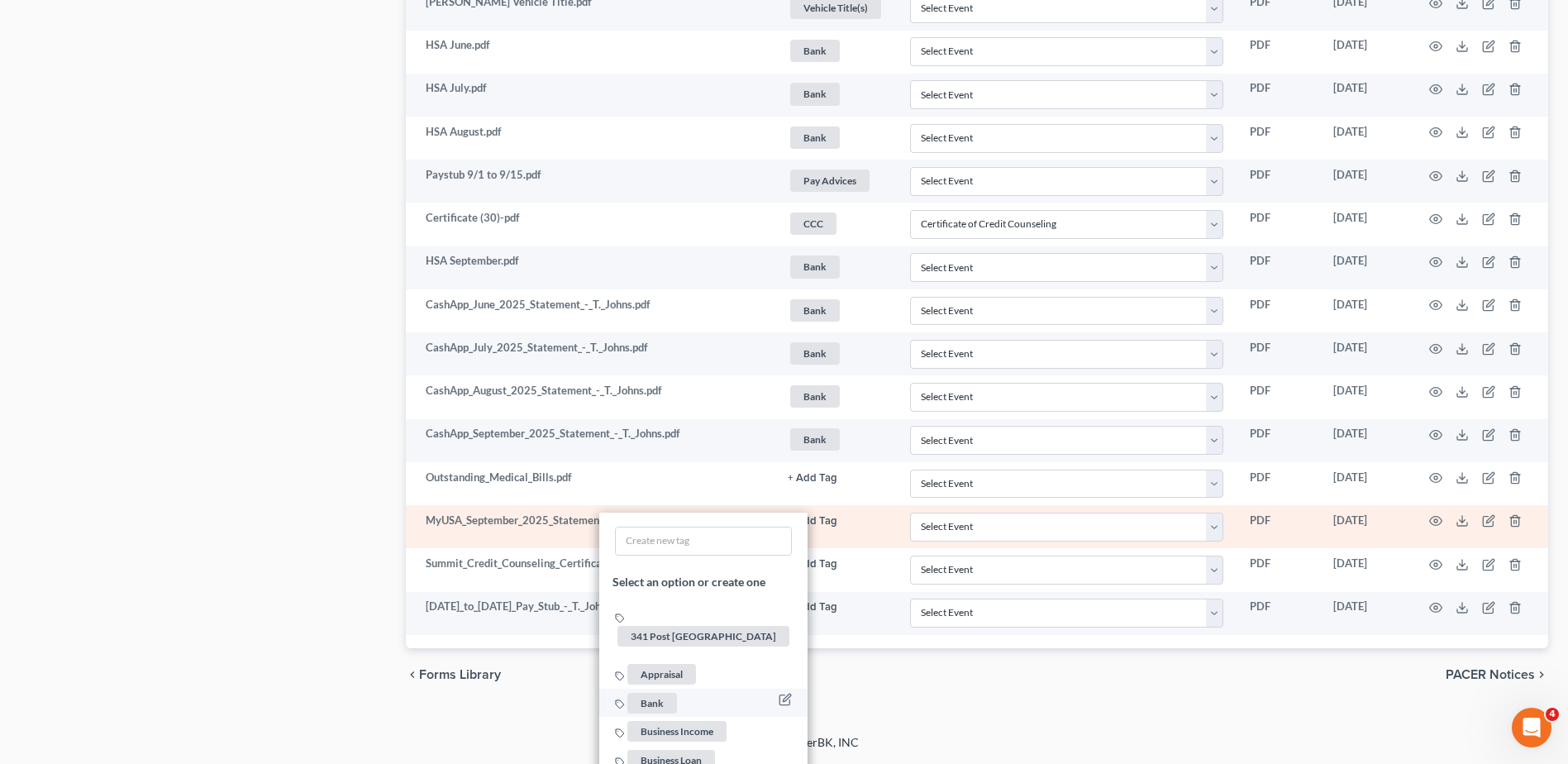
click at [655, 692] on span "Bank" at bounding box center [652, 702] width 50 height 20
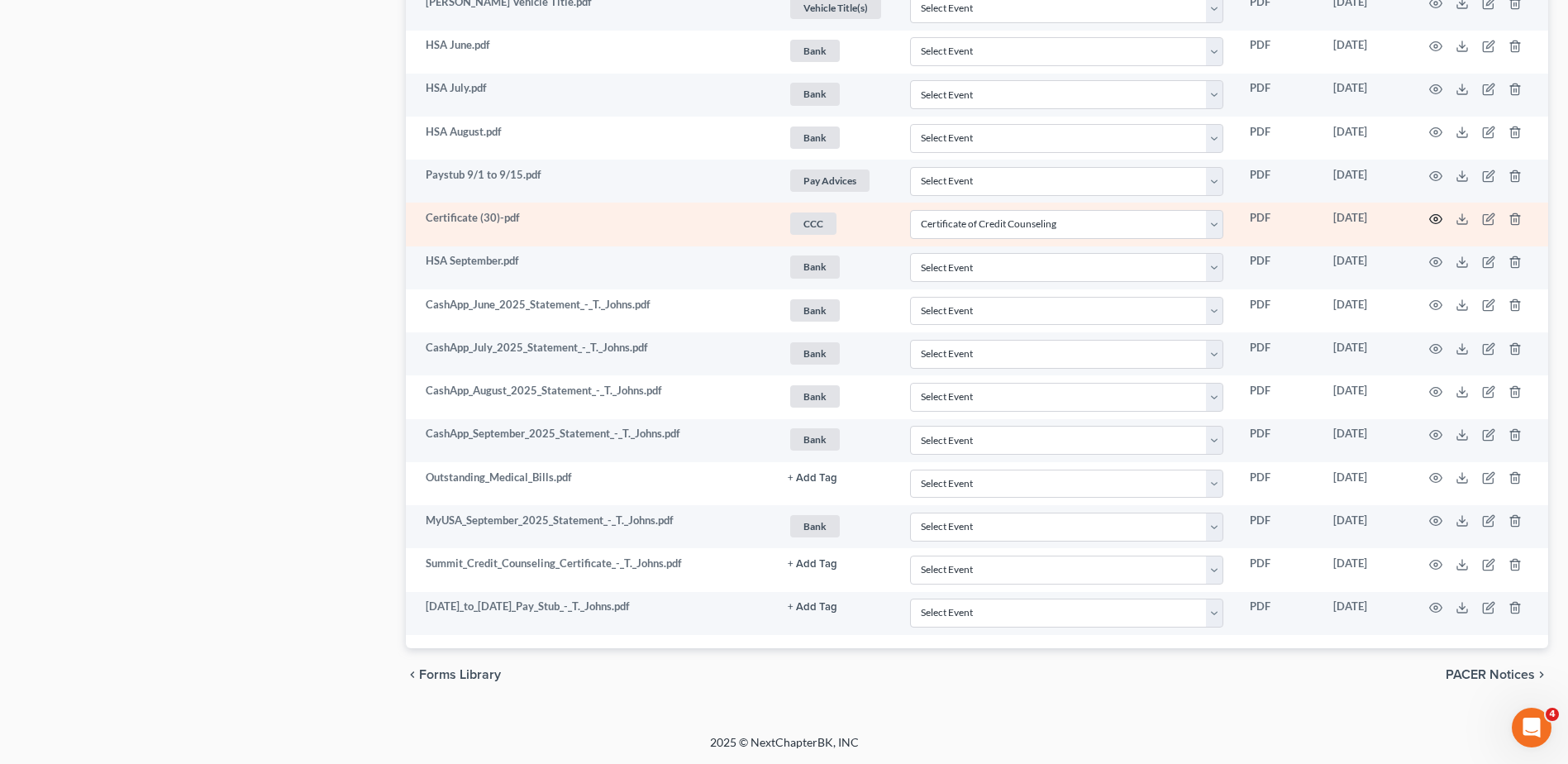
click at [1436, 219] on icon "button" at bounding box center [1435, 219] width 14 height 14
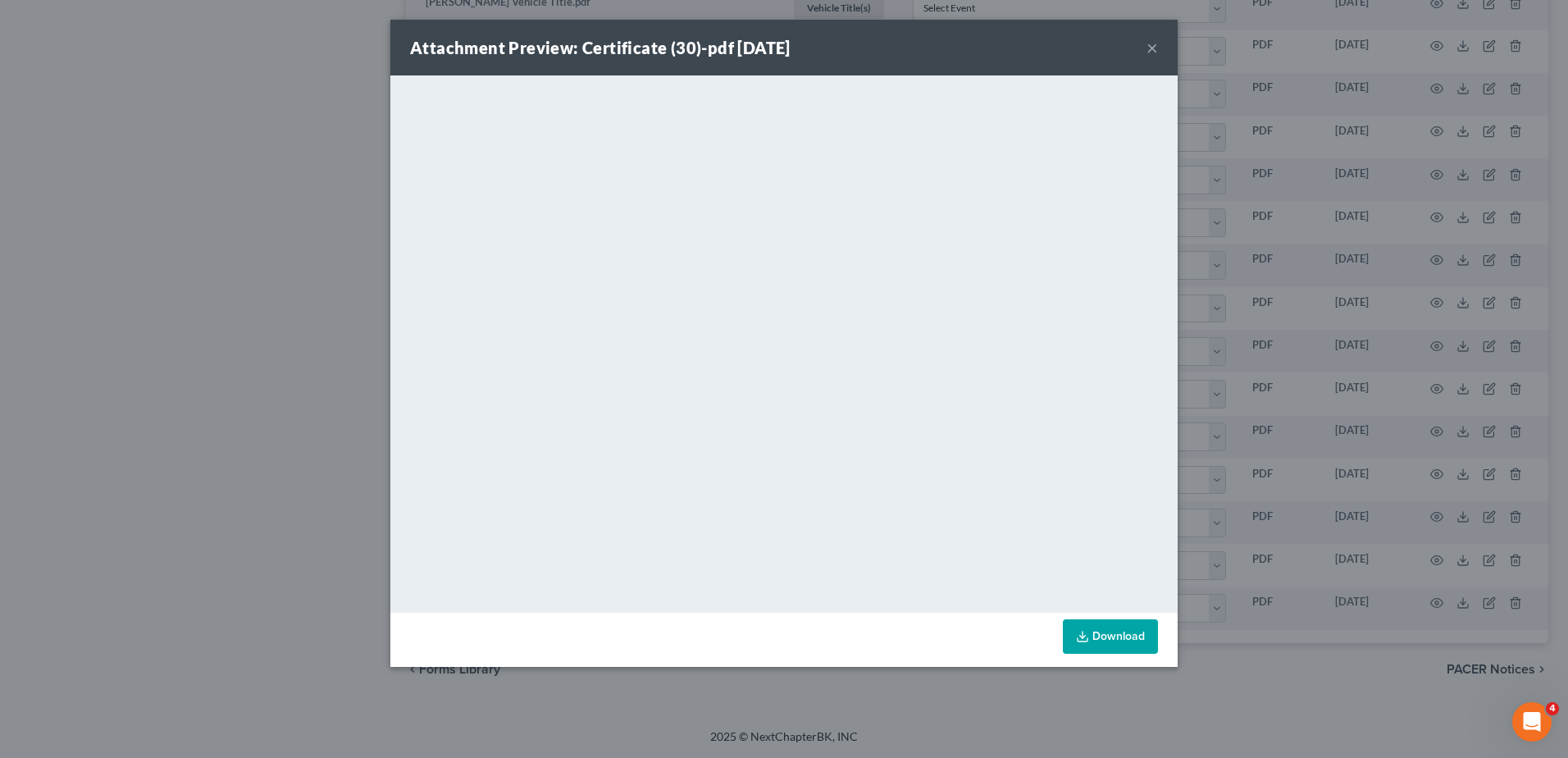
click at [1153, 49] on button "×" at bounding box center [1153, 47] width 12 height 19
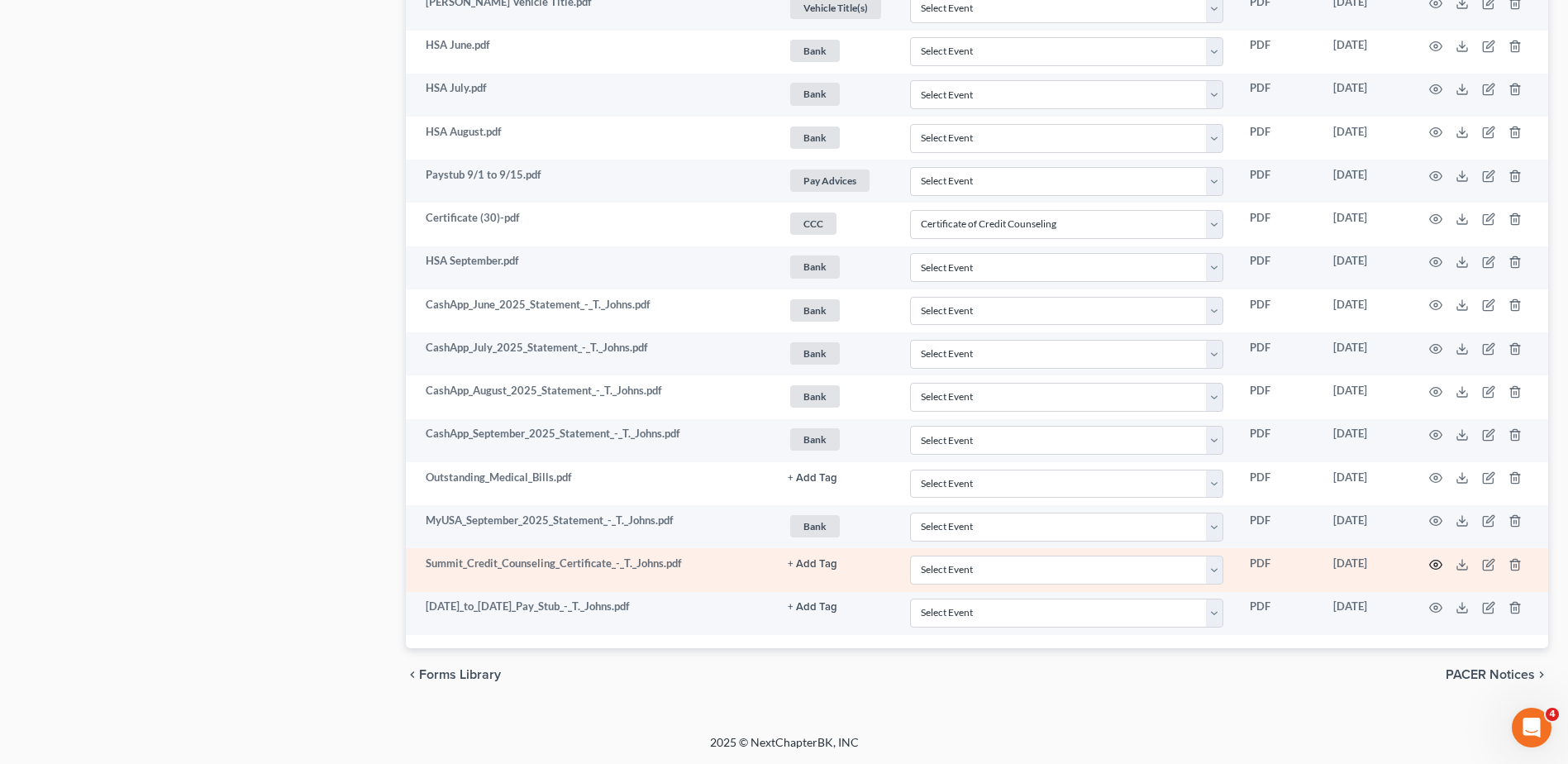
click at [1435, 562] on icon "button" at bounding box center [1435, 565] width 14 height 14
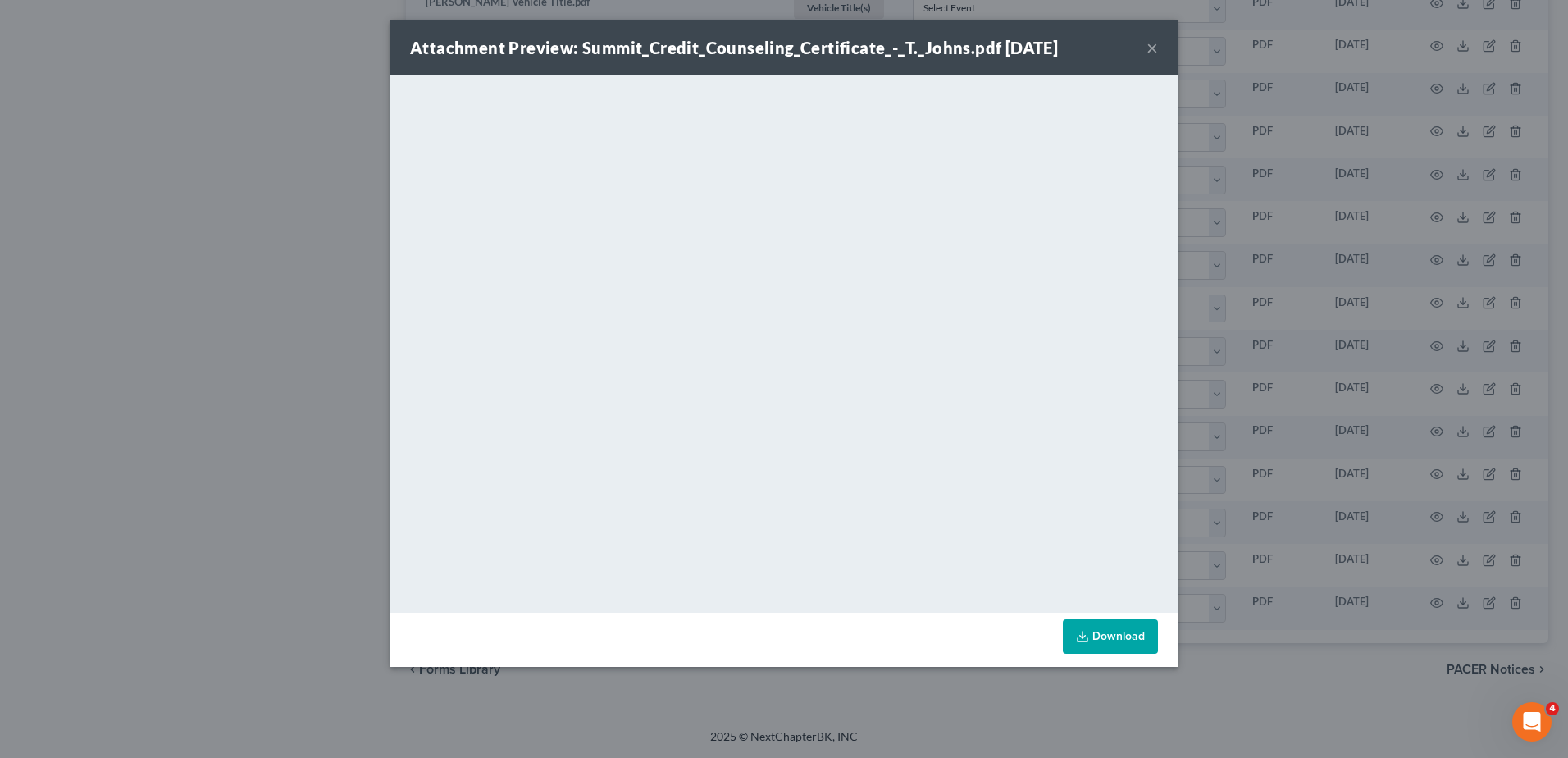
click at [1151, 42] on button "×" at bounding box center [1153, 47] width 12 height 19
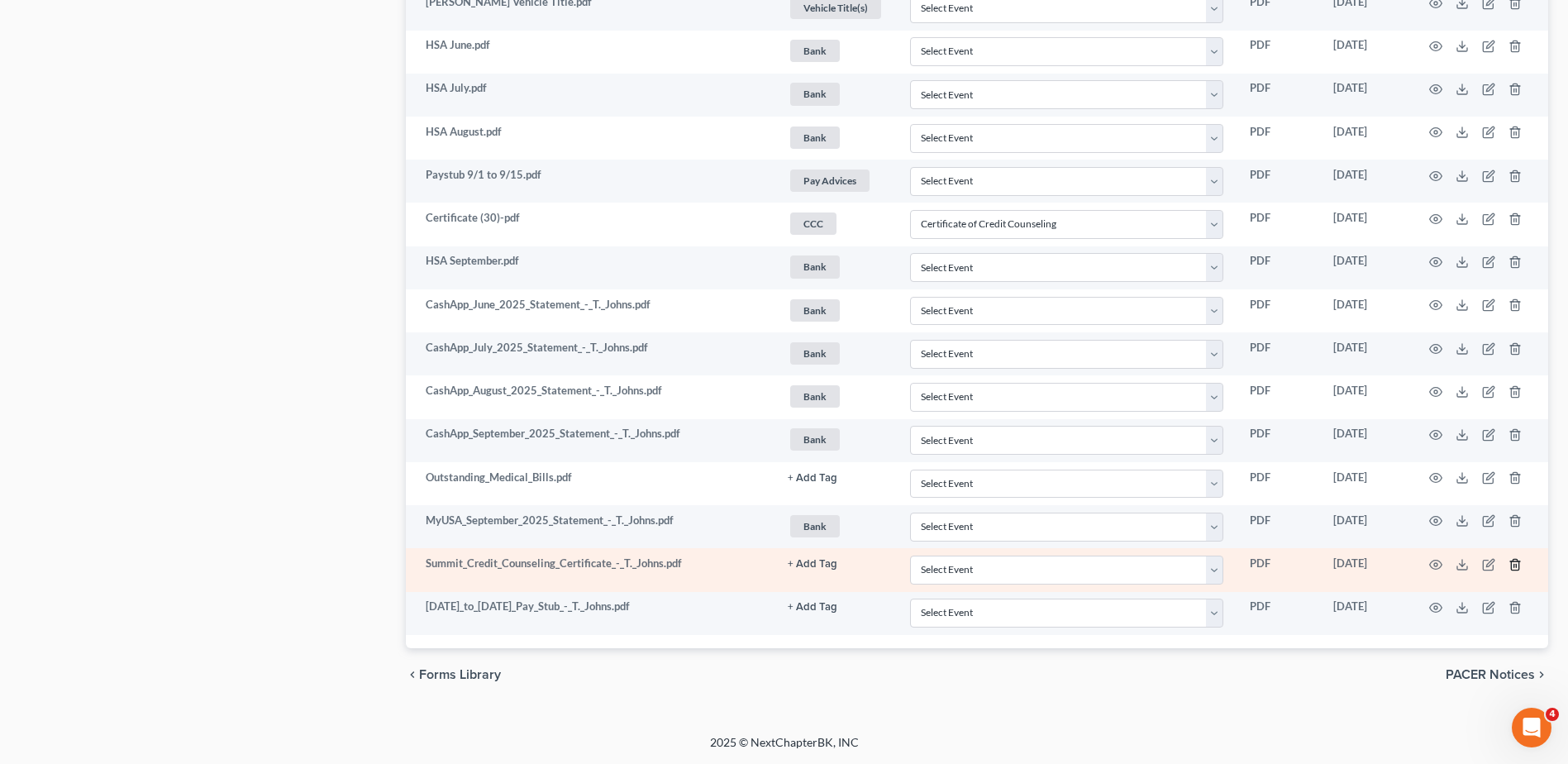
click at [1511, 564] on icon "button" at bounding box center [1514, 564] width 8 height 11
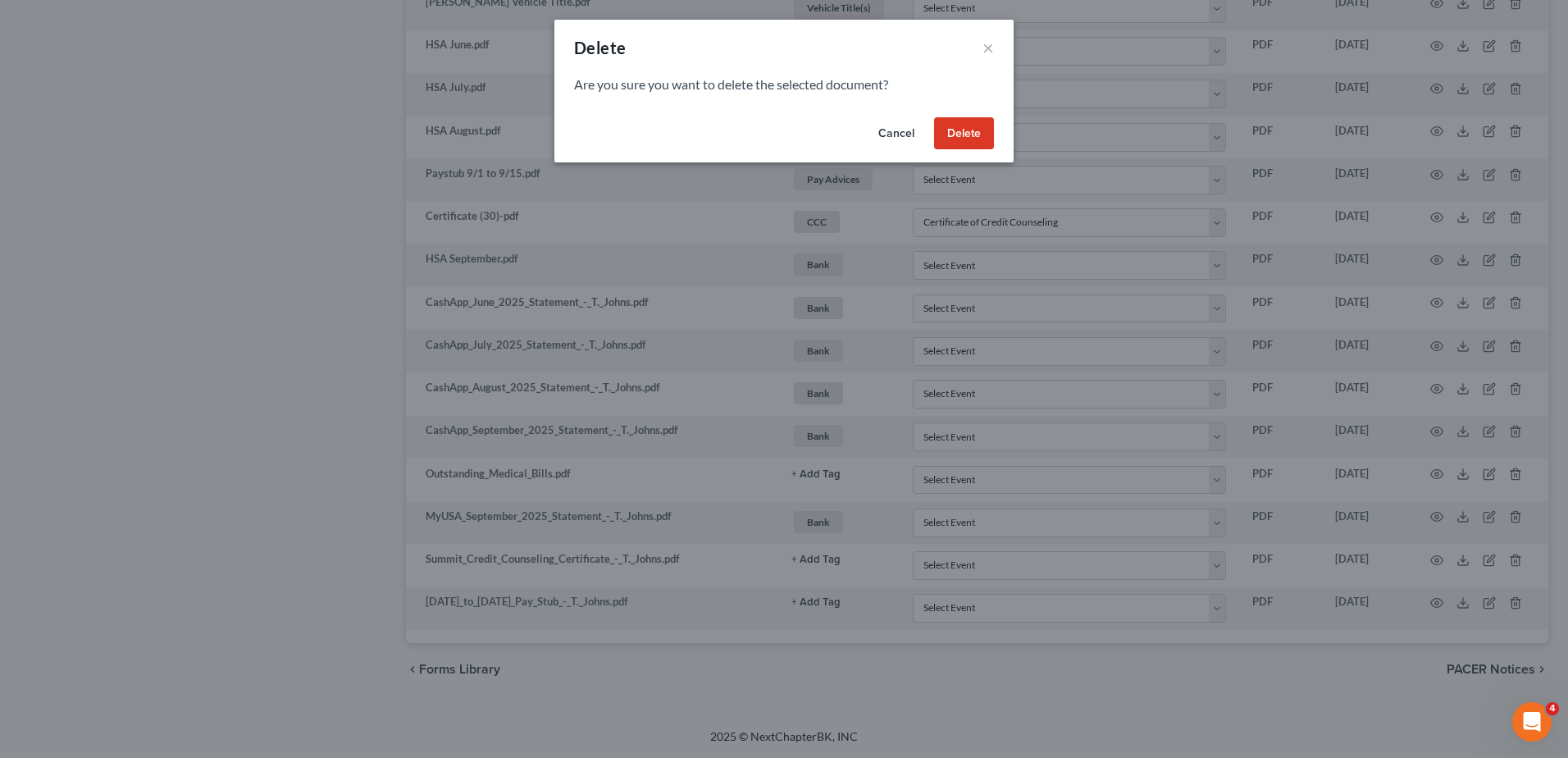
click at [953, 144] on button "Delete" at bounding box center [963, 133] width 60 height 33
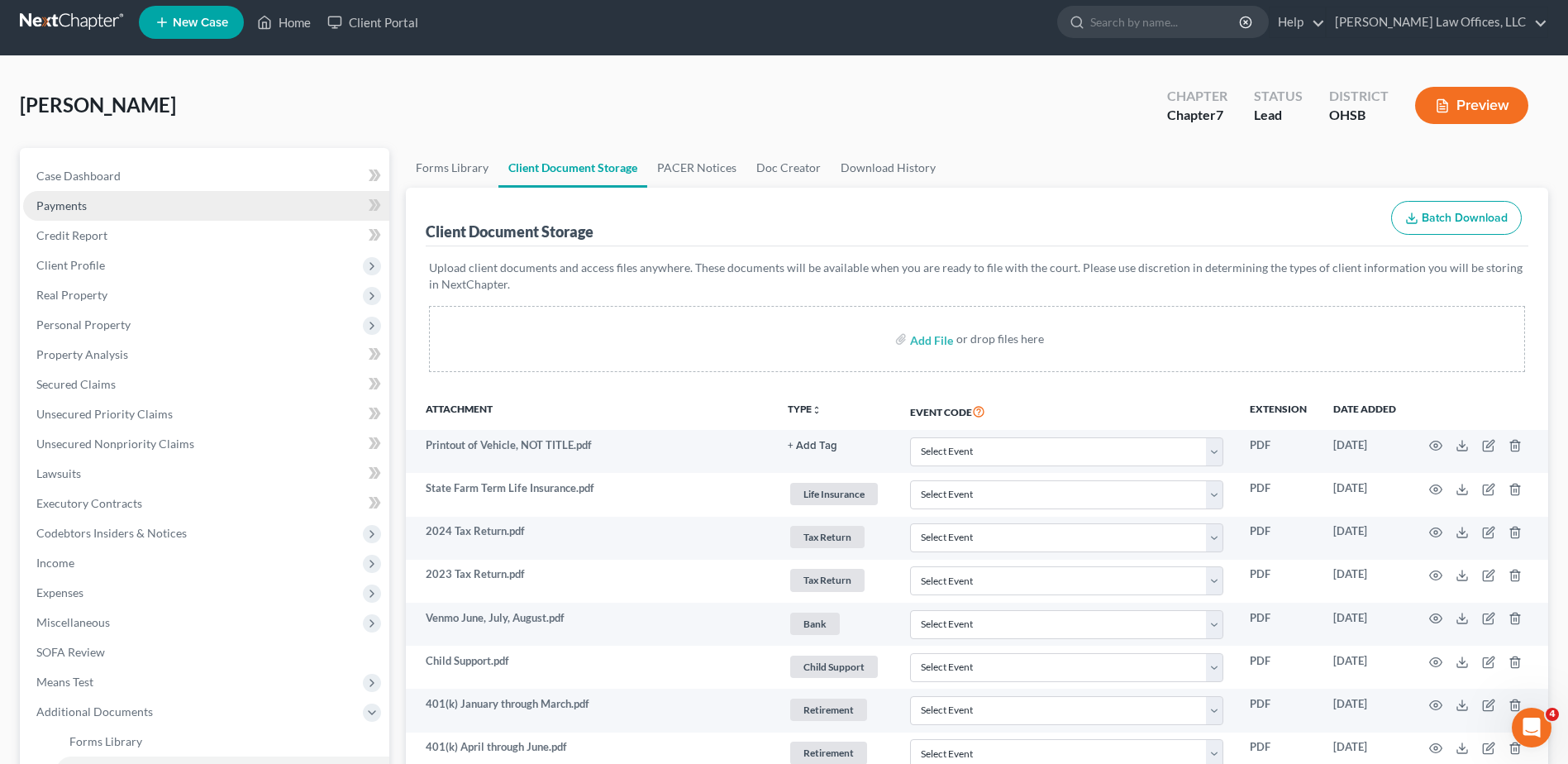
scroll to position [0, 0]
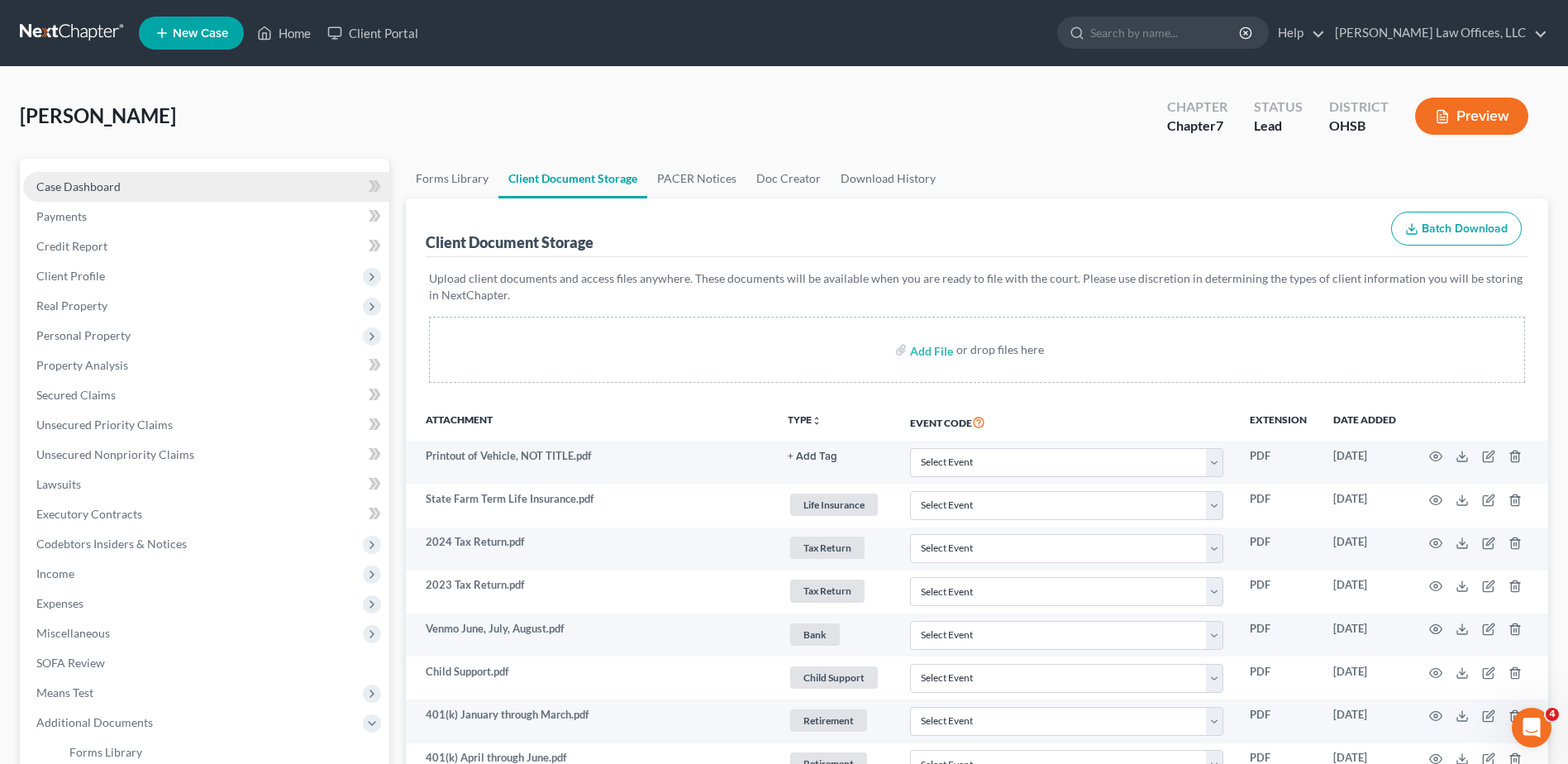
click at [84, 185] on span "Case Dashboard" at bounding box center [79, 186] width 84 height 14
select select "4"
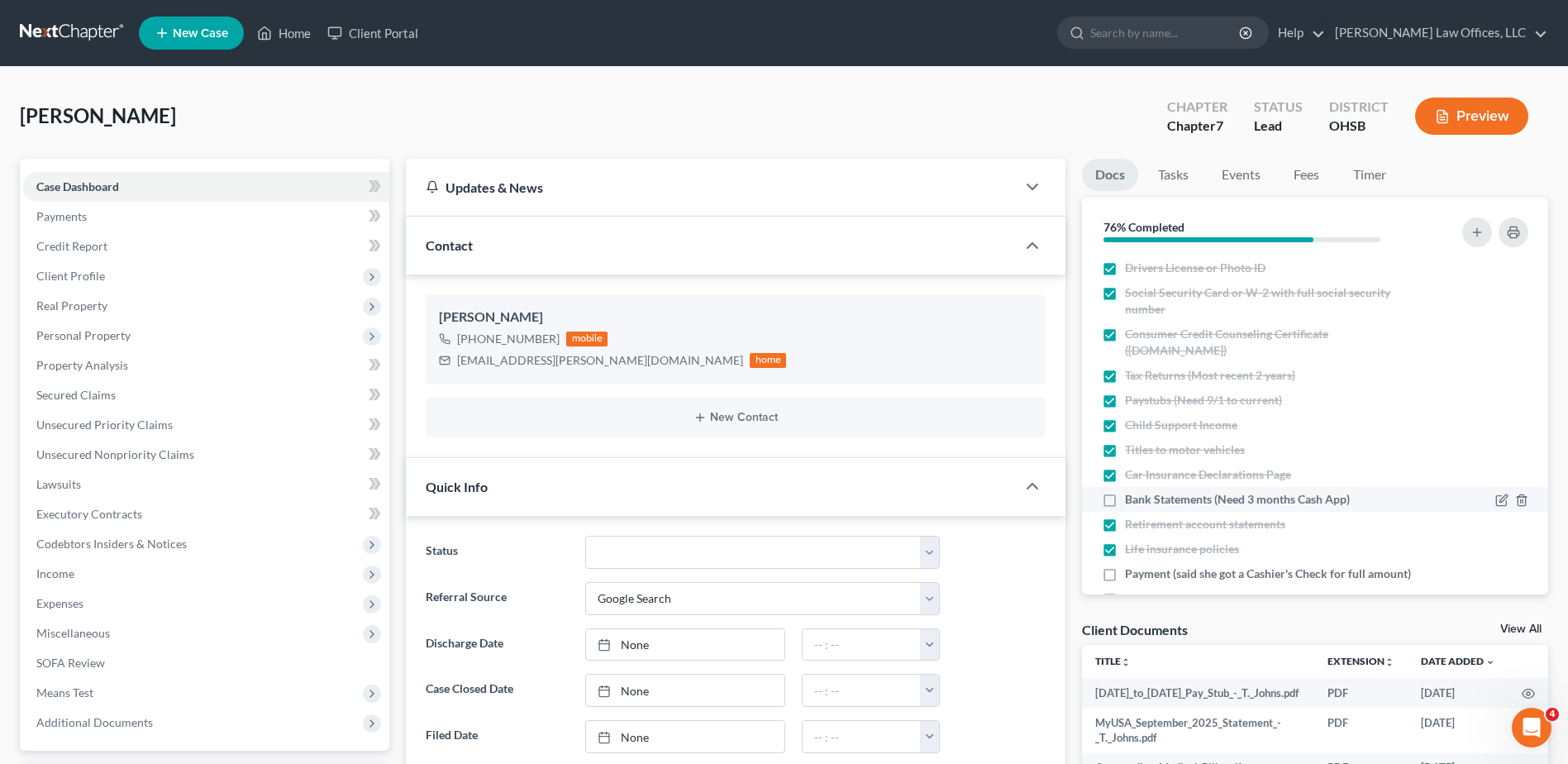
click at [1124, 499] on label "Bank Statements (Need 3 months Cash App)" at bounding box center [1237, 499] width 225 height 17
click at [1131, 499] on input "Bank Statements (Need 3 months Cash App)" at bounding box center [1136, 496] width 11 height 11
checkbox input "true"
